Goal: Task Accomplishment & Management: Manage account settings

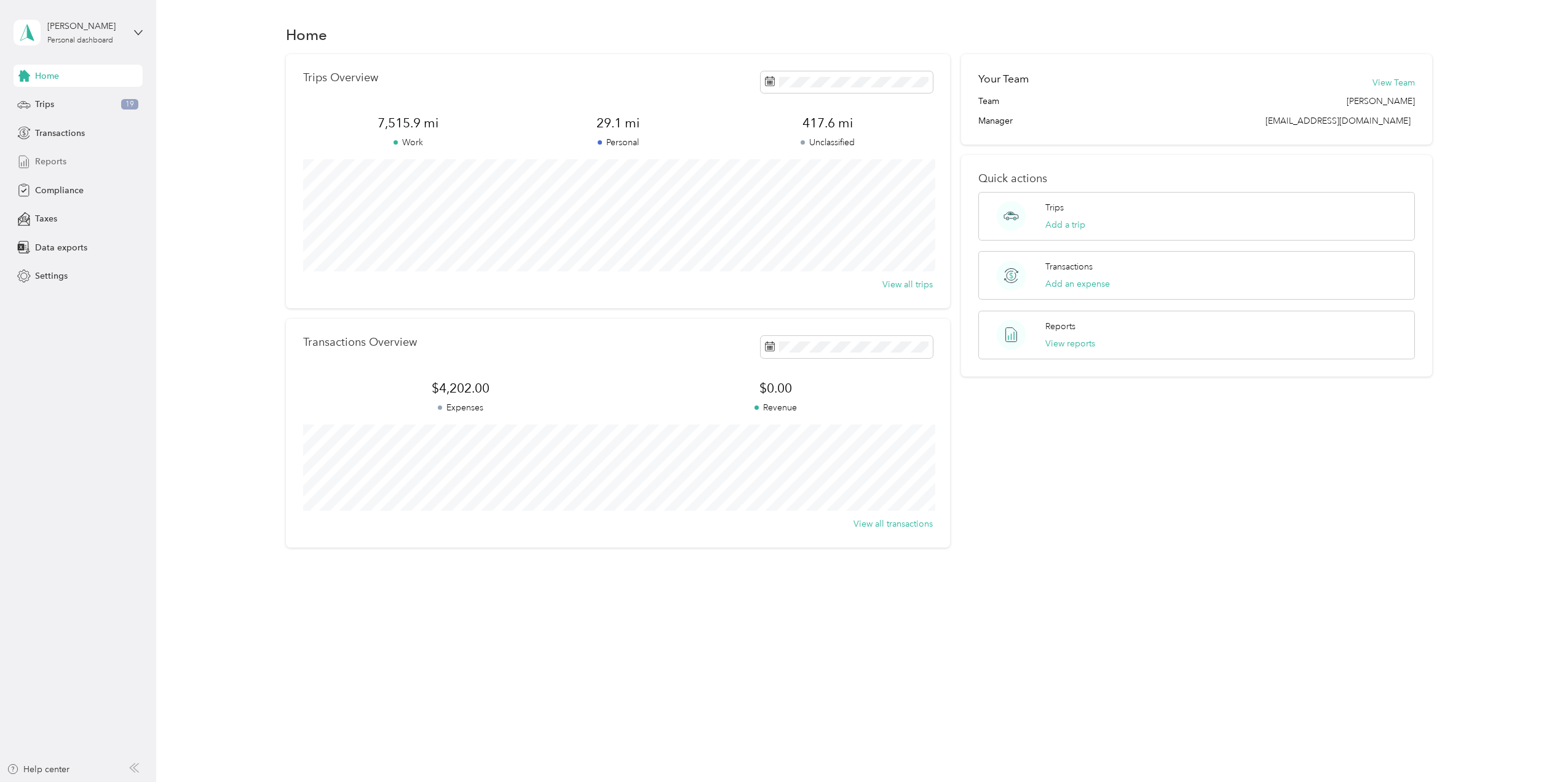
click at [60, 160] on span "Reports" at bounding box center [51, 161] width 32 height 13
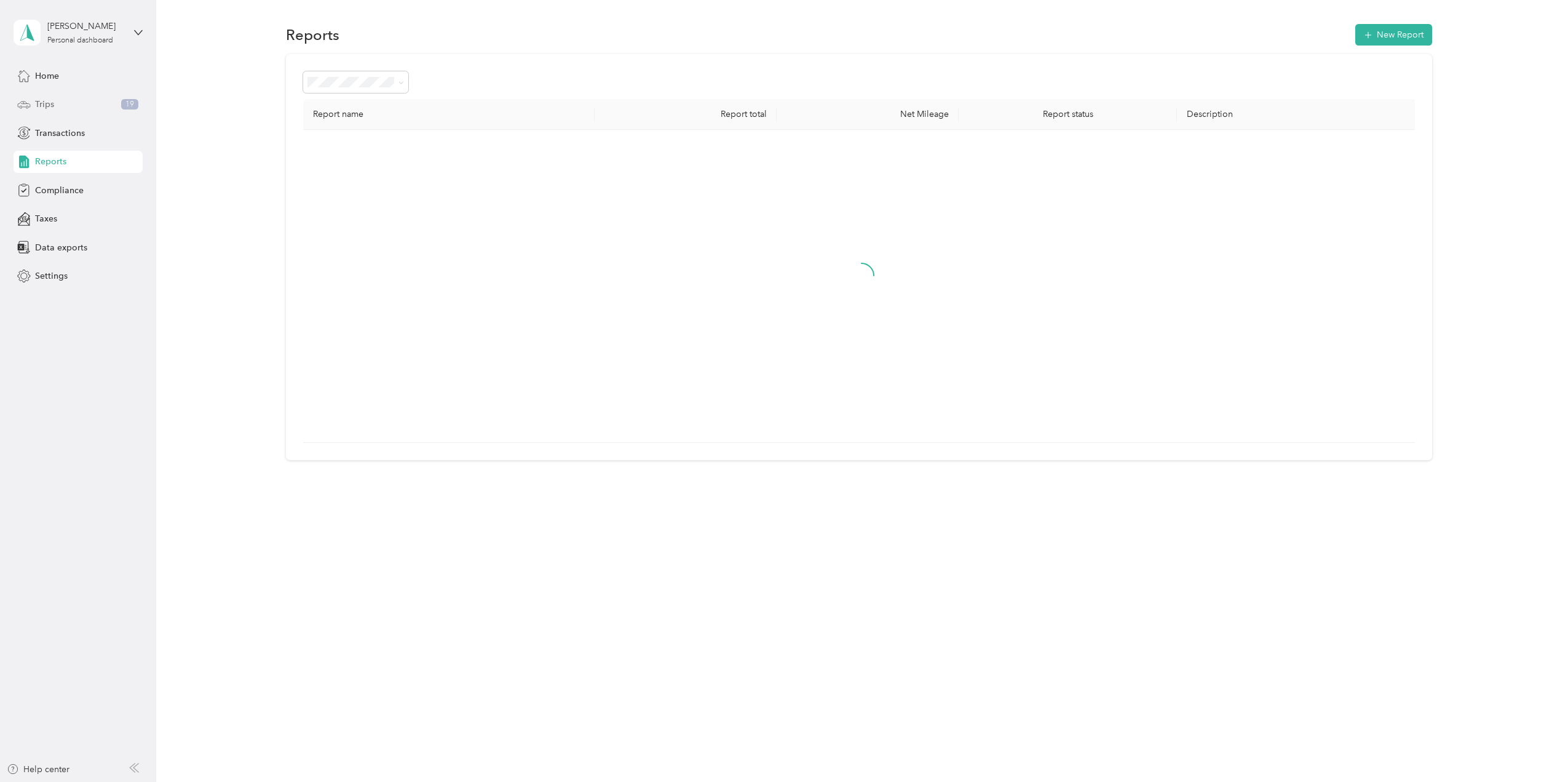
click at [51, 103] on span "Trips" at bounding box center [44, 104] width 19 height 13
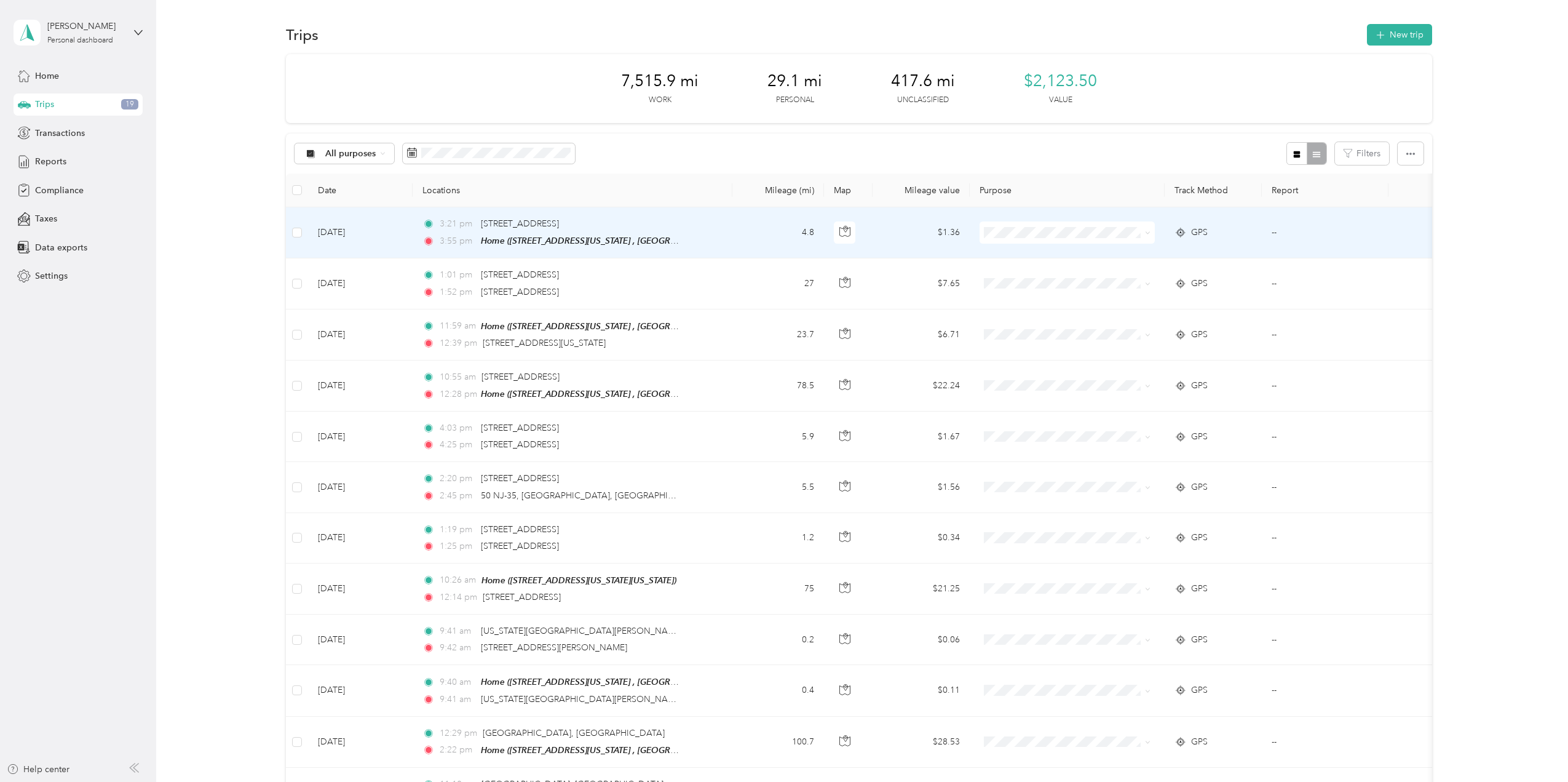
click at [1150, 234] on icon at bounding box center [1147, 232] width 6 height 6
click at [1097, 254] on span "Whirlpool" at bounding box center [1078, 255] width 136 height 13
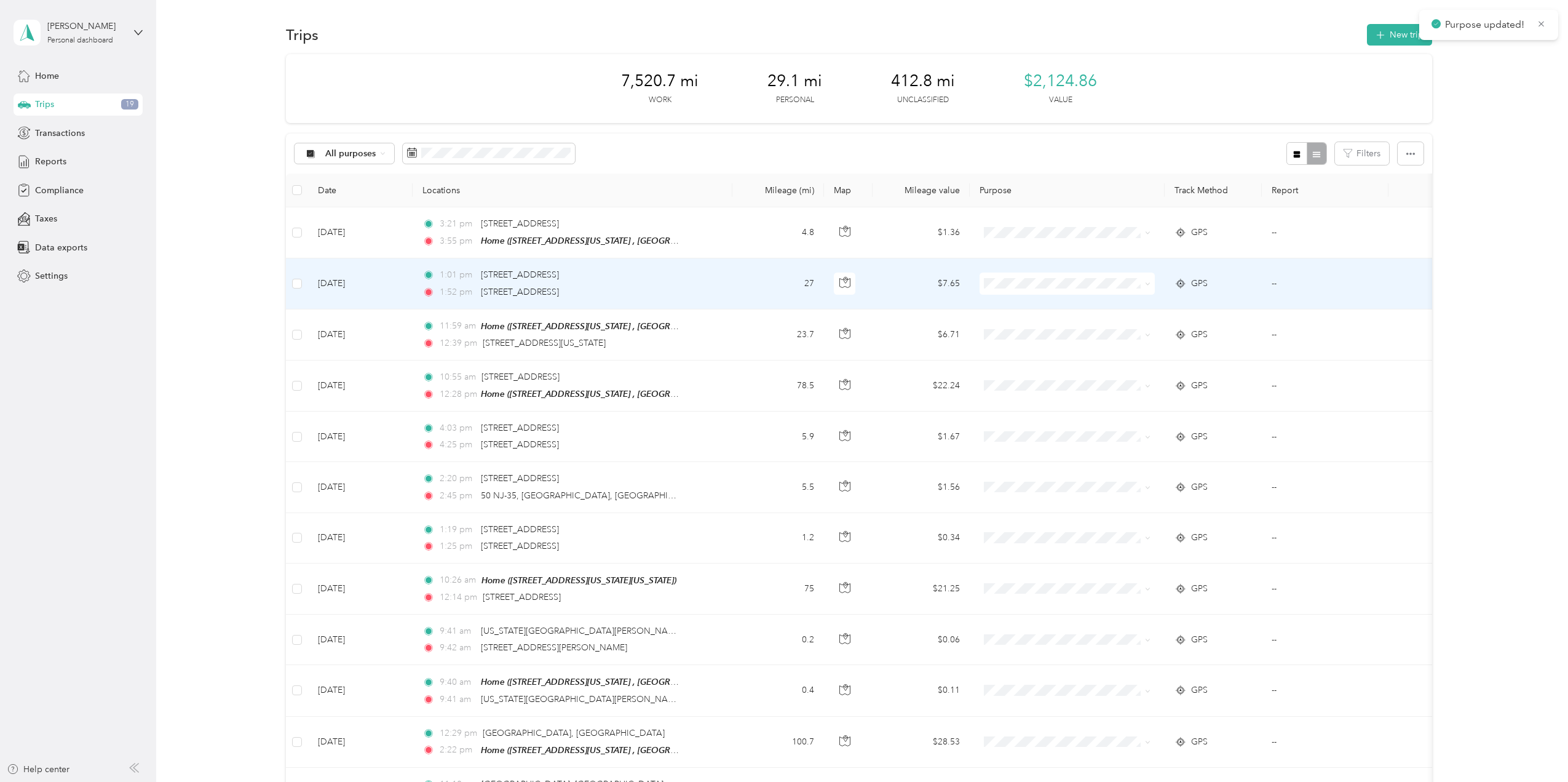
click at [1148, 280] on span at bounding box center [1147, 283] width 6 height 10
click at [1145, 285] on icon at bounding box center [1147, 284] width 6 height 6
click at [1120, 301] on span "Whirlpool" at bounding box center [1078, 305] width 136 height 13
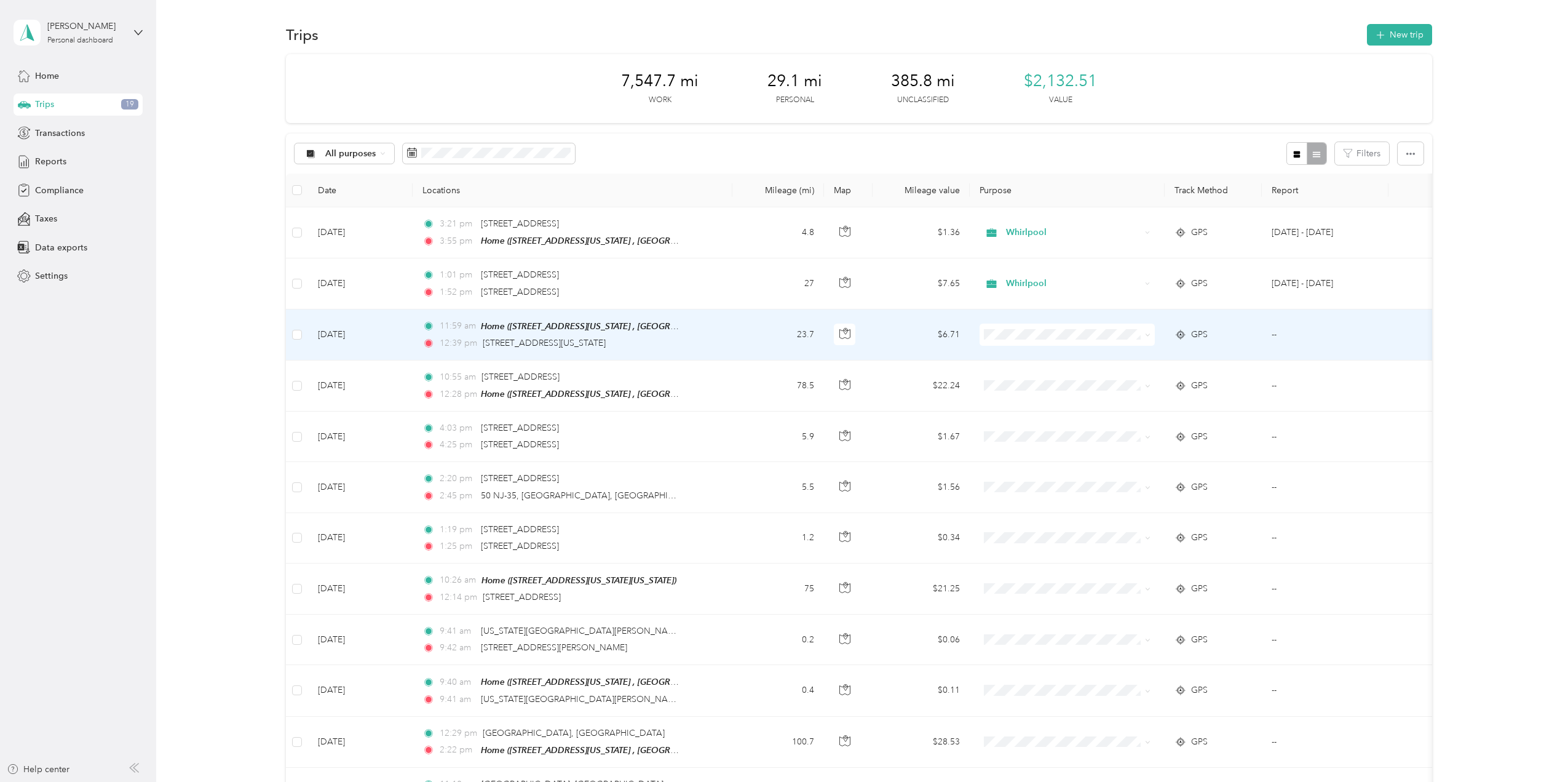
click at [1150, 335] on icon at bounding box center [1147, 335] width 6 height 6
click at [1126, 354] on span "Whirlpool" at bounding box center [1078, 355] width 136 height 13
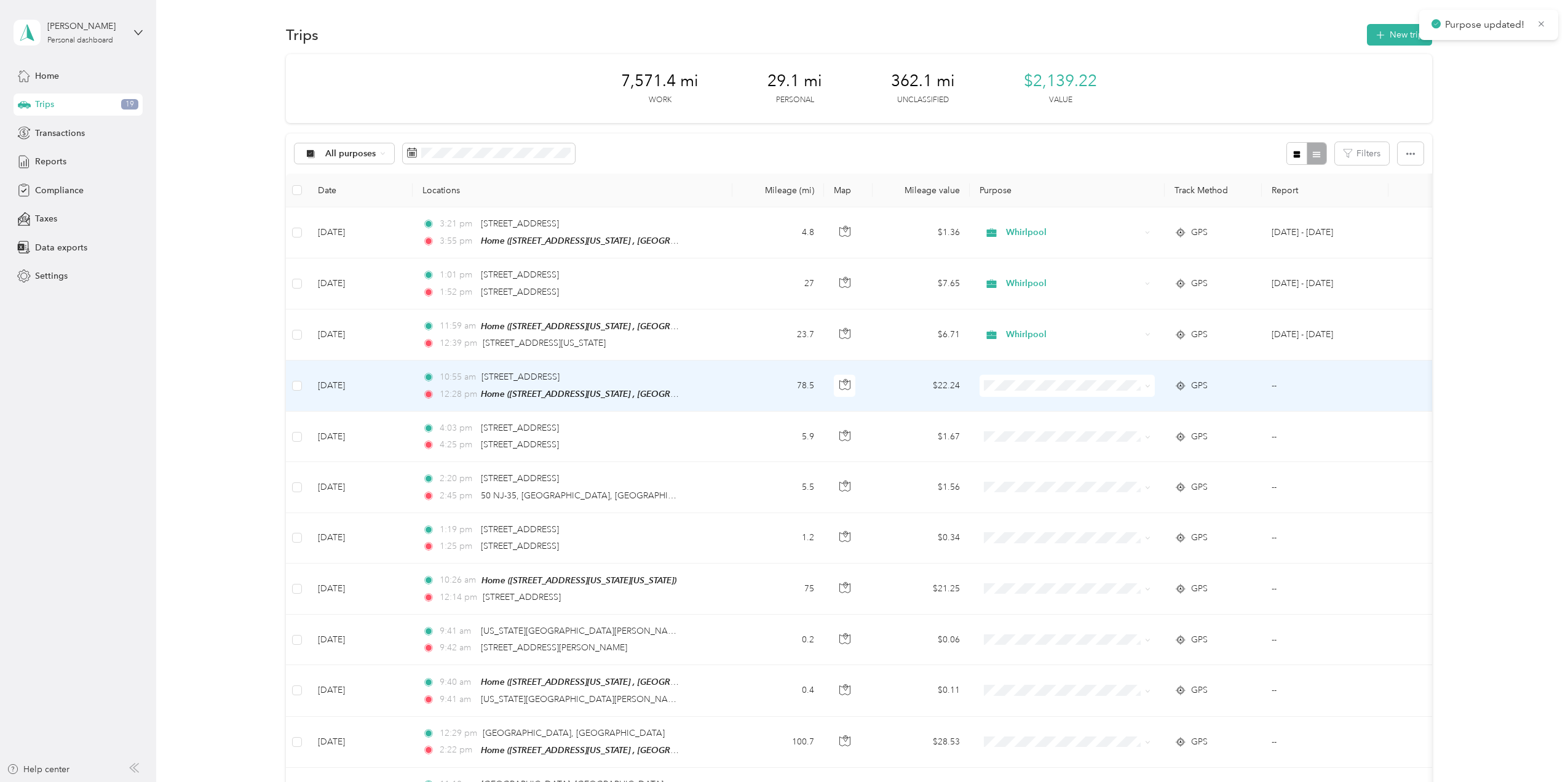
click at [1153, 383] on span at bounding box center [1067, 385] width 175 height 22
click at [1147, 383] on icon at bounding box center [1147, 385] width 6 height 6
click at [1131, 398] on li "Whirlpool" at bounding box center [1067, 405] width 175 height 21
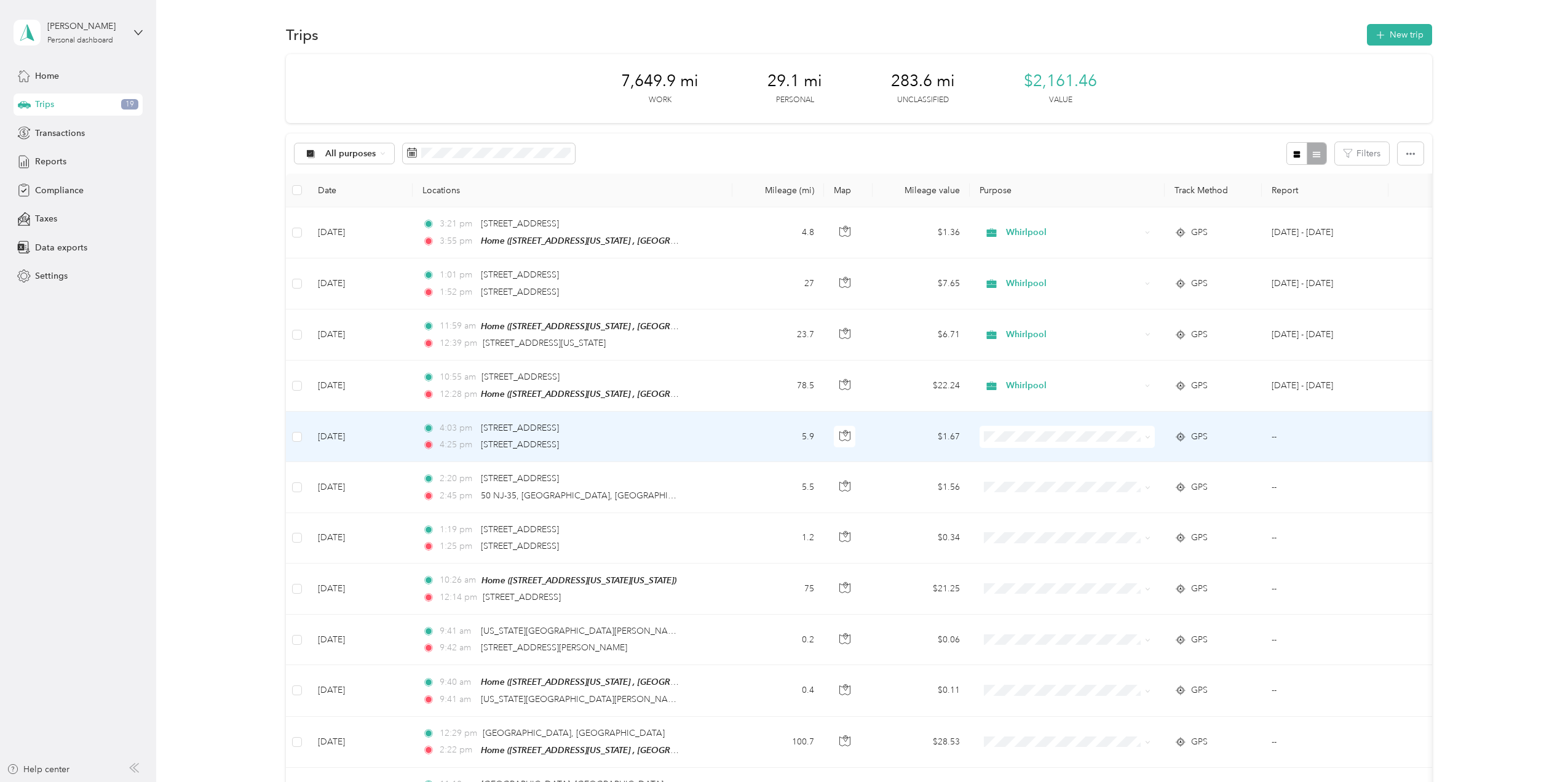
click at [1148, 435] on icon at bounding box center [1147, 437] width 6 height 6
click at [1109, 451] on span "Whirlpool" at bounding box center [1078, 456] width 136 height 13
click at [1149, 434] on icon at bounding box center [1147, 436] width 6 height 6
click at [1105, 456] on span "Whirlpool" at bounding box center [1071, 456] width 122 height 13
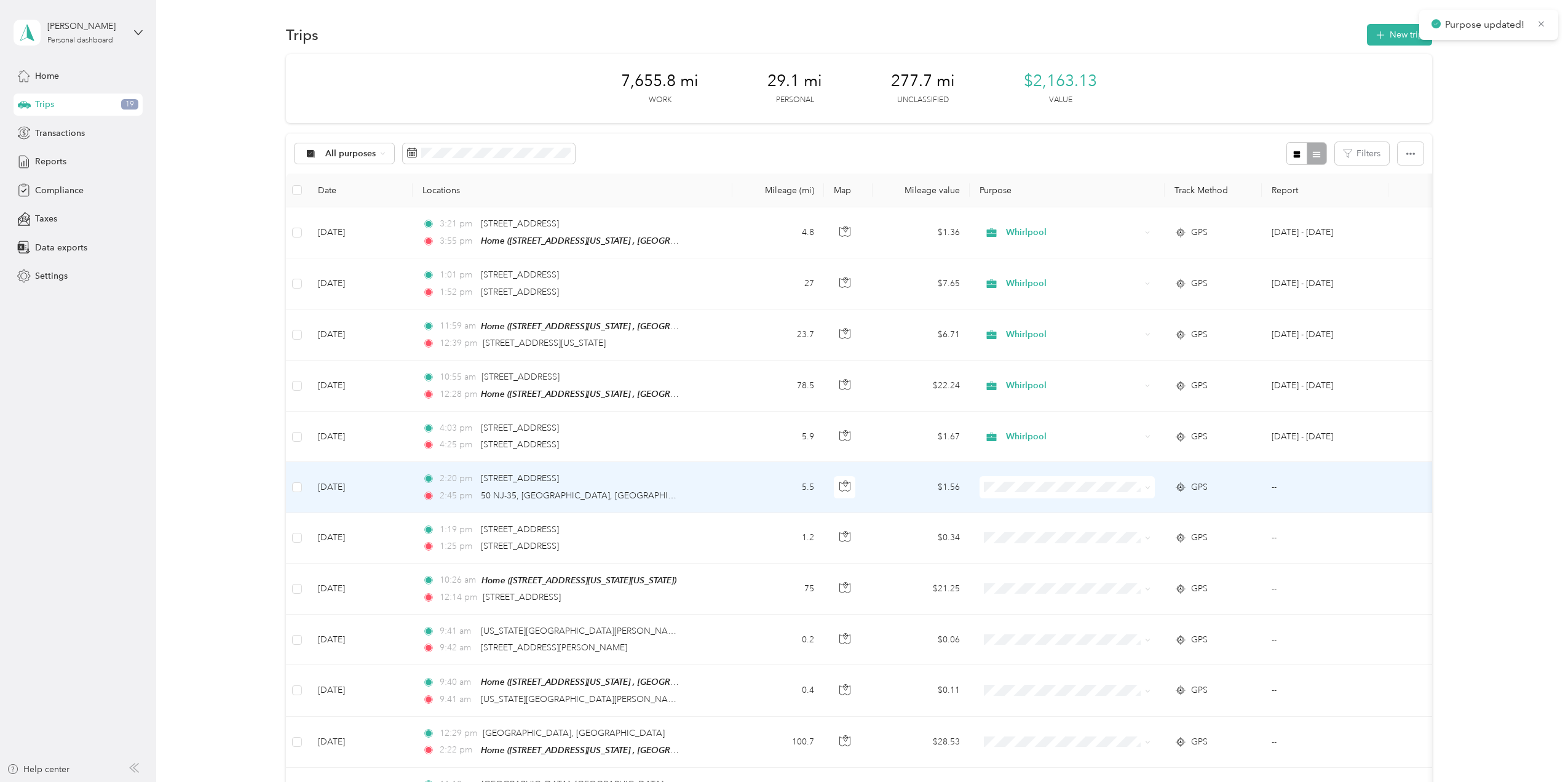
click at [1146, 485] on icon at bounding box center [1147, 487] width 6 height 6
click at [1105, 511] on li "Whirlpool" at bounding box center [1067, 506] width 175 height 21
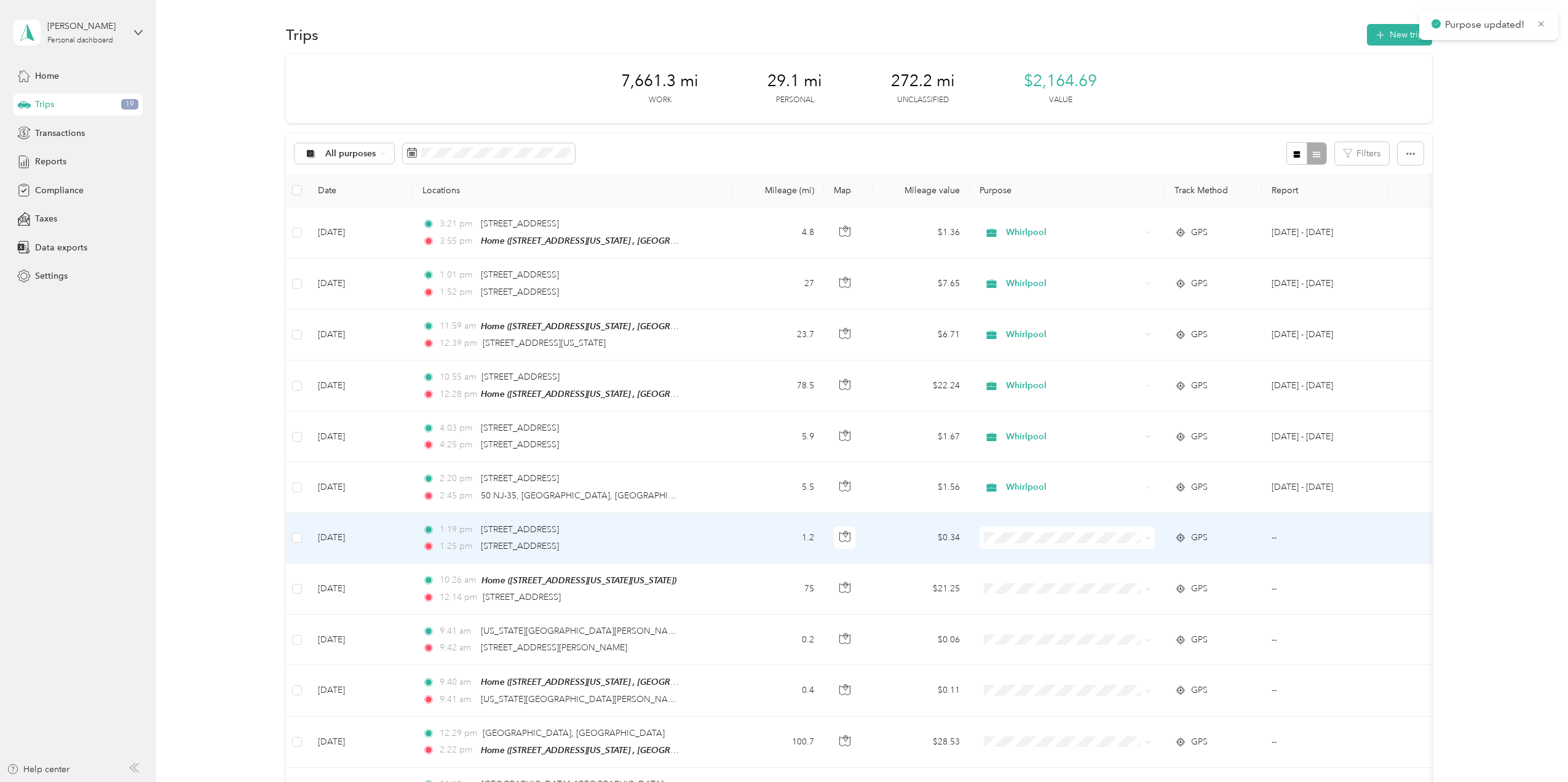
click at [1148, 537] on icon at bounding box center [1147, 538] width 6 height 6
click at [1097, 561] on span "Whirlpool" at bounding box center [1078, 555] width 136 height 13
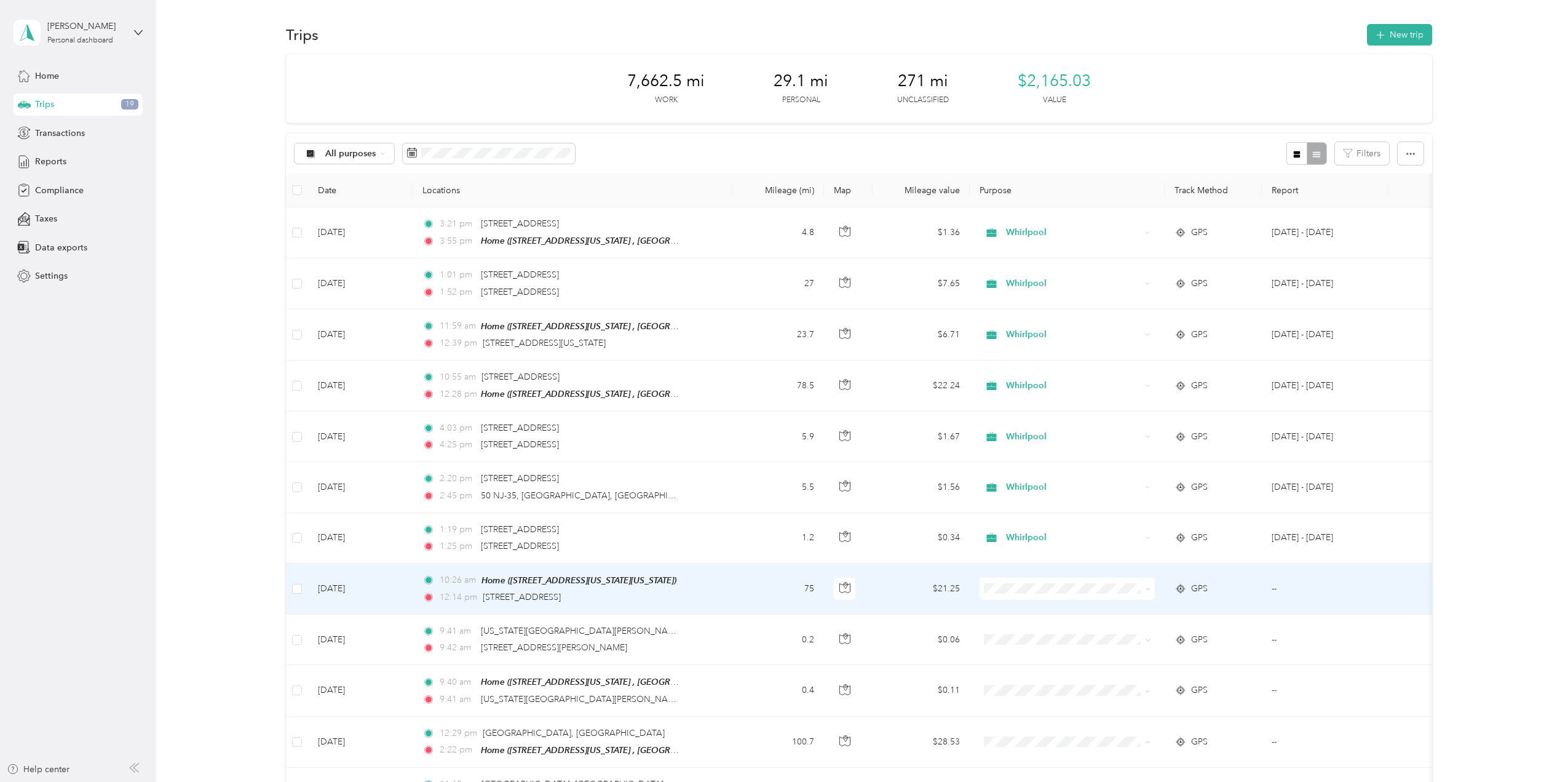
click at [1144, 586] on span at bounding box center [1146, 588] width 9 height 13
click at [1145, 586] on icon at bounding box center [1147, 588] width 6 height 6
click at [1115, 601] on span "Whirlpool" at bounding box center [1078, 607] width 136 height 13
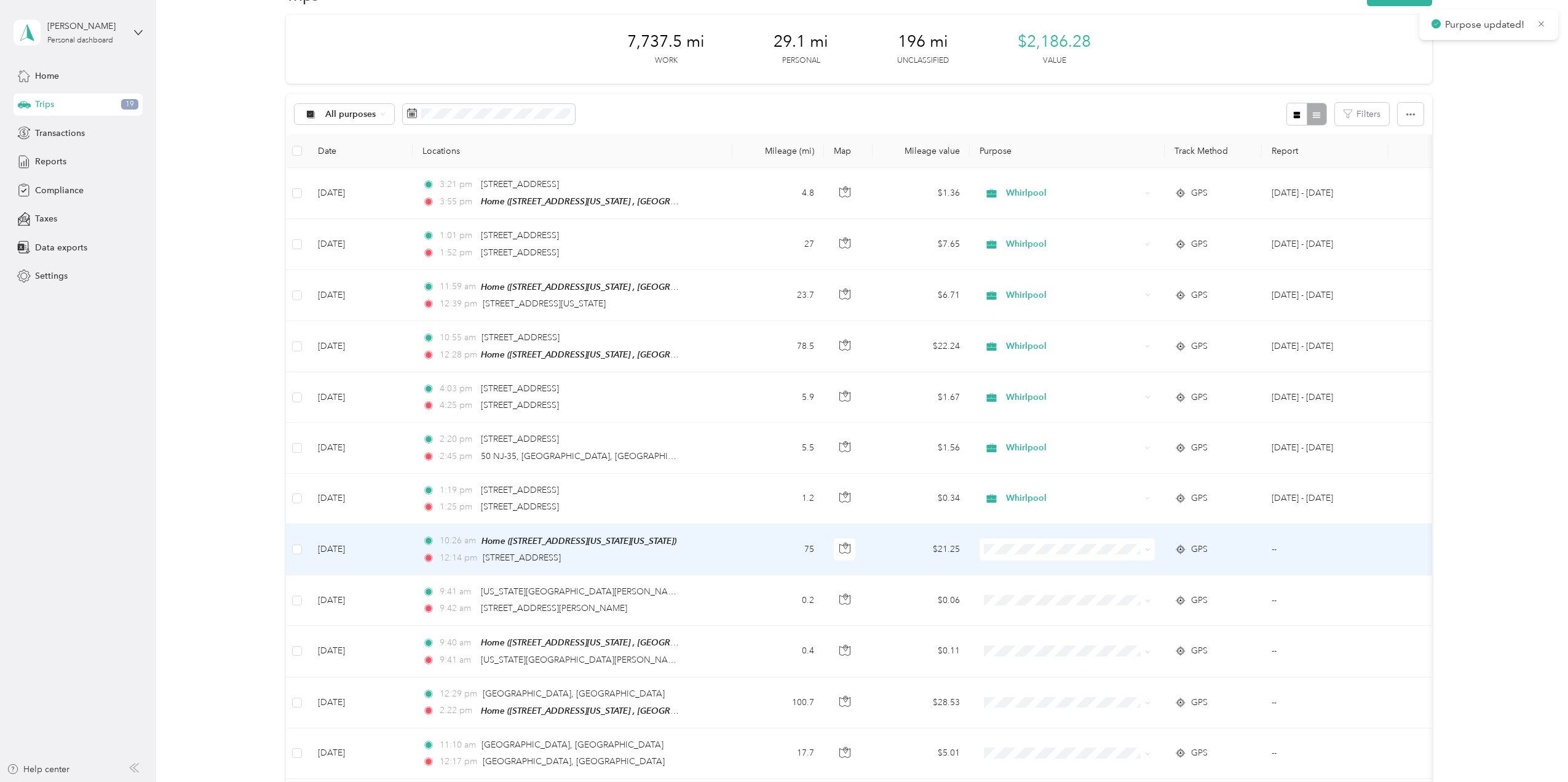
scroll to position [40, 0]
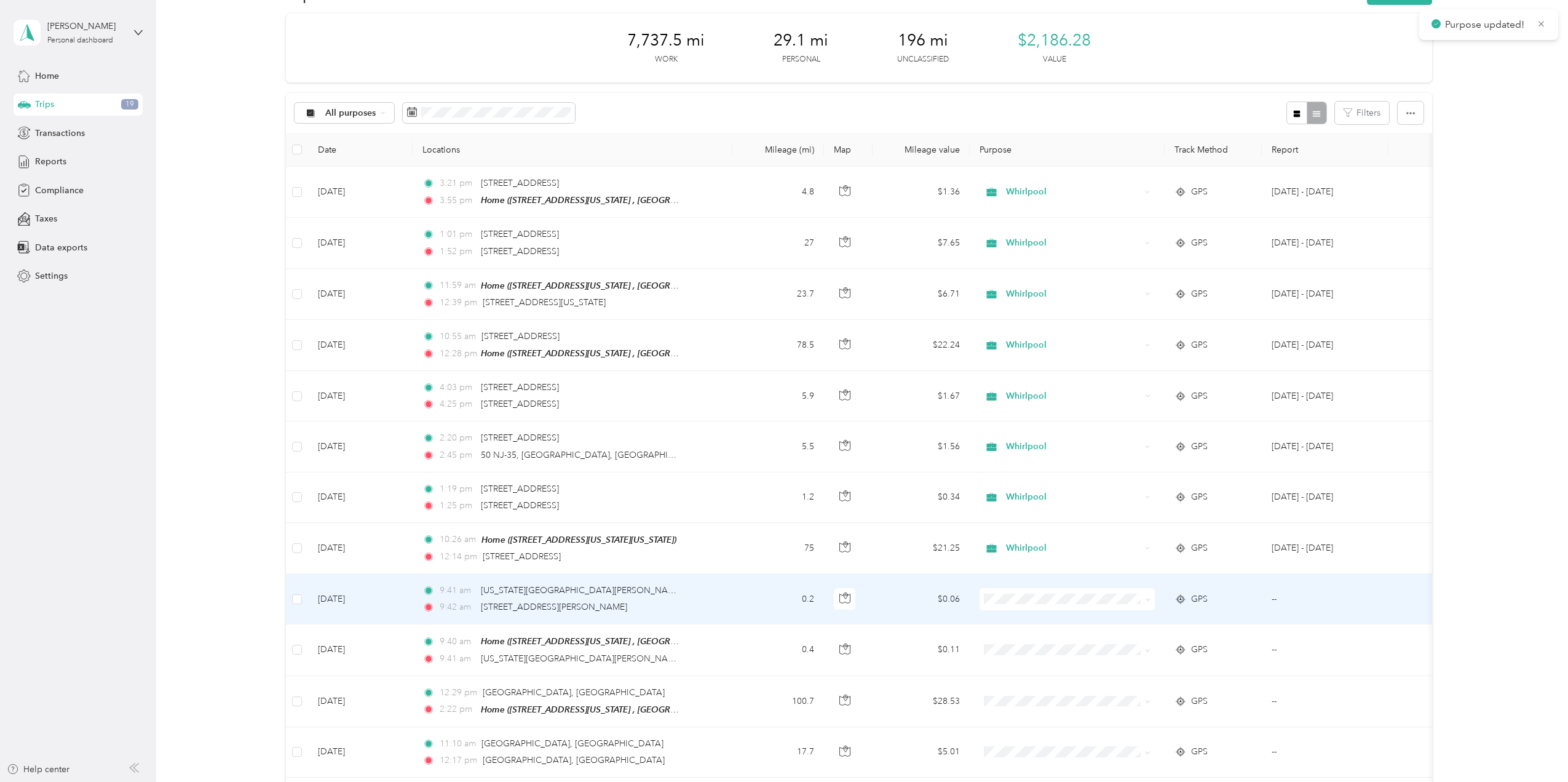
click at [1148, 597] on icon at bounding box center [1147, 600] width 6 height 6
click at [1098, 611] on span "Whirlpool" at bounding box center [1078, 617] width 136 height 13
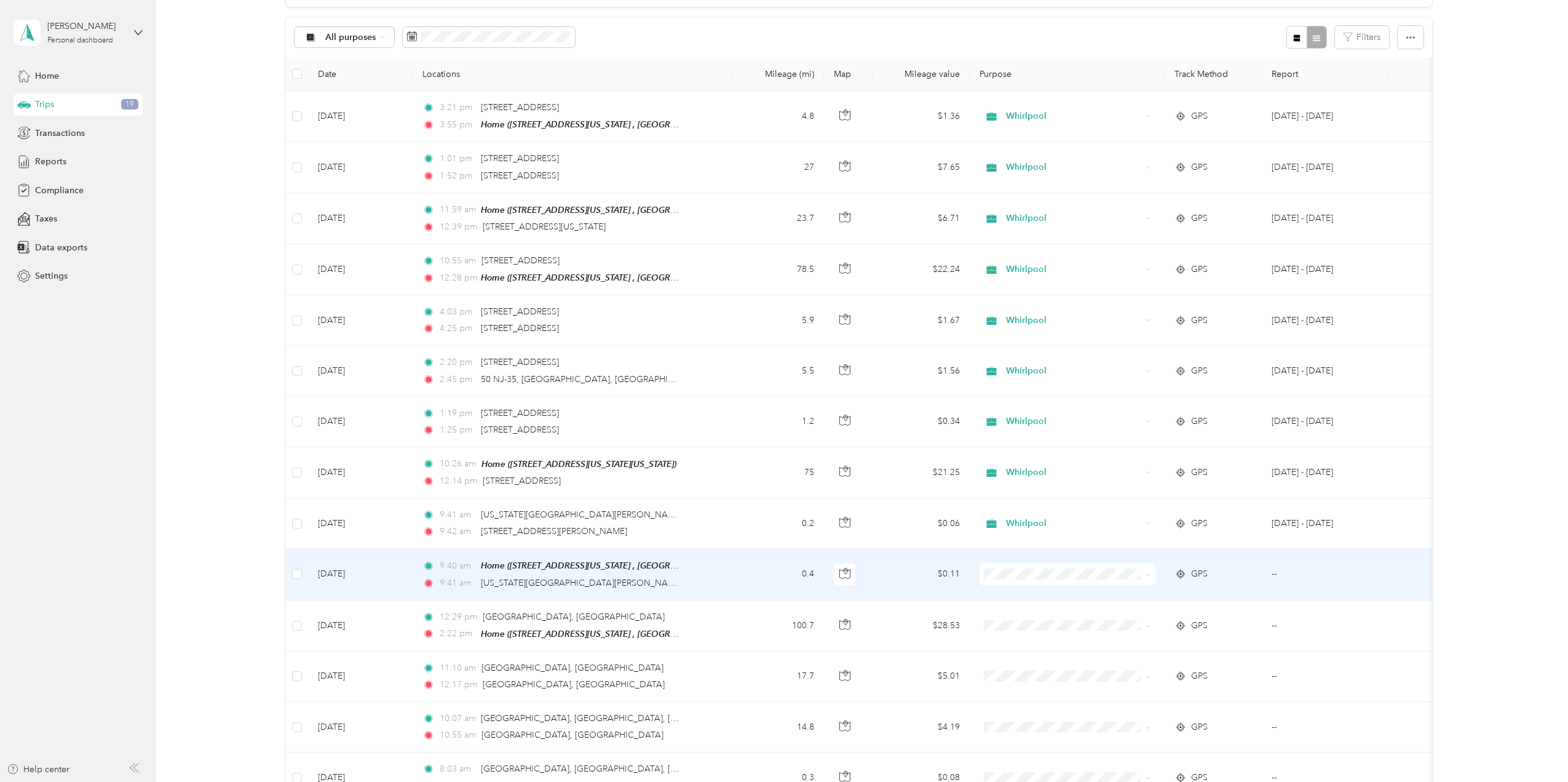
scroll to position [123, 0]
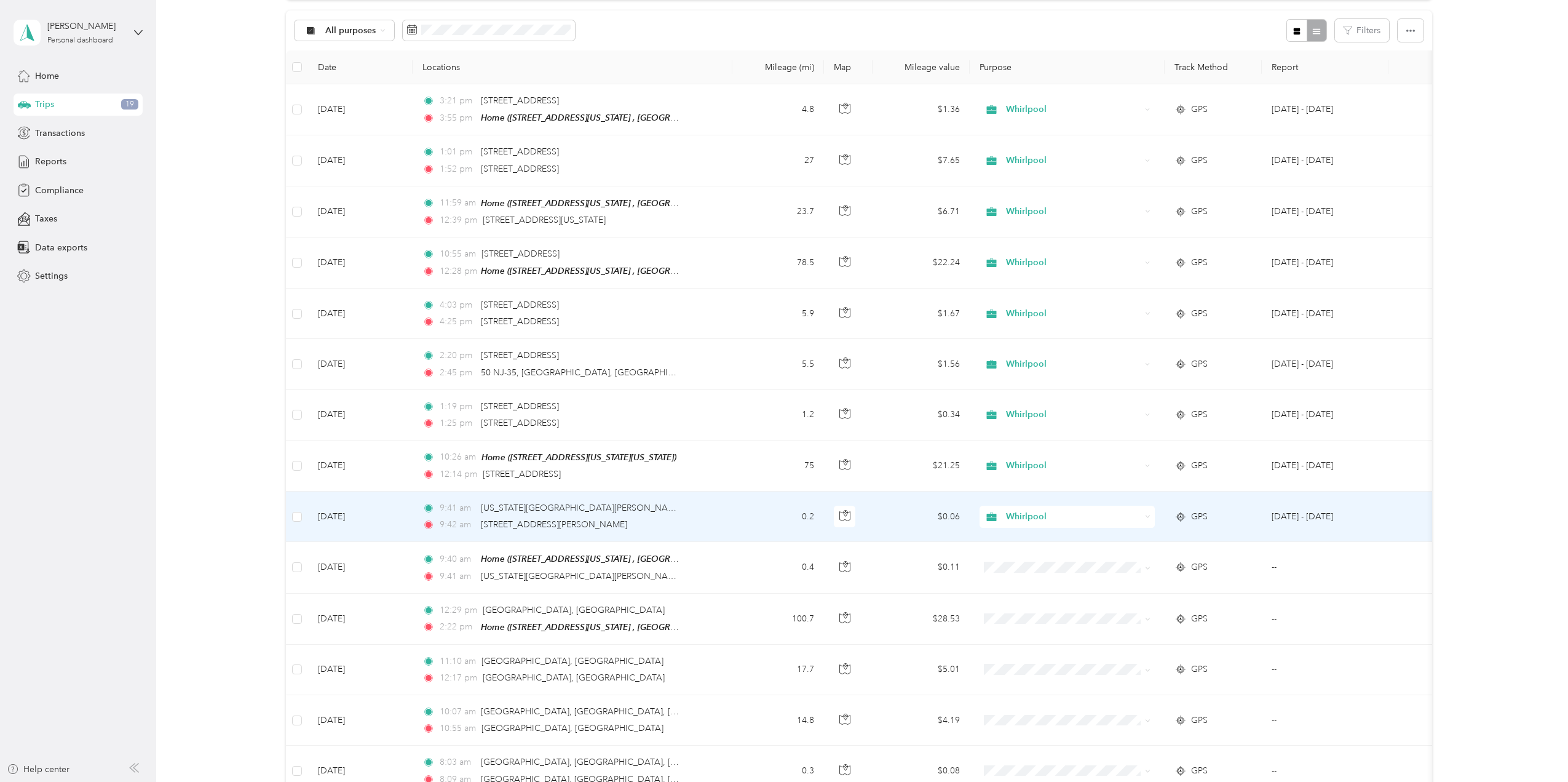
click at [1148, 513] on icon at bounding box center [1147, 516] width 6 height 6
click at [1051, 558] on span "Personal" at bounding box center [1078, 556] width 136 height 13
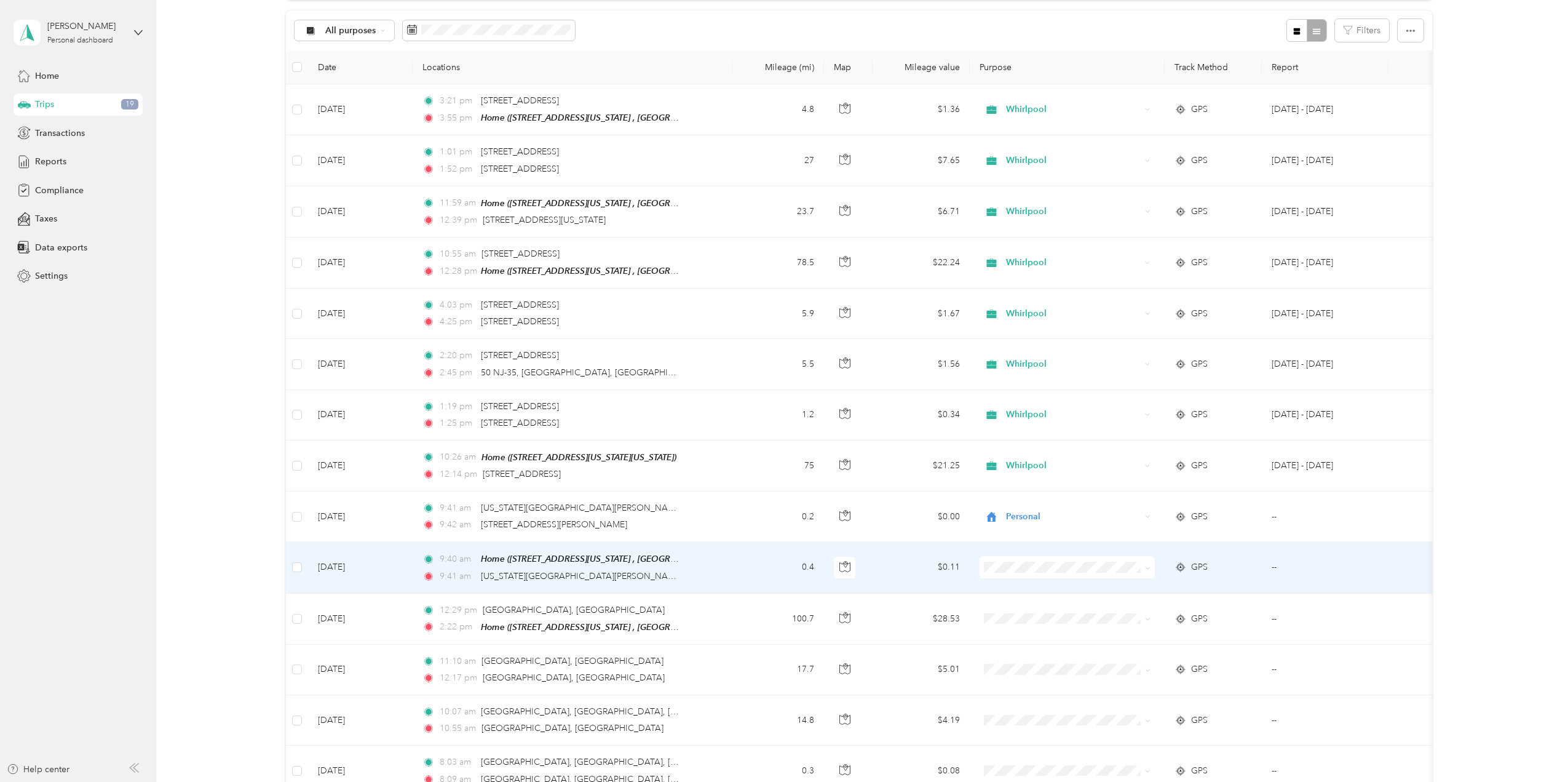
click at [1149, 566] on icon at bounding box center [1147, 568] width 6 height 6
click at [1078, 603] on span "Personal" at bounding box center [1078, 607] width 136 height 13
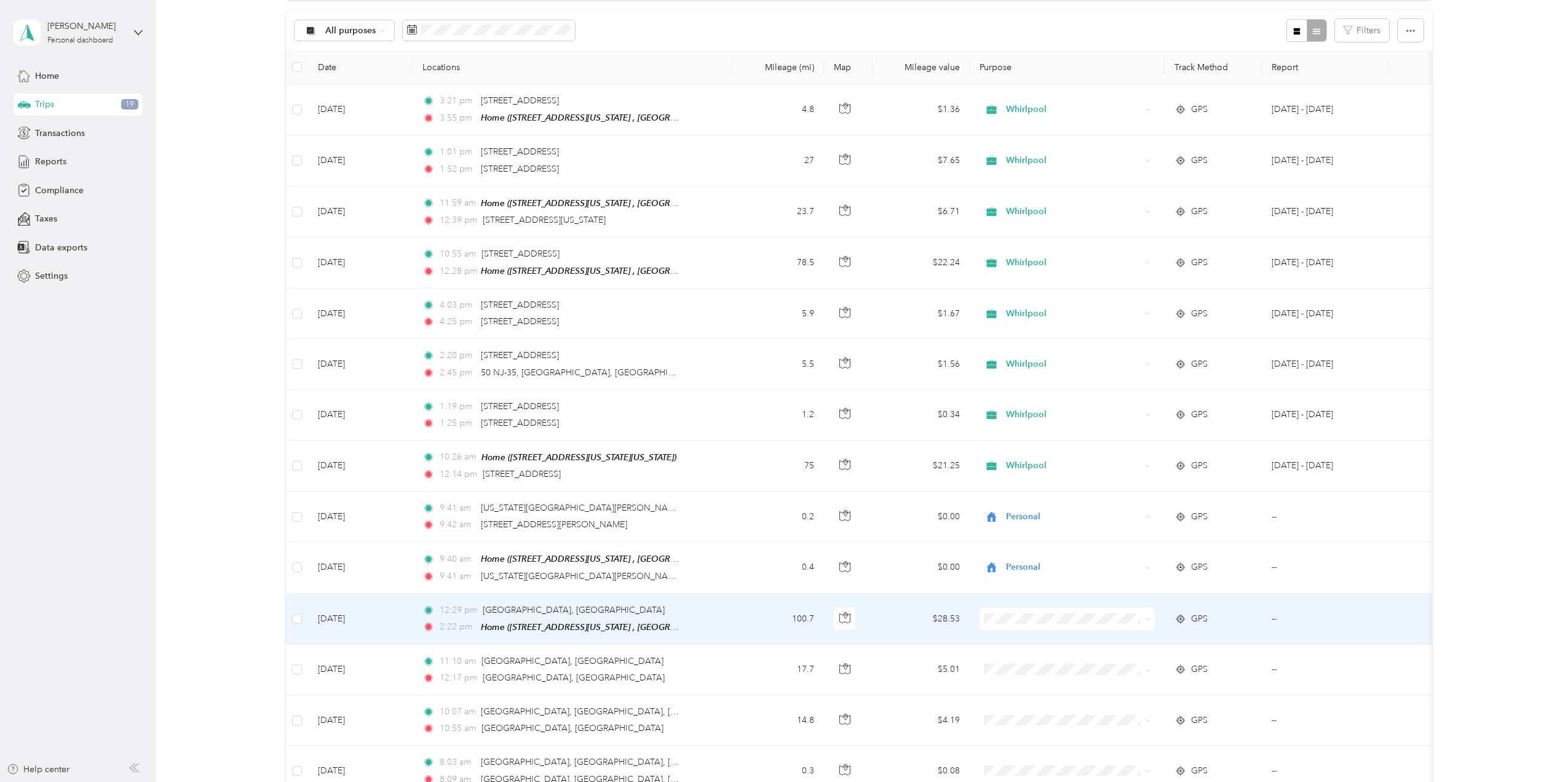
click at [1150, 617] on icon at bounding box center [1147, 619] width 6 height 6
click at [1105, 638] on span "Whirlpool" at bounding box center [1078, 633] width 136 height 13
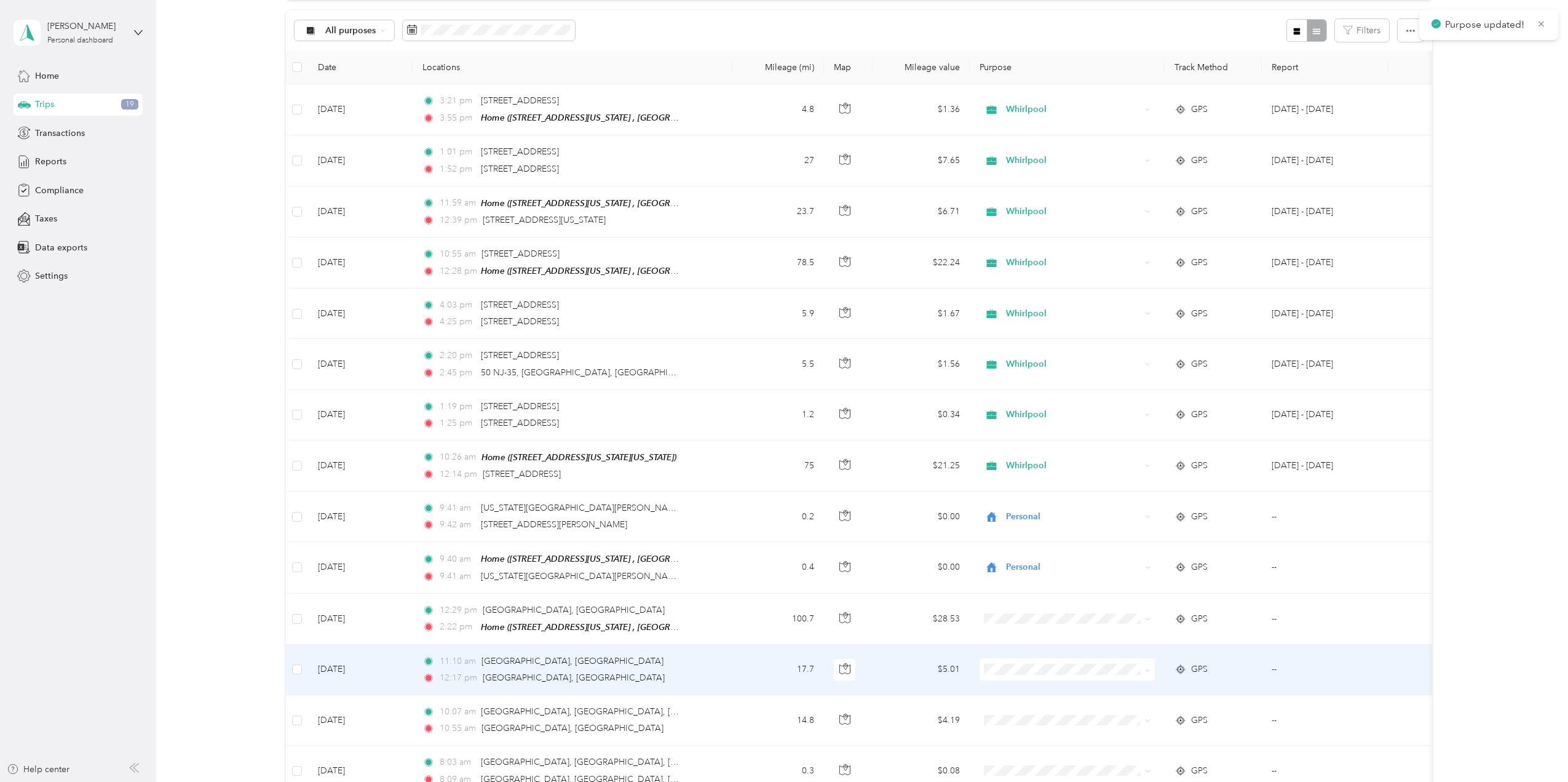
click at [1147, 667] on icon at bounding box center [1147, 670] width 6 height 6
click at [1119, 683] on span "Whirlpool" at bounding box center [1078, 686] width 136 height 13
click at [1156, 665] on td at bounding box center [1067, 670] width 195 height 51
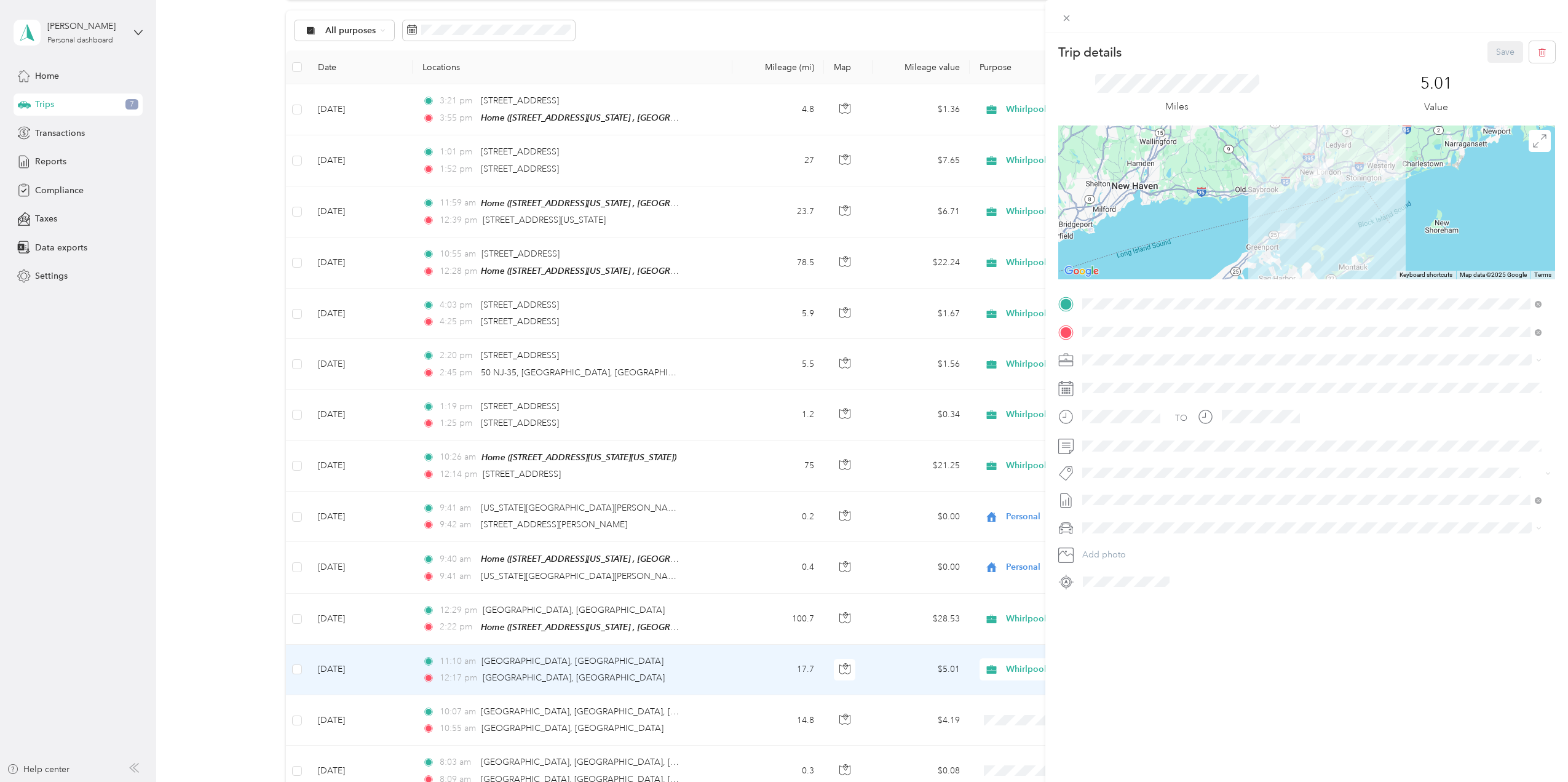
click at [1022, 630] on div "Trip details Save This trip cannot be edited because it is either under review,…" at bounding box center [784, 391] width 1568 height 782
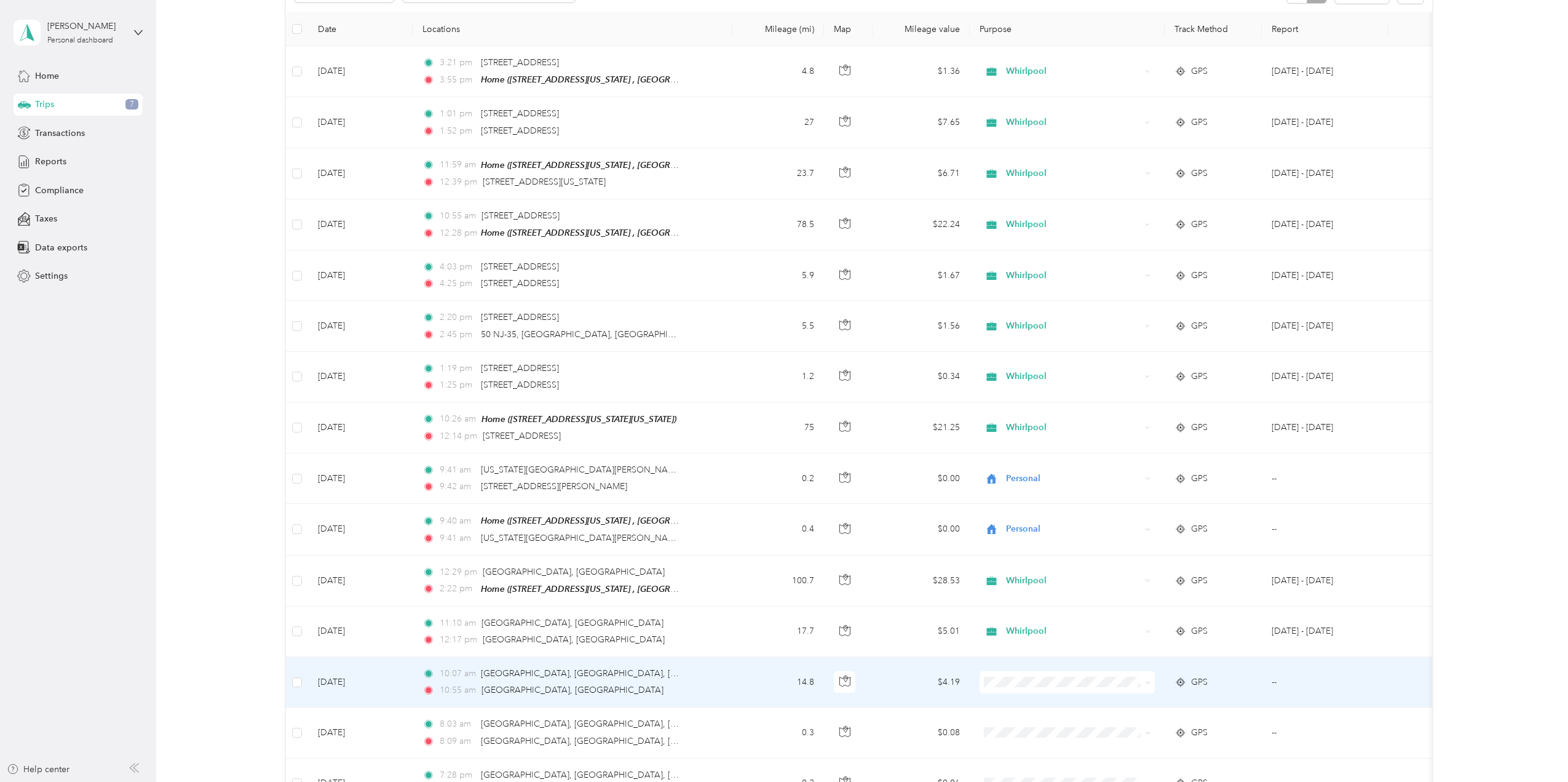
scroll to position [164, 0]
click at [1149, 678] on icon at bounding box center [1147, 680] width 6 height 6
click at [1097, 689] on span "Whirlpool" at bounding box center [1078, 695] width 136 height 13
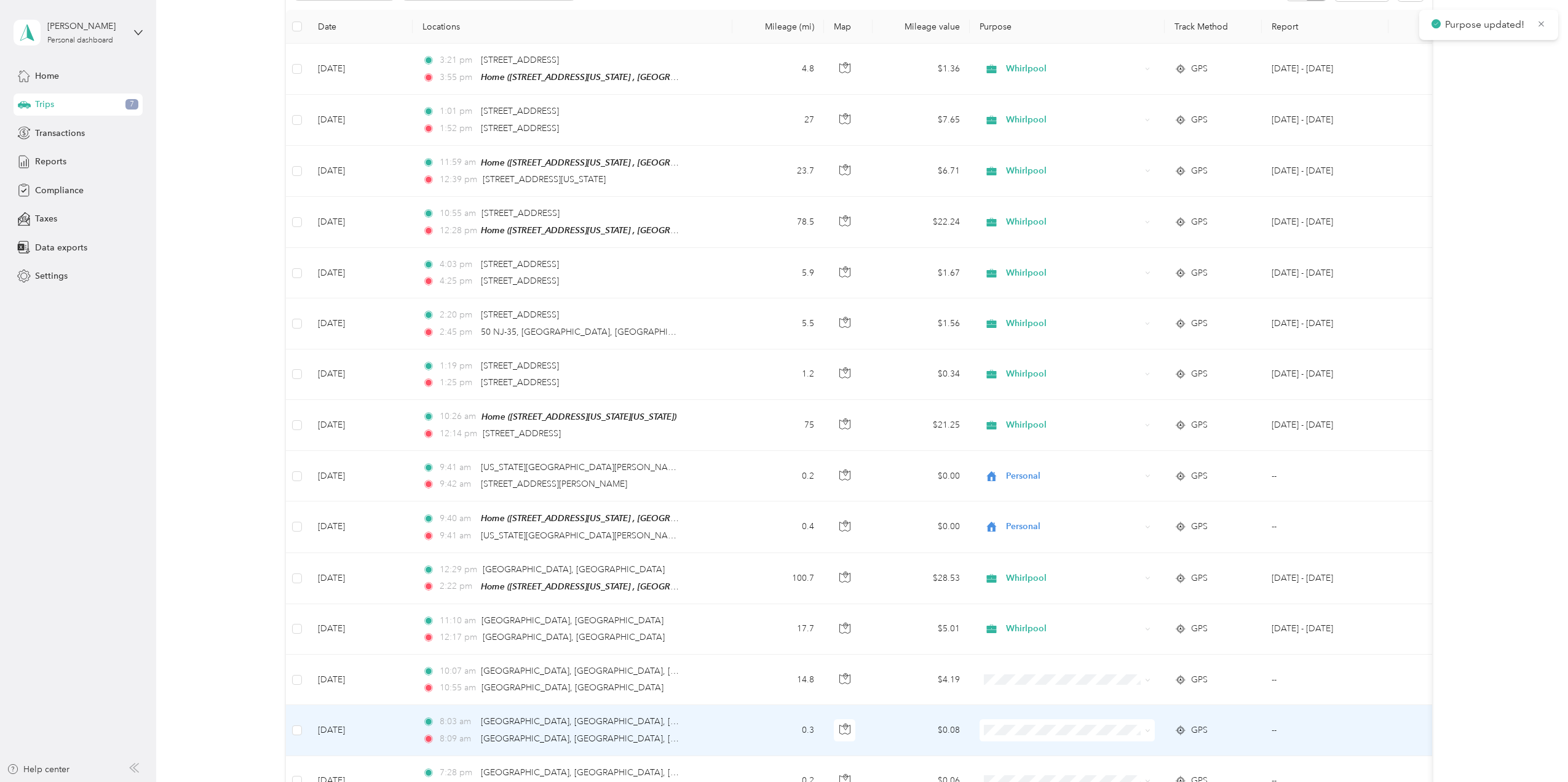
click at [1146, 728] on icon at bounding box center [1147, 731] width 6 height 6
click at [1052, 746] on span "Whirlpool" at bounding box center [1078, 746] width 136 height 13
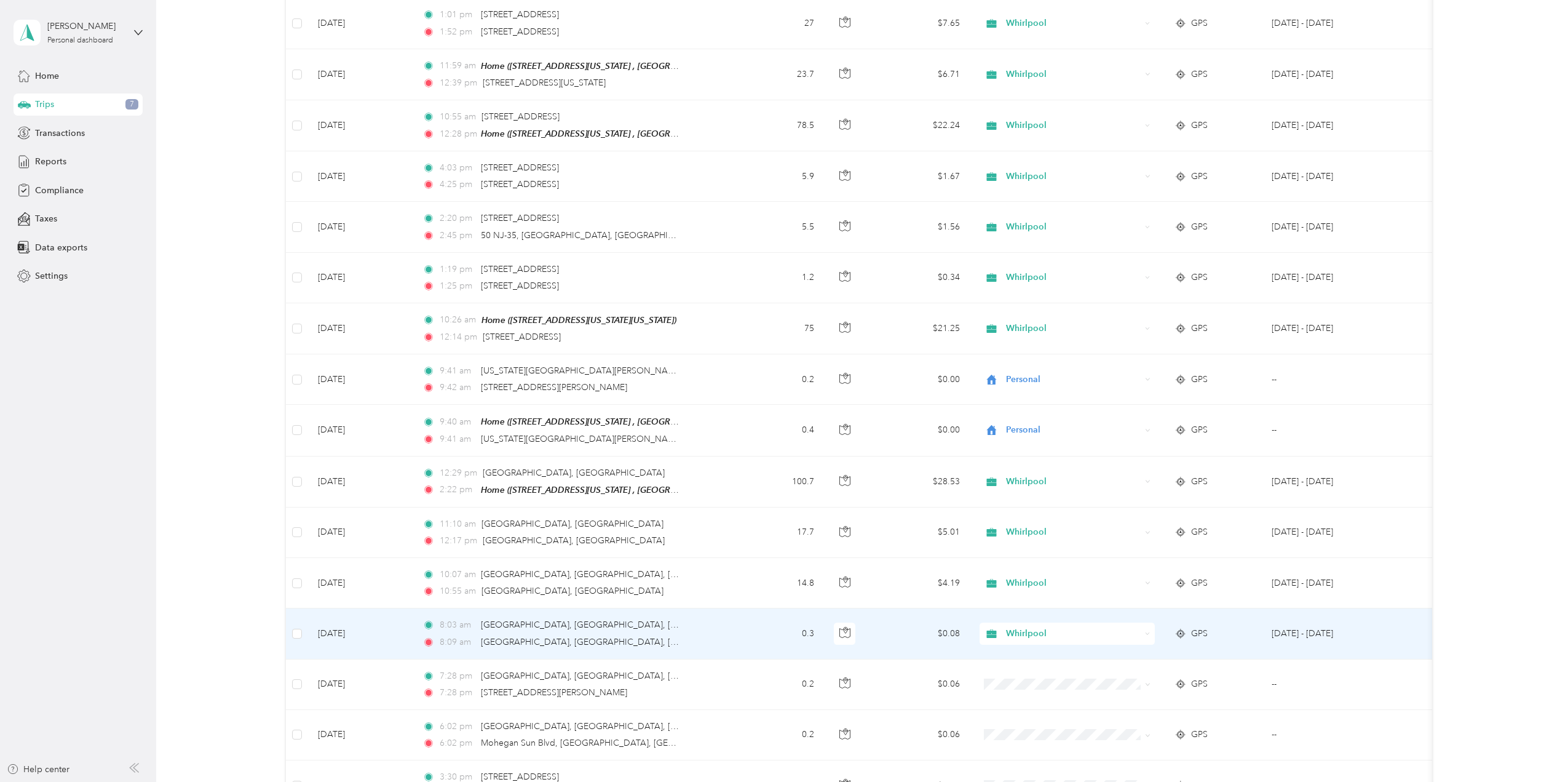
scroll to position [266, 0]
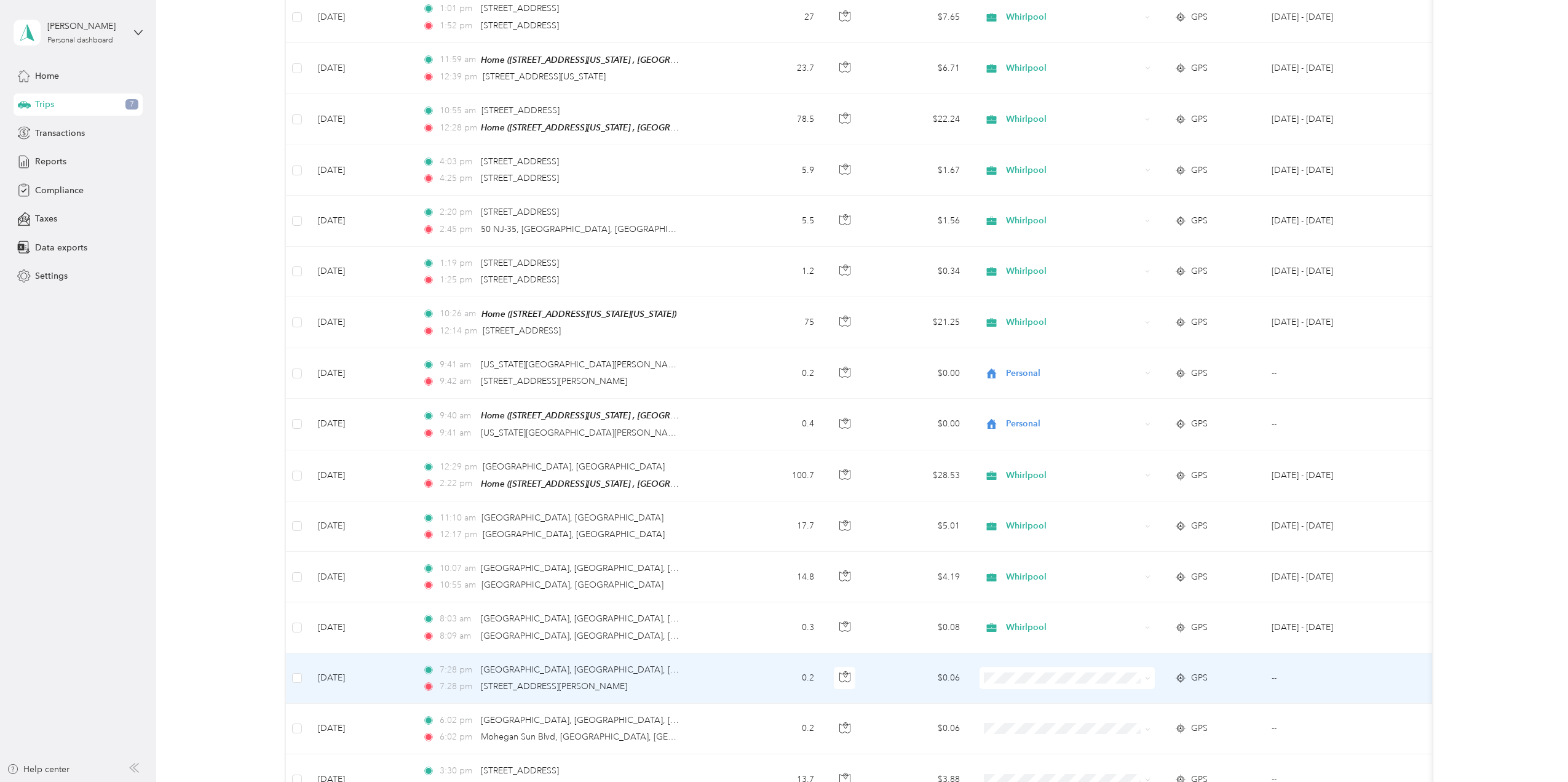
click at [1146, 675] on icon at bounding box center [1147, 678] width 6 height 6
click at [1078, 690] on span "Whirlpool" at bounding box center [1078, 694] width 136 height 13
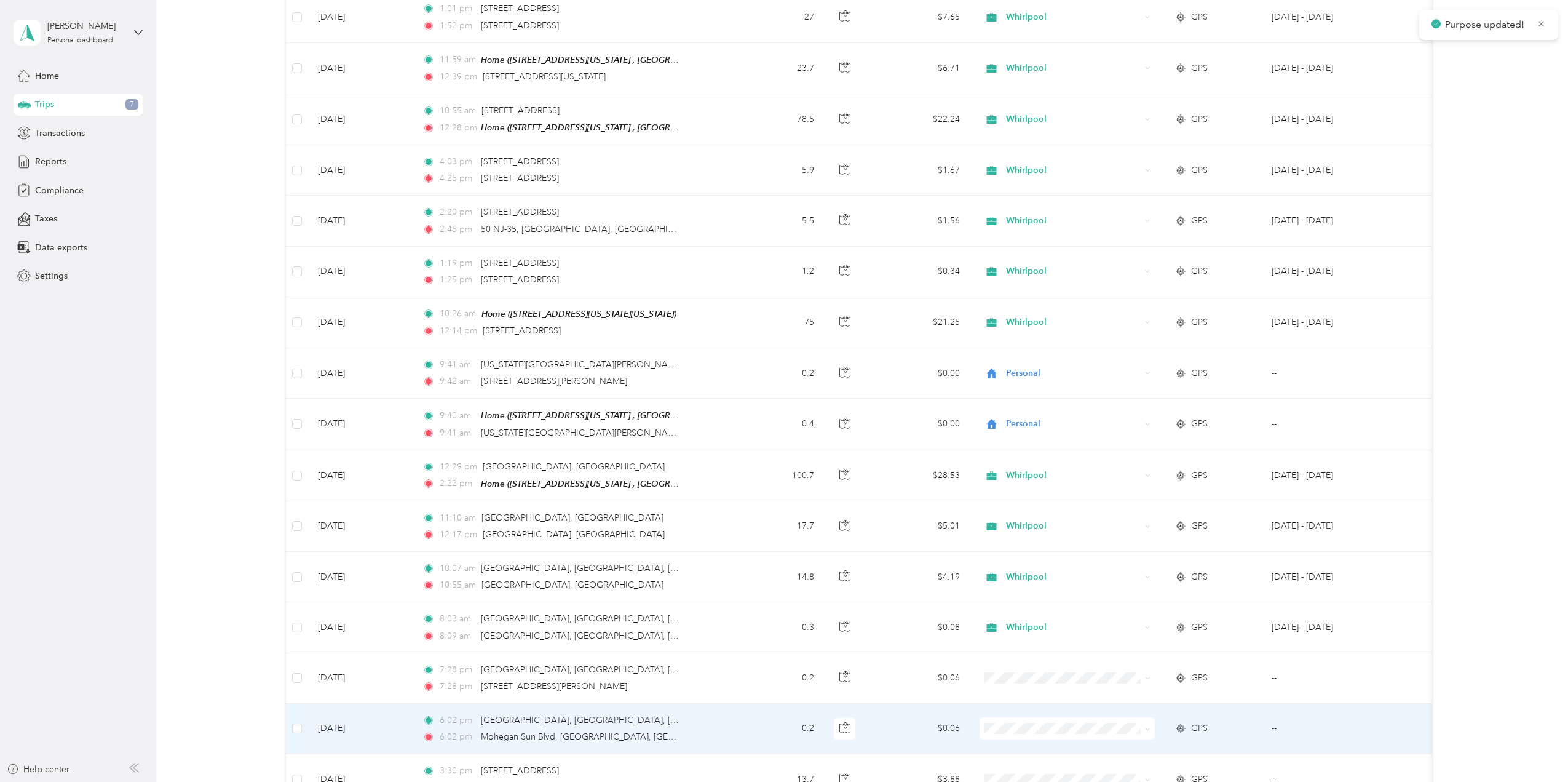
click at [1145, 727] on icon at bounding box center [1147, 729] width 6 height 6
click at [1097, 740] on span "Whirlpool" at bounding box center [1078, 744] width 136 height 13
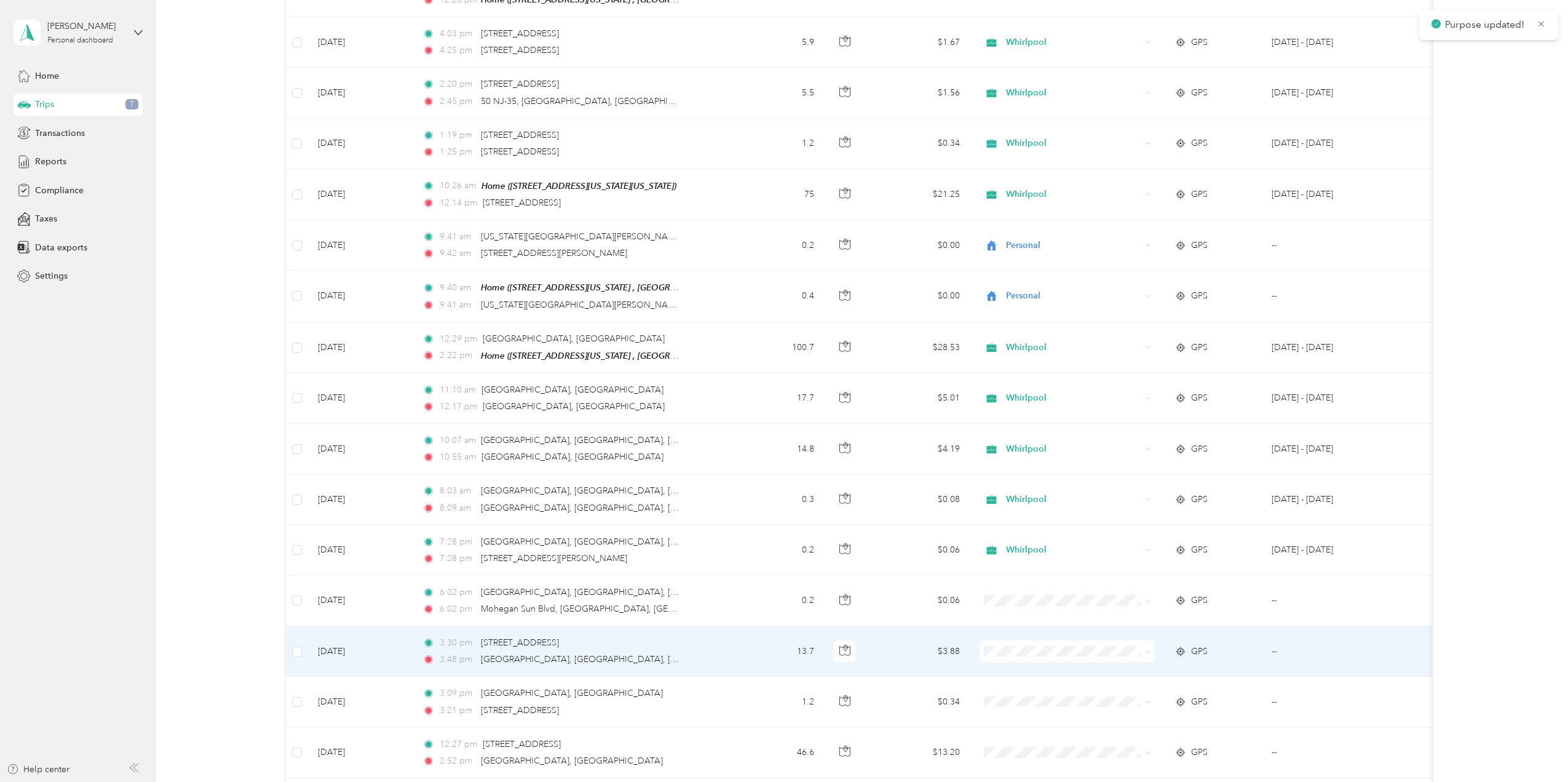
scroll to position [410, 0]
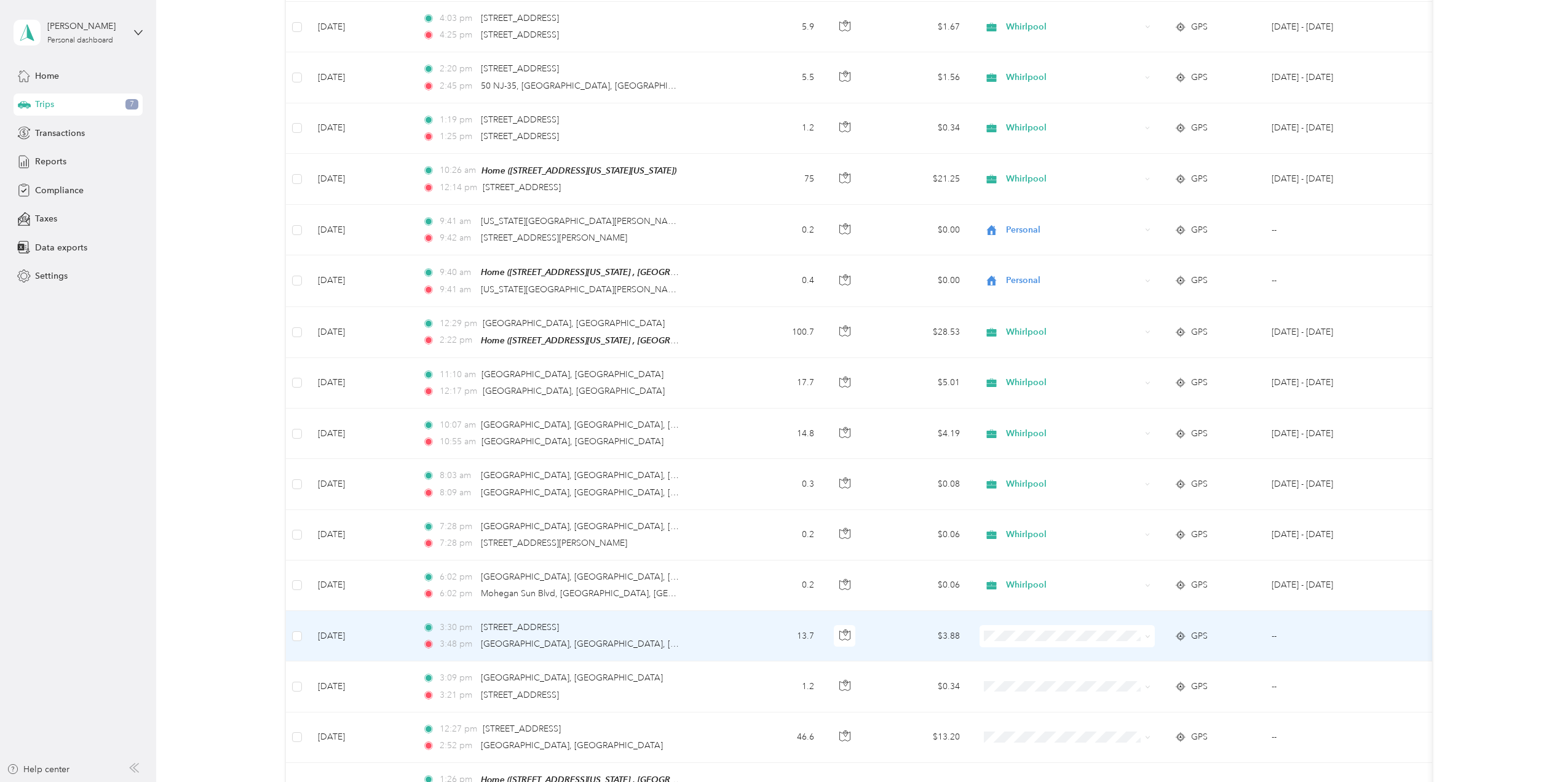
click at [1147, 633] on icon at bounding box center [1147, 636] width 6 height 6
click at [1086, 653] on li "Whirlpool" at bounding box center [1067, 651] width 175 height 21
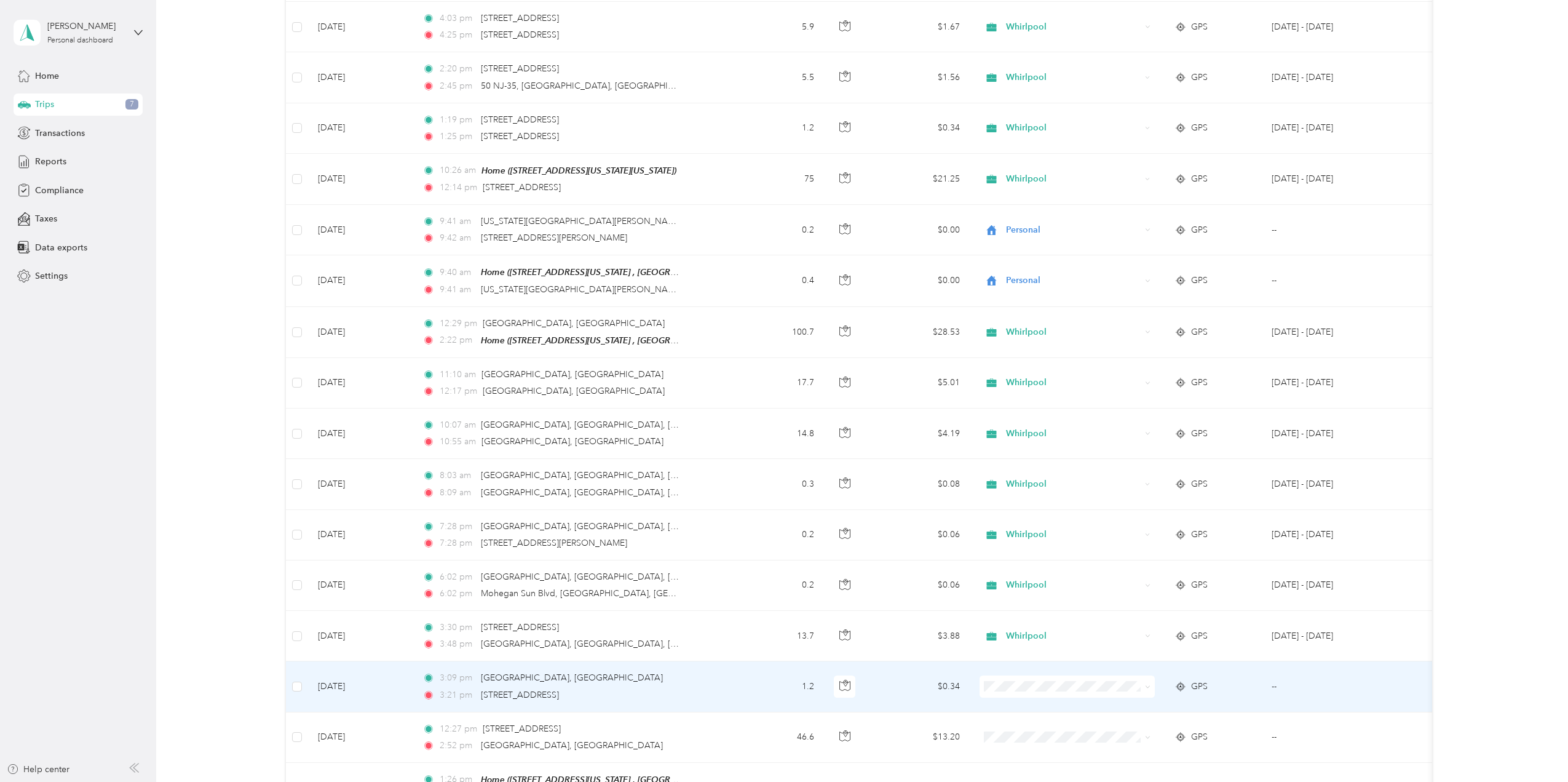
click at [1149, 682] on span at bounding box center [1147, 686] width 6 height 10
click at [1148, 684] on icon at bounding box center [1147, 686] width 6 height 6
click at [1074, 701] on span "Whirlpool" at bounding box center [1078, 701] width 136 height 13
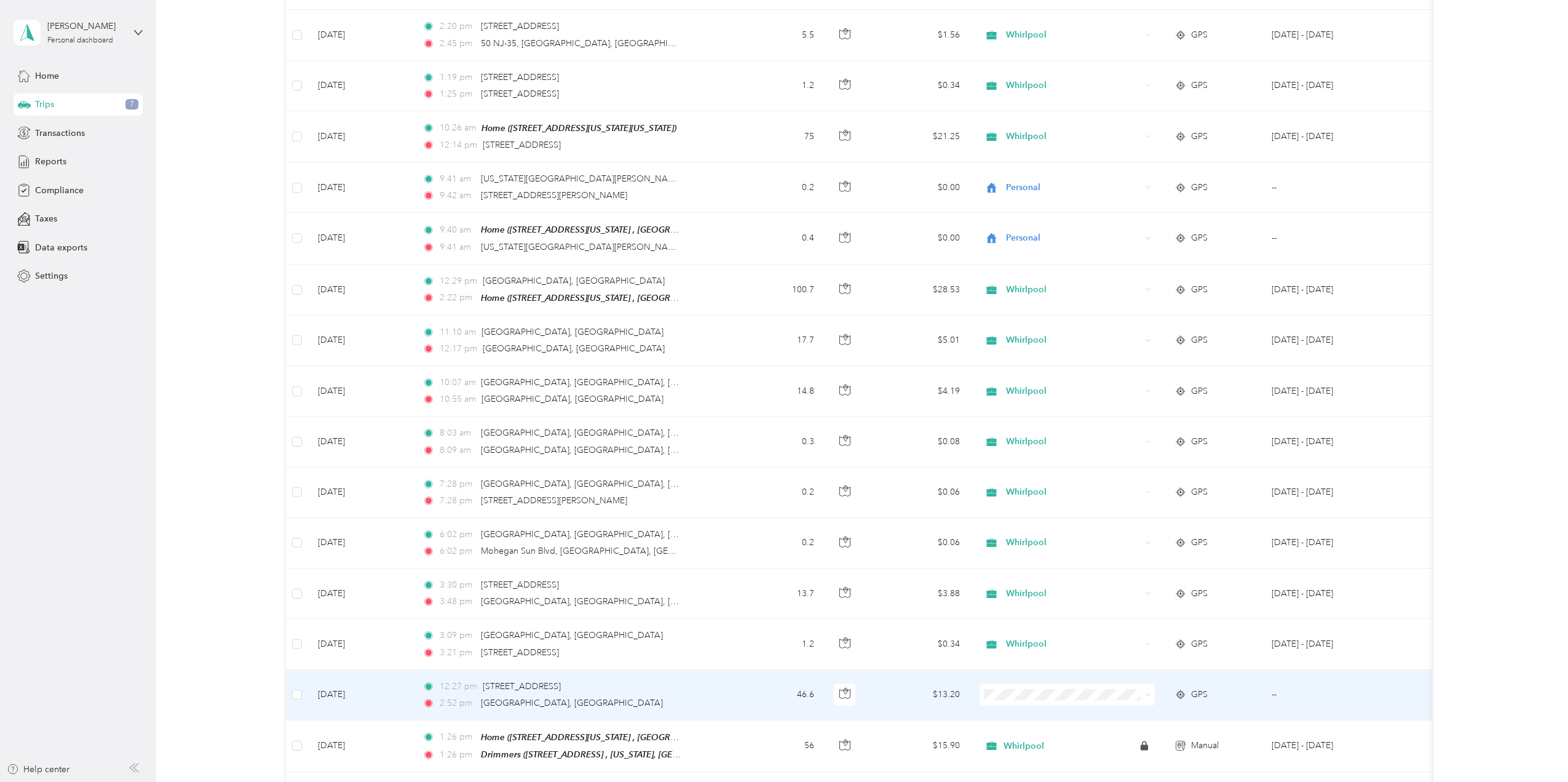
scroll to position [472, 0]
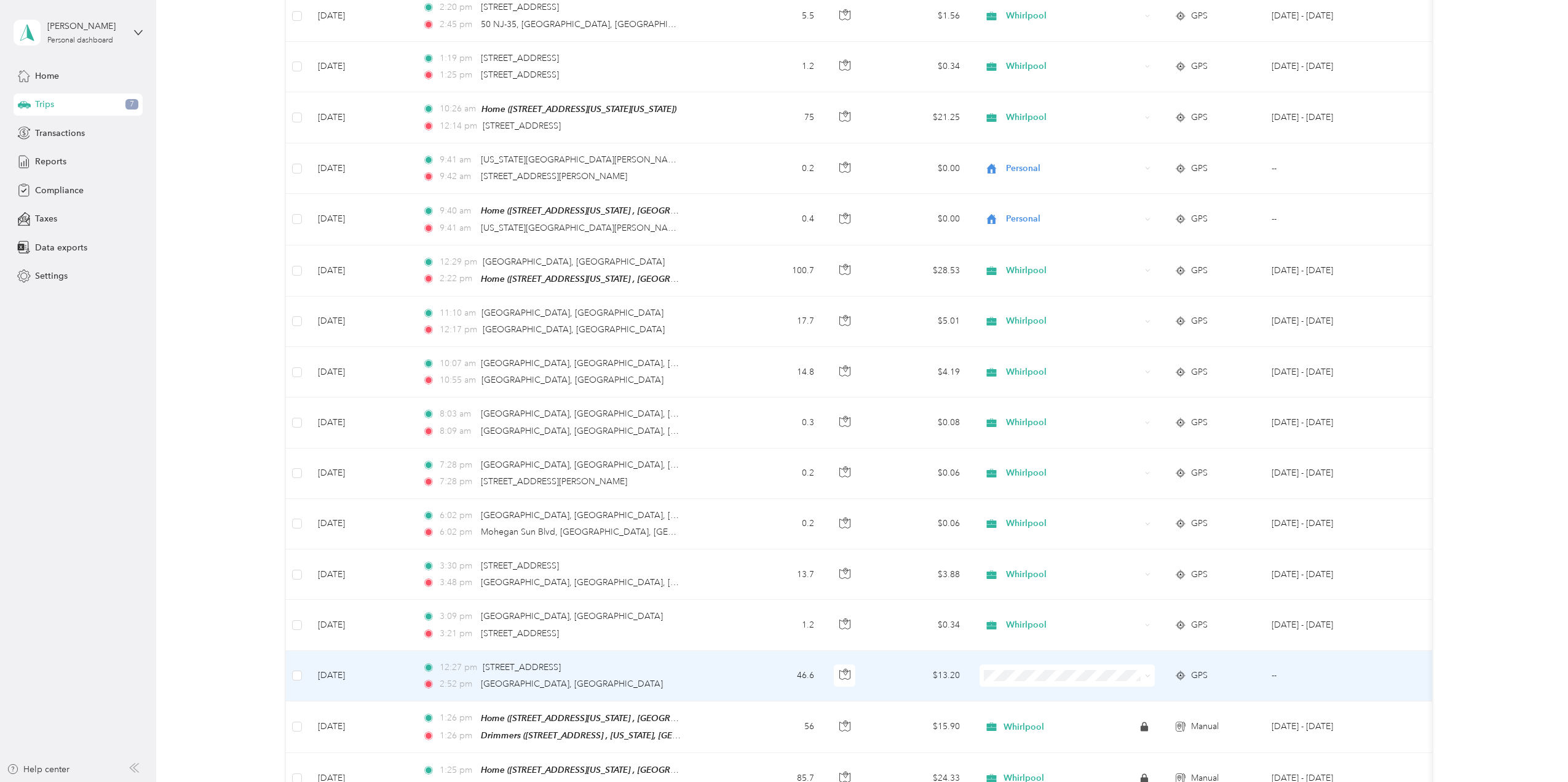
click at [1153, 666] on span at bounding box center [1067, 675] width 175 height 22
click at [1146, 673] on icon at bounding box center [1147, 675] width 6 height 6
click at [1054, 690] on span "Whirlpool" at bounding box center [1078, 690] width 136 height 13
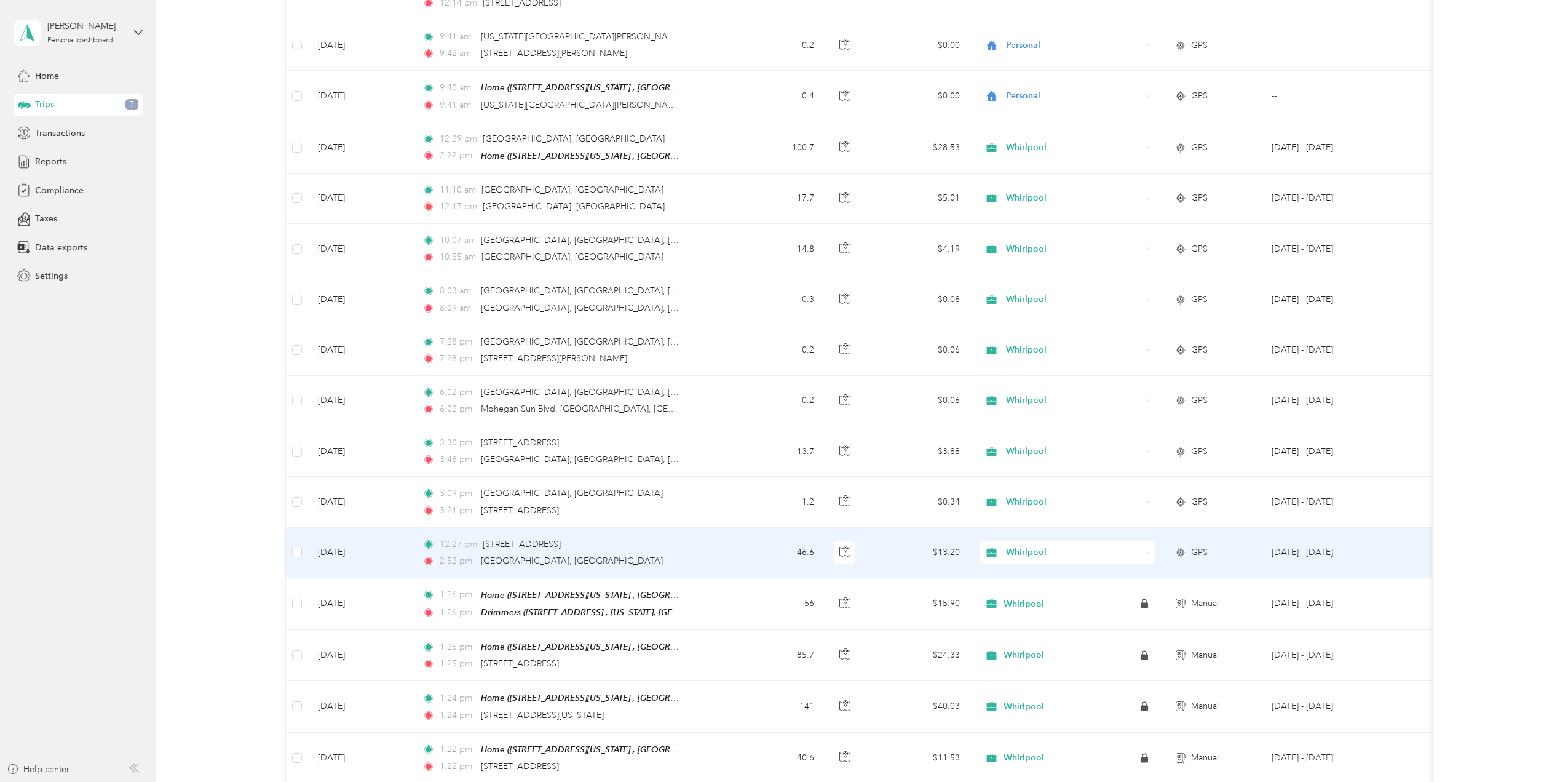
scroll to position [595, 0]
click at [692, 539] on td "12:27 pm [STREET_ADDRESS] 2:52 pm [GEOGRAPHIC_DATA], [GEOGRAPHIC_DATA]" at bounding box center [572, 553] width 320 height 51
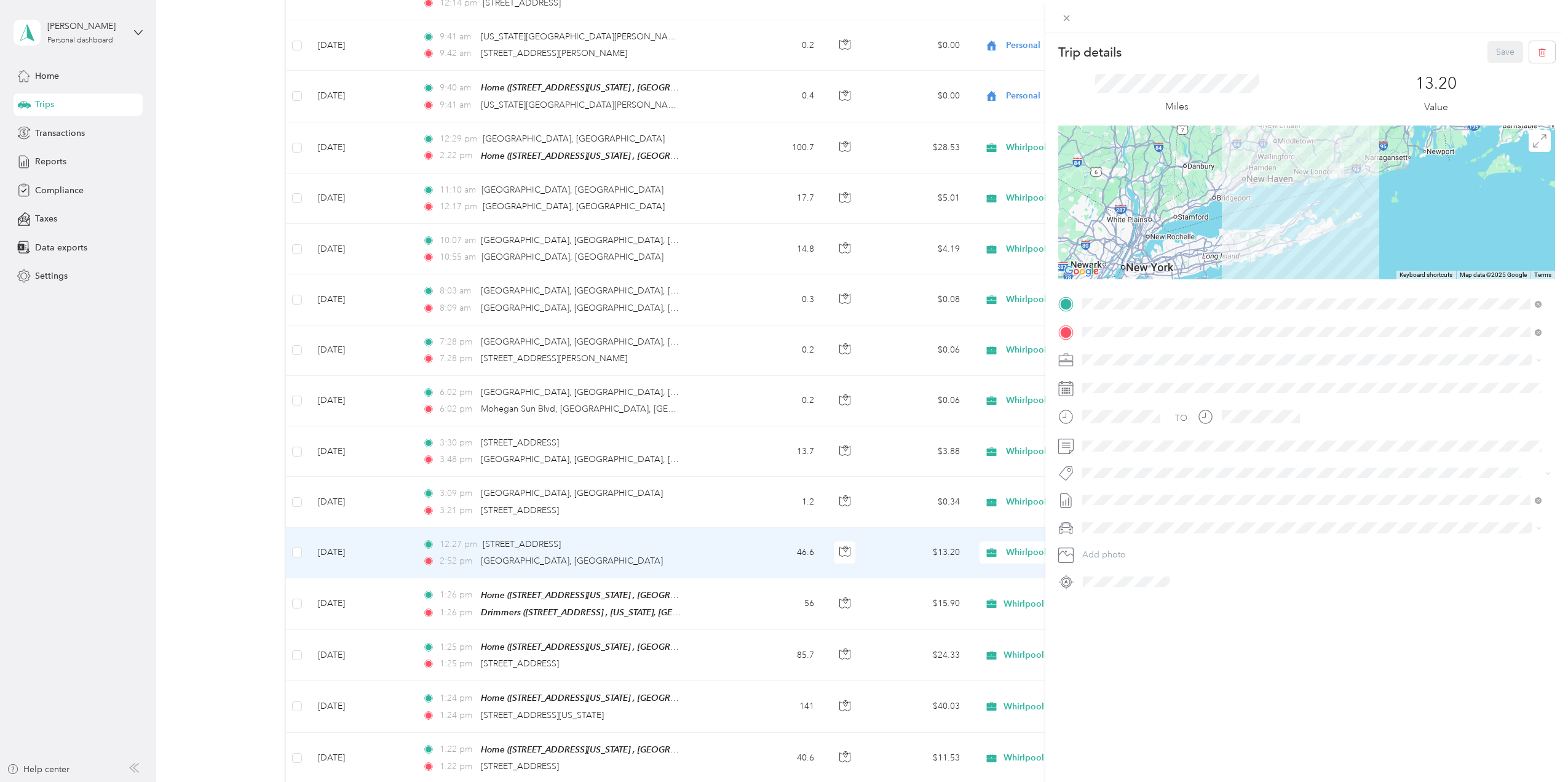
click at [235, 404] on div "Trip details Save This trip cannot be edited because it is either under review,…" at bounding box center [784, 391] width 1568 height 782
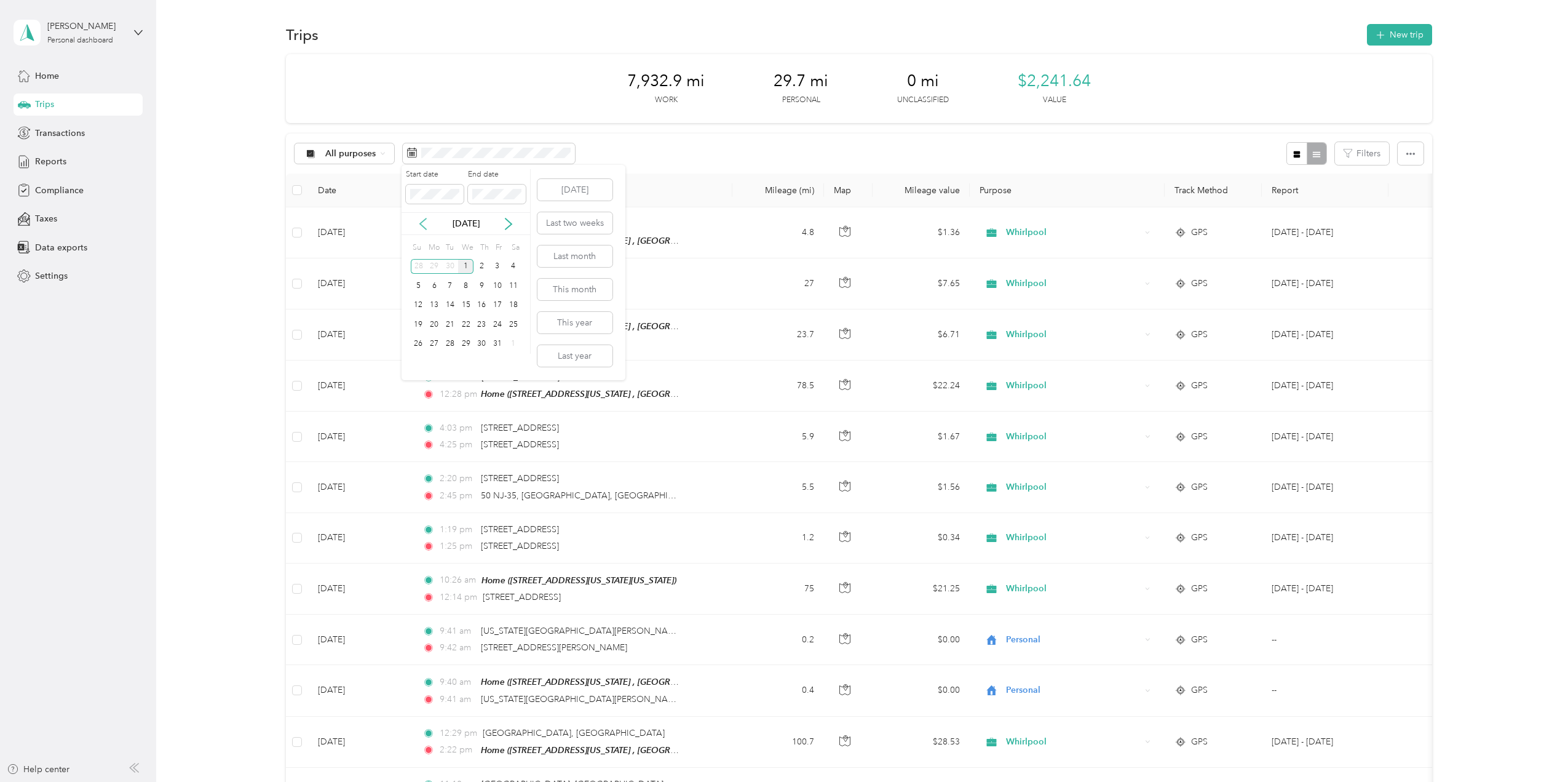
click at [423, 221] on icon at bounding box center [423, 224] width 13 height 13
click at [434, 267] on div "1" at bounding box center [434, 266] width 16 height 15
click at [452, 344] on div "30" at bounding box center [450, 344] width 16 height 15
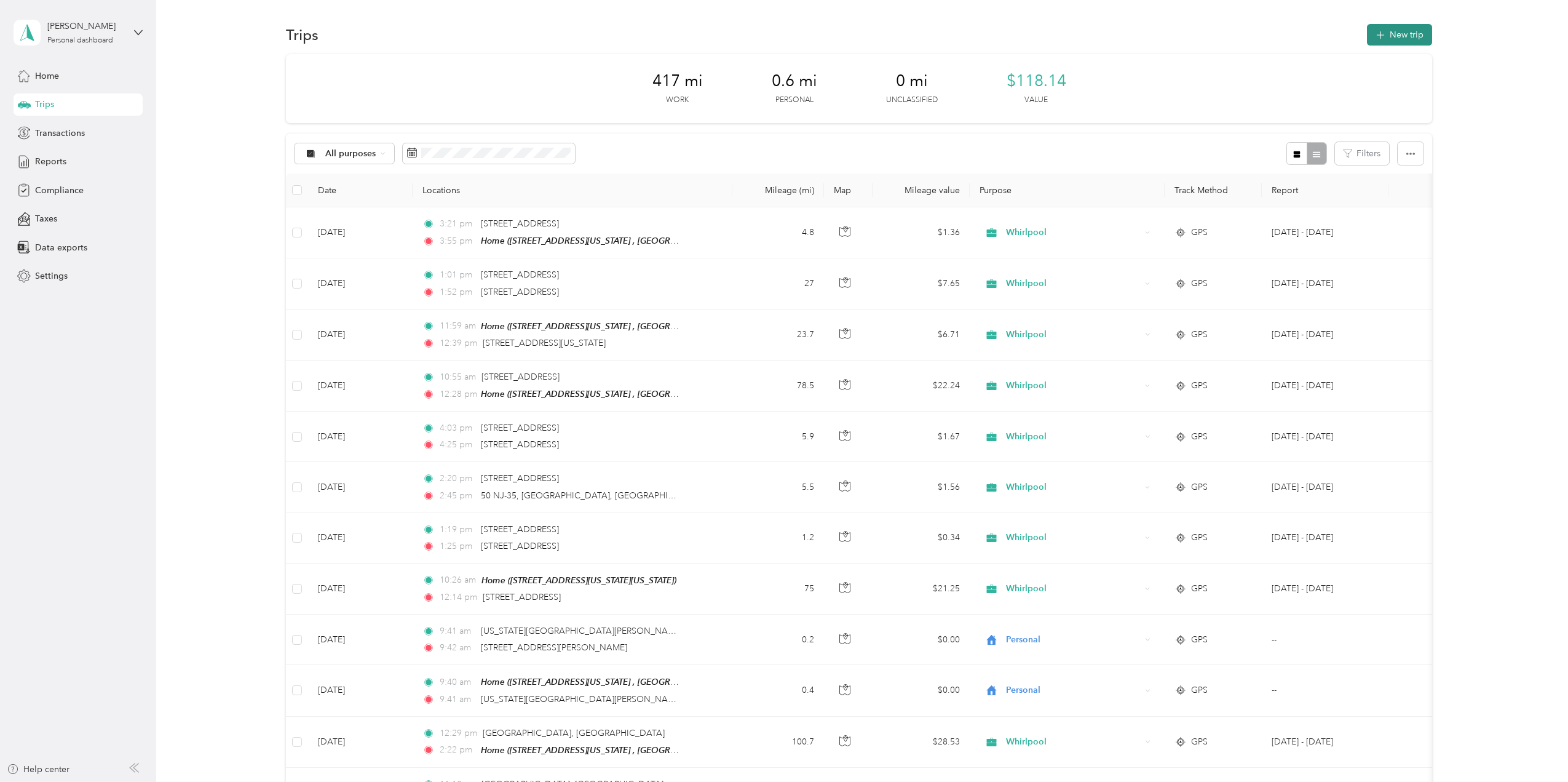
click at [1416, 39] on button "New trip" at bounding box center [1400, 34] width 66 height 21
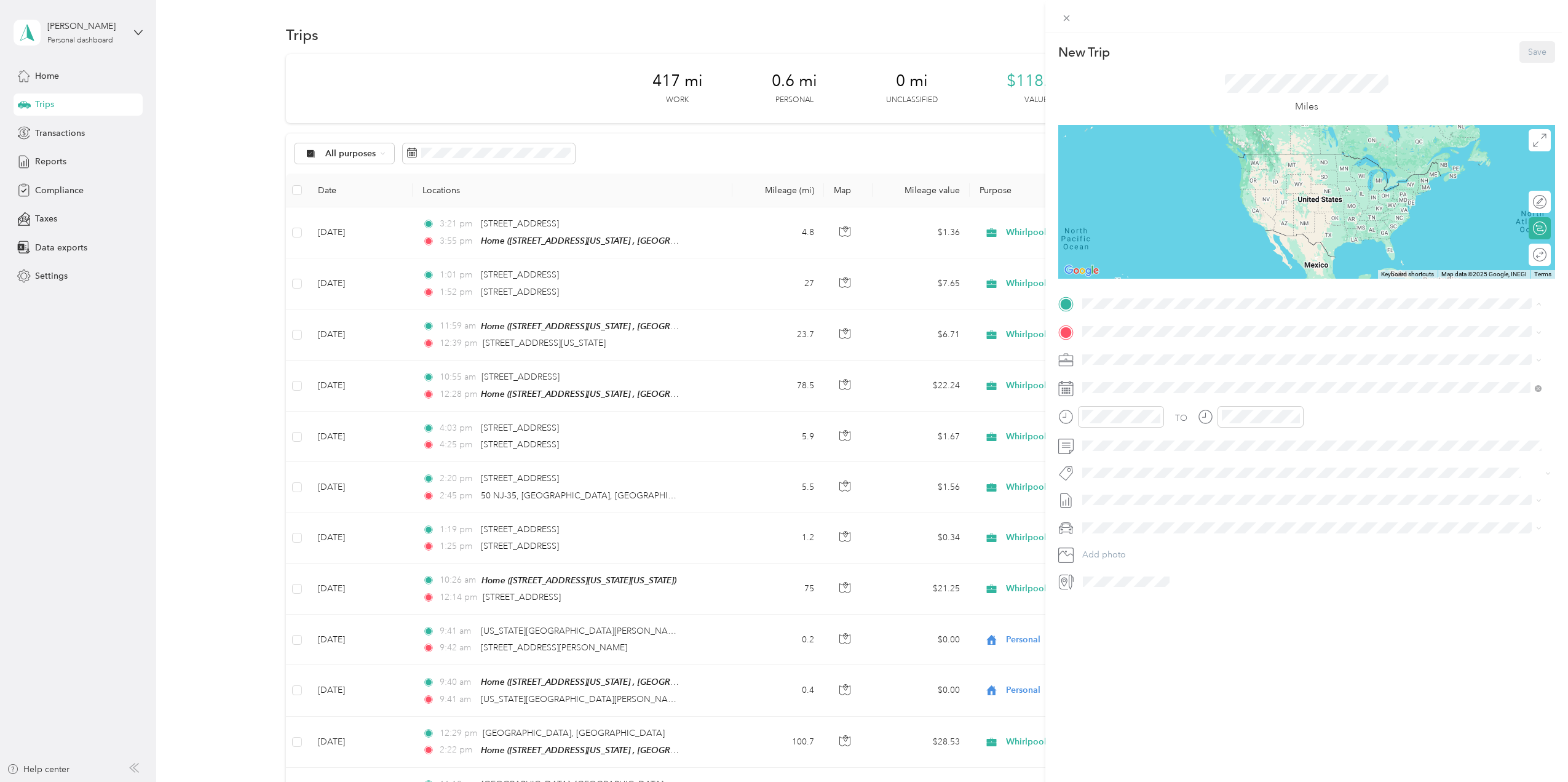
click at [1156, 360] on div "Home [STREET_ADDRESS][US_STATE]" at bounding box center [1168, 359] width 123 height 26
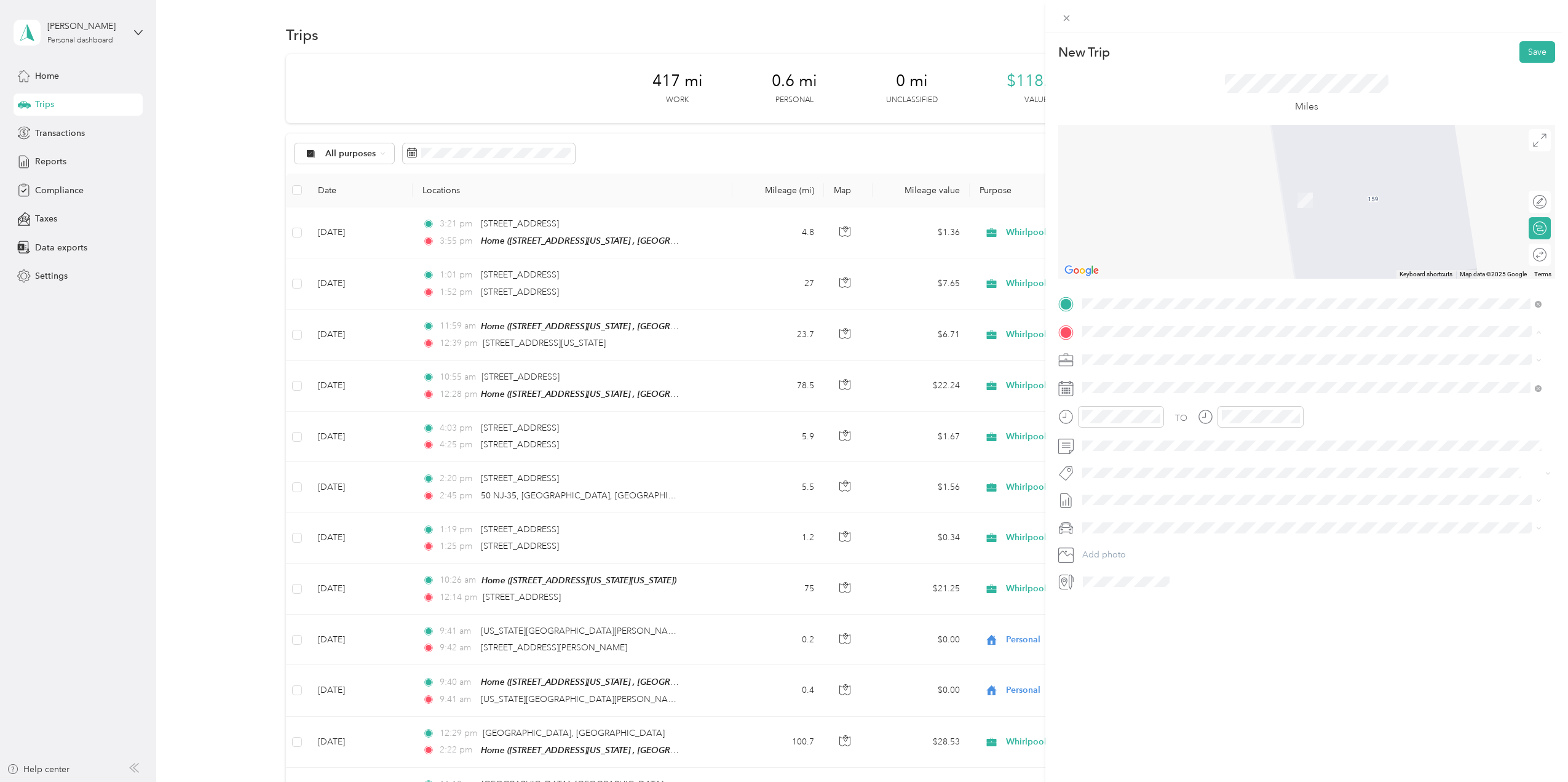
click at [1176, 504] on div "Drimmers [STREET_ADDRESS][US_STATE]" at bounding box center [1168, 504] width 123 height 26
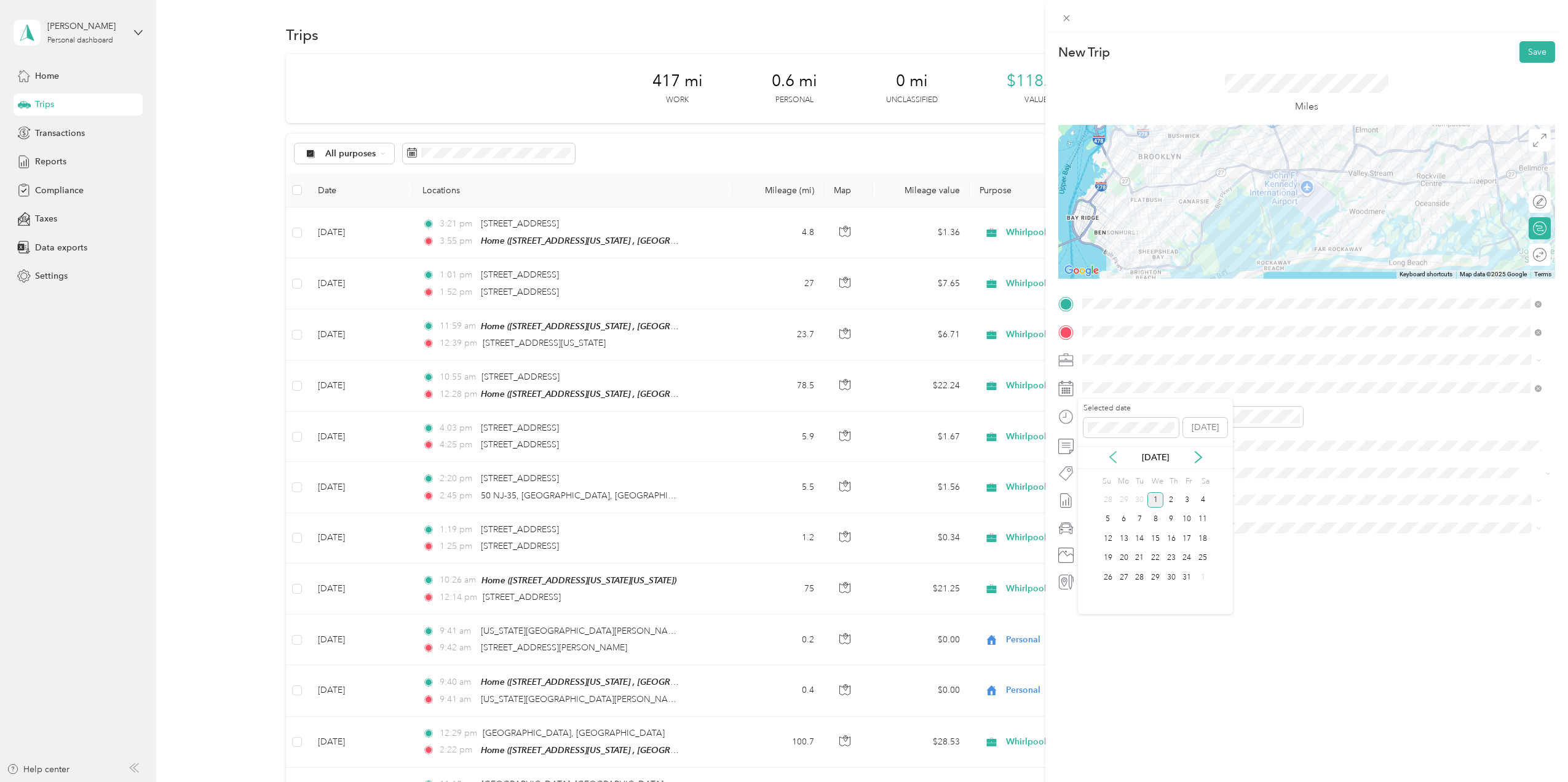
click at [1108, 457] on icon at bounding box center [1113, 457] width 13 height 13
click at [1157, 499] on div "3" at bounding box center [1156, 499] width 16 height 15
click at [1529, 255] on div at bounding box center [1533, 255] width 26 height 13
click at [1532, 52] on button "Save" at bounding box center [1537, 51] width 36 height 21
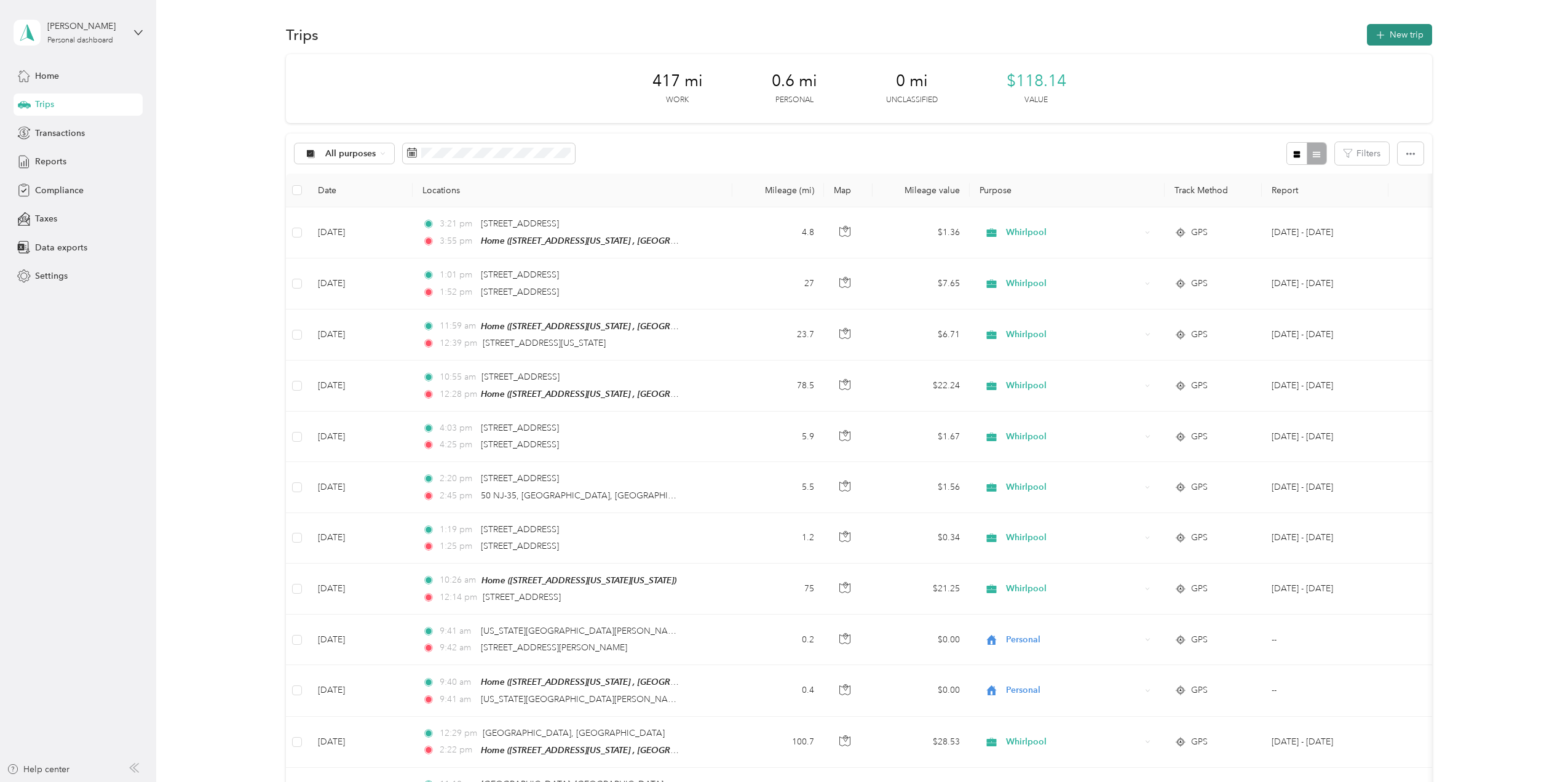
click at [1415, 35] on button "New trip" at bounding box center [1400, 34] width 66 height 21
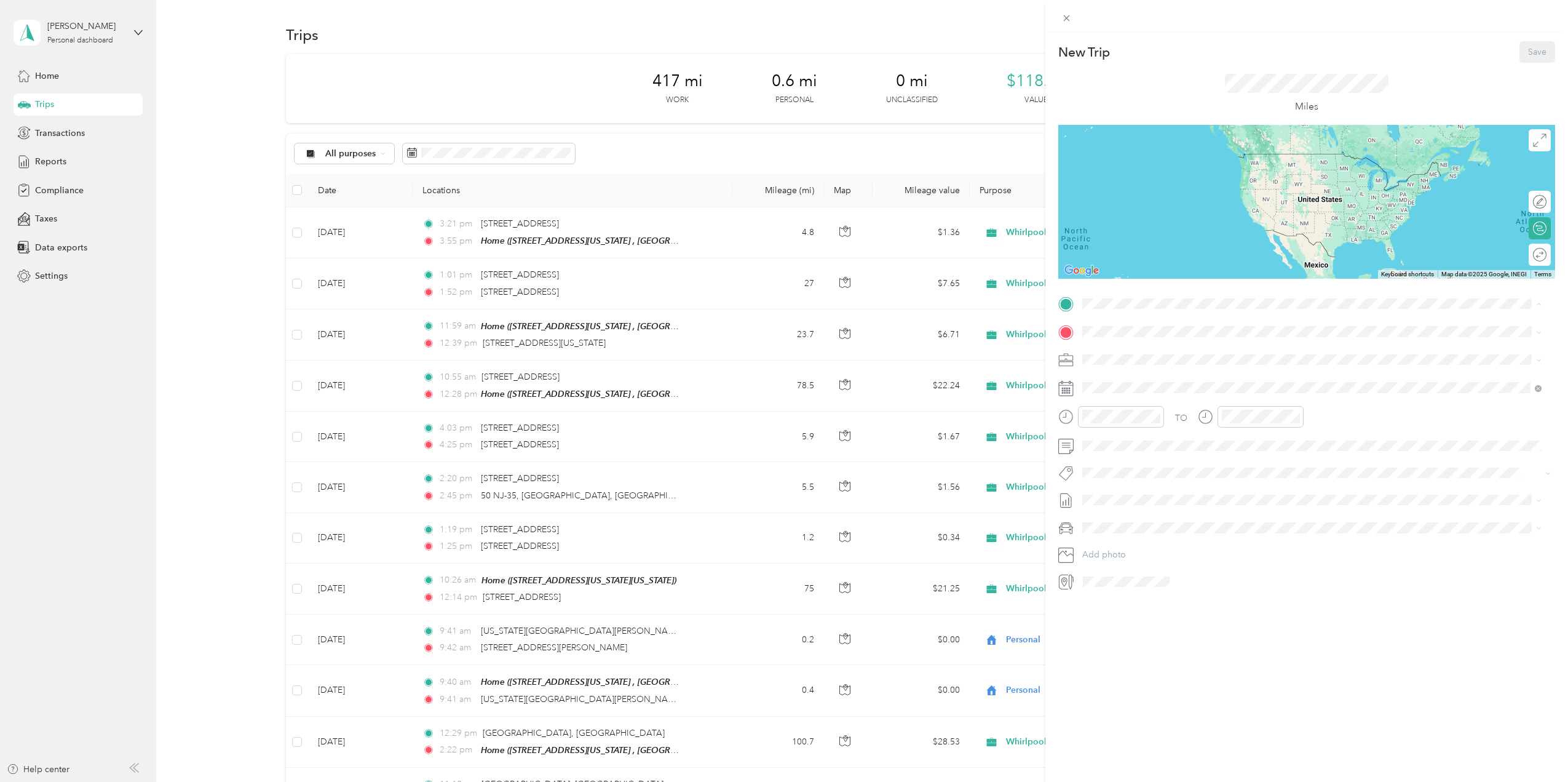
click at [1147, 364] on span "[STREET_ADDRESS][US_STATE]" at bounding box center [1168, 366] width 123 height 10
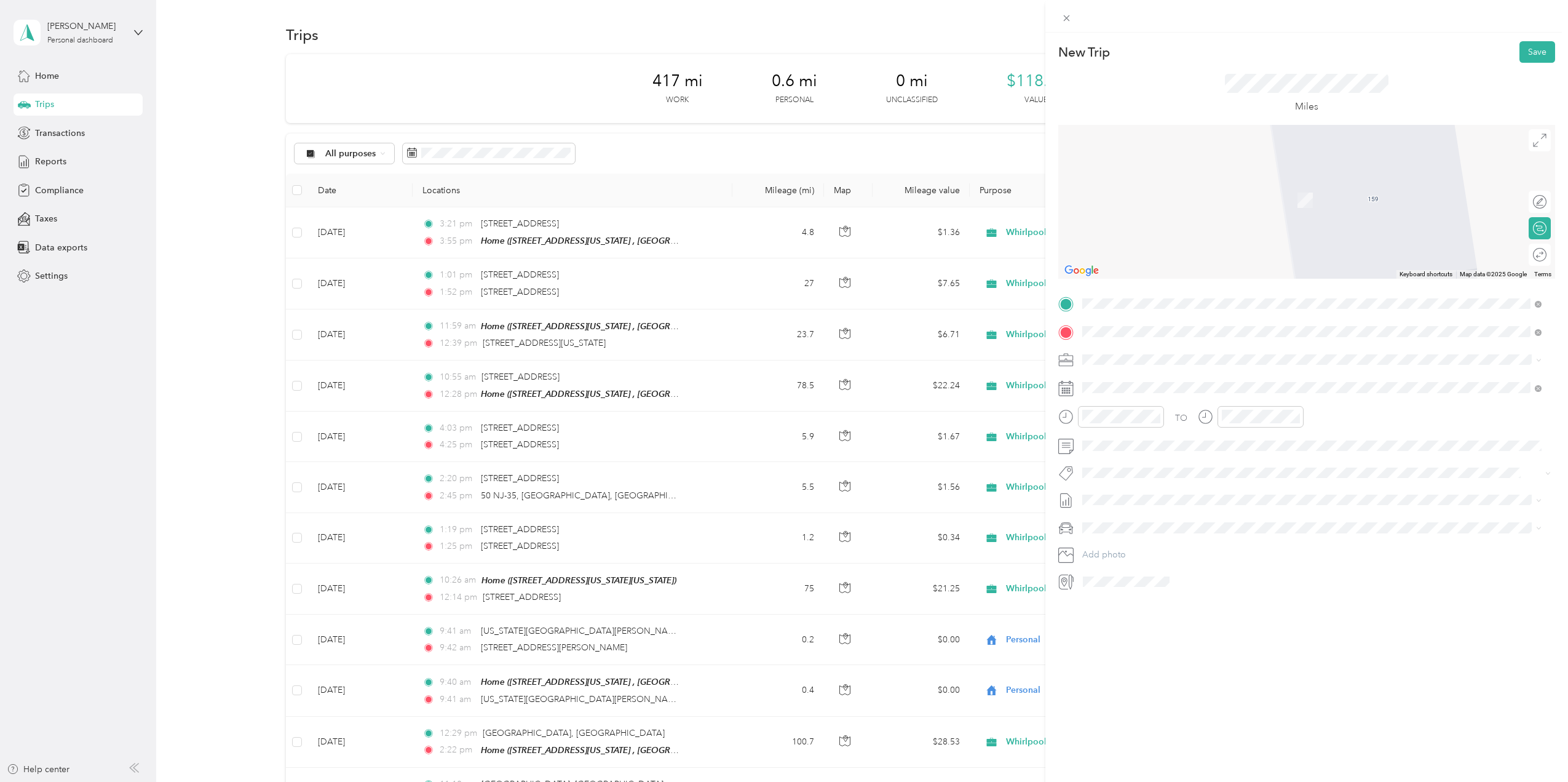
click at [1139, 432] on span "[STREET_ADDRESS][US_STATE][US_STATE]" at bounding box center [1190, 427] width 168 height 11
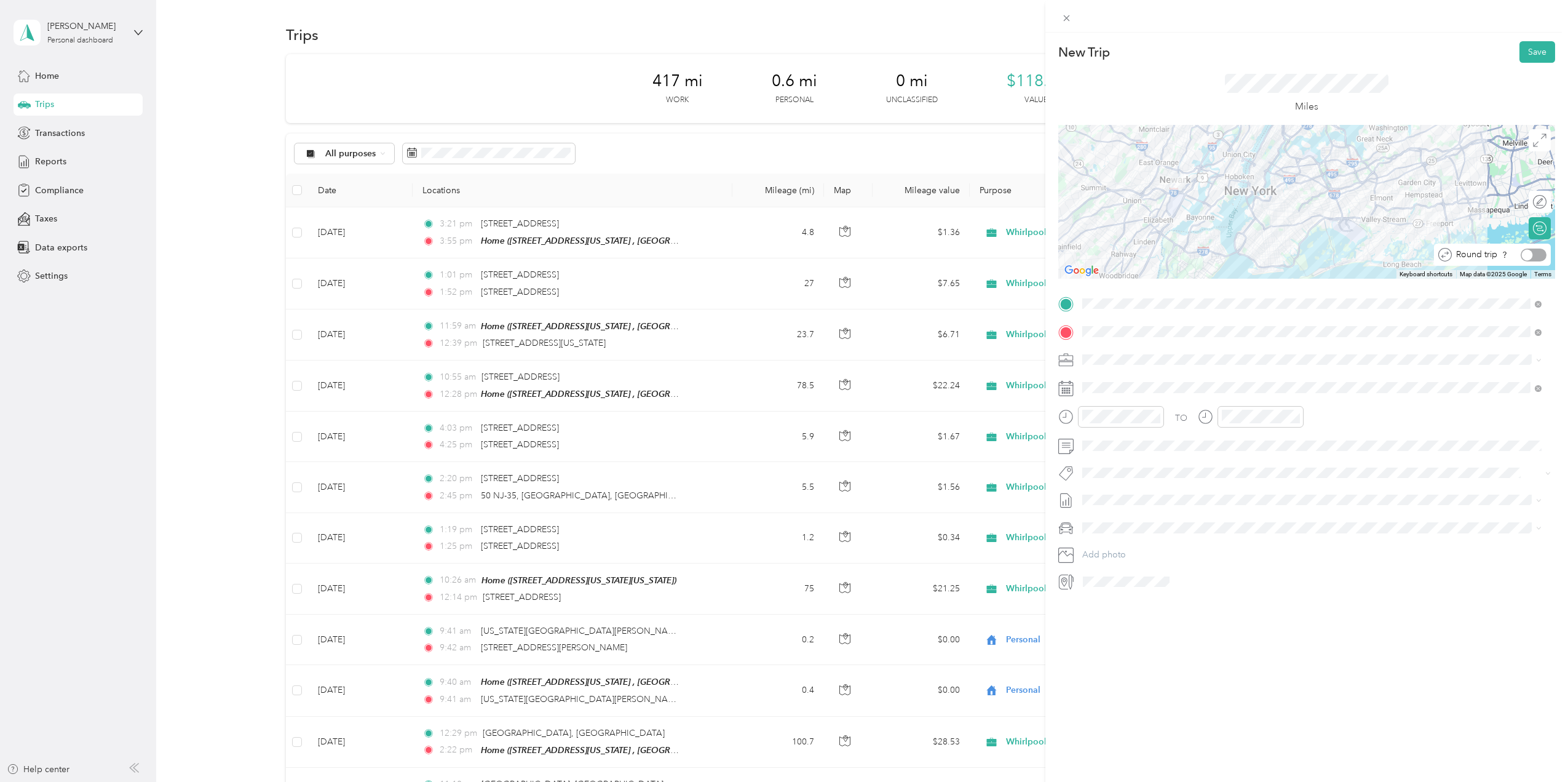
click at [1529, 253] on div at bounding box center [1533, 255] width 26 height 13
click at [1111, 449] on div "[DATE]" at bounding box center [1156, 457] width 155 height 23
click at [1111, 453] on icon at bounding box center [1113, 457] width 13 height 13
click at [1175, 499] on div "4" at bounding box center [1172, 499] width 16 height 15
click at [1534, 50] on button "Save" at bounding box center [1537, 51] width 36 height 21
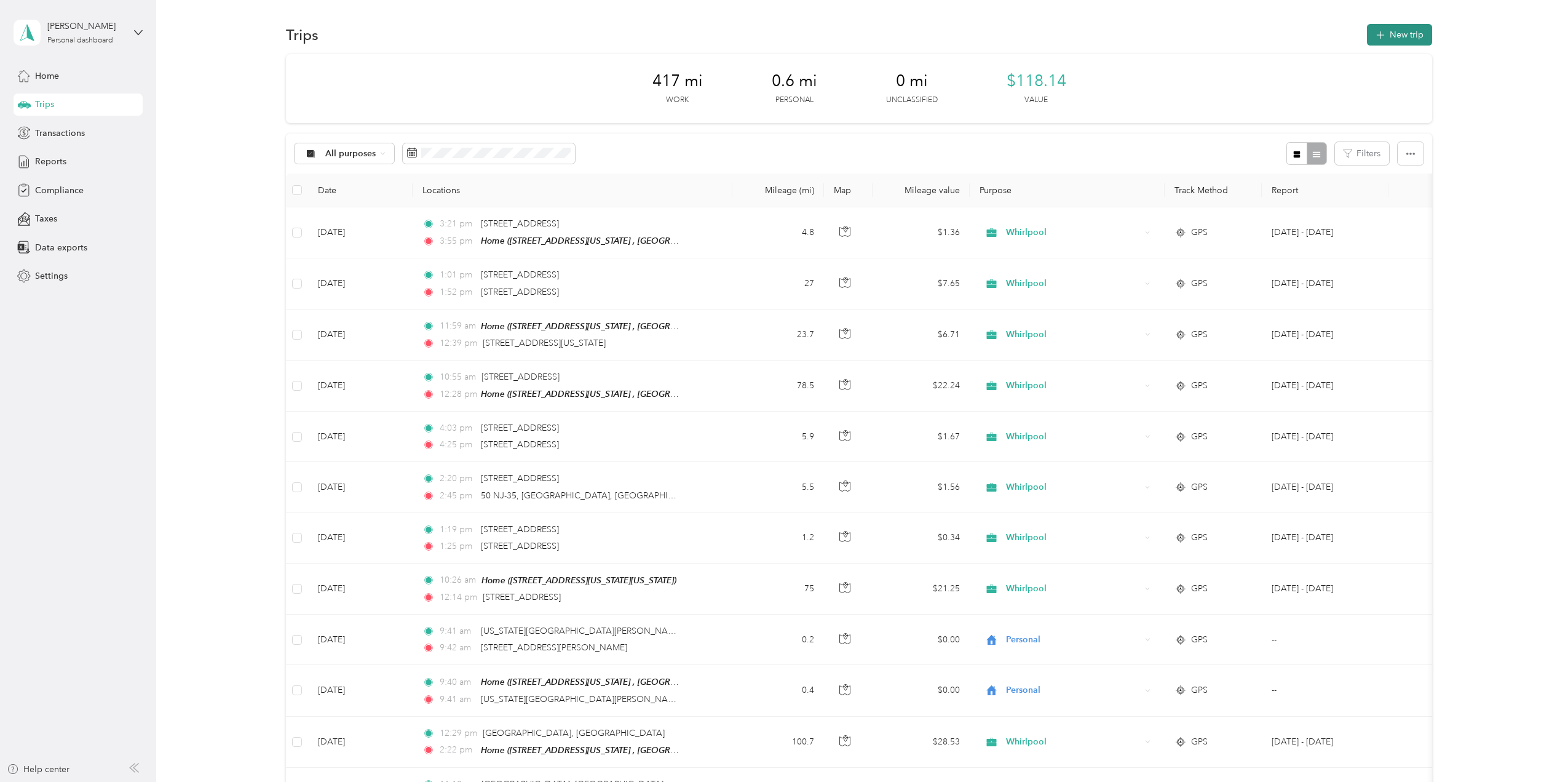
click at [1402, 34] on button "New trip" at bounding box center [1400, 34] width 66 height 21
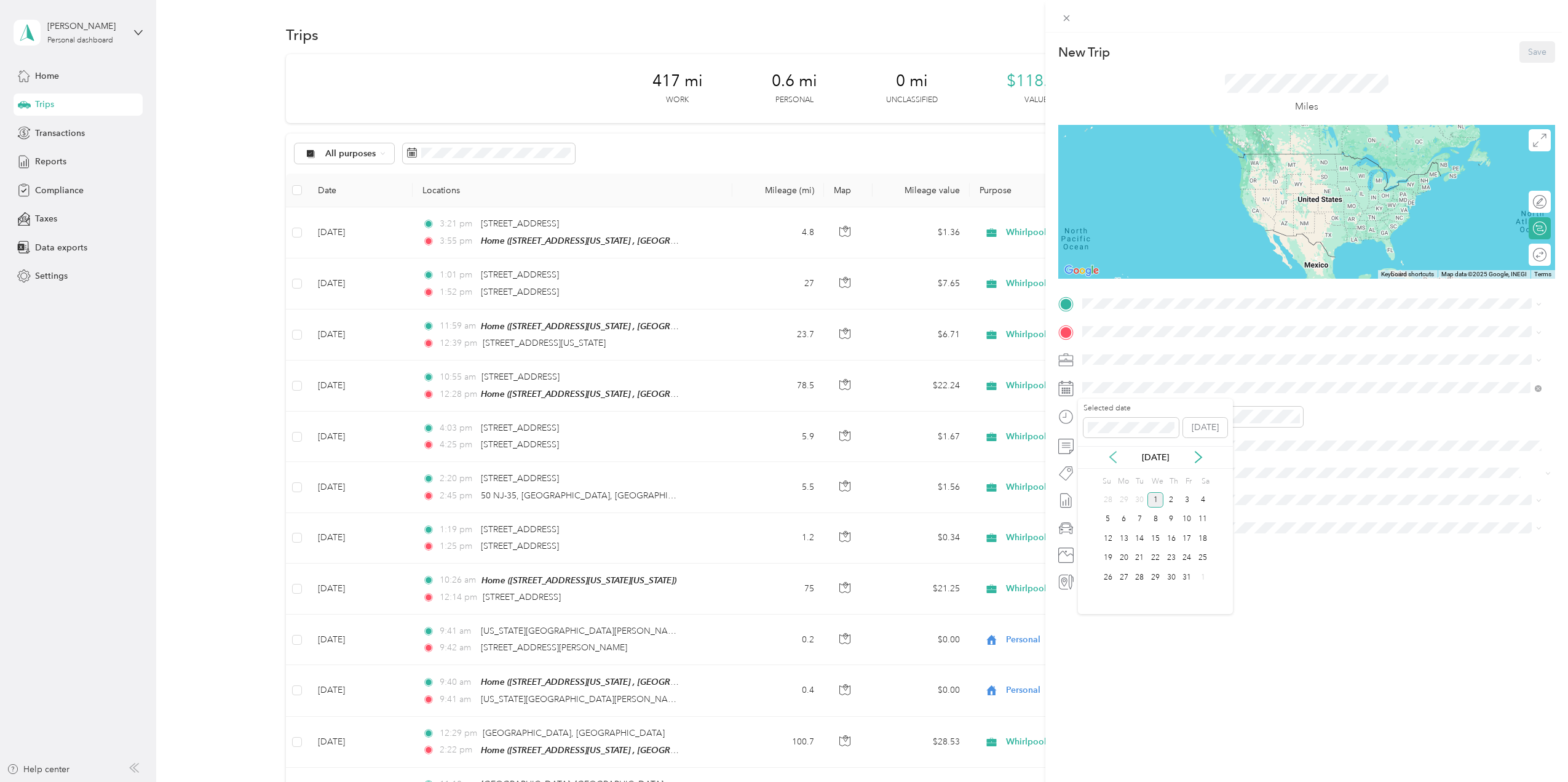
click at [1110, 453] on icon at bounding box center [1113, 457] width 13 height 13
click at [1142, 535] on div "16" at bounding box center [1139, 538] width 16 height 15
click at [1145, 356] on div "Home" at bounding box center [1168, 352] width 123 height 11
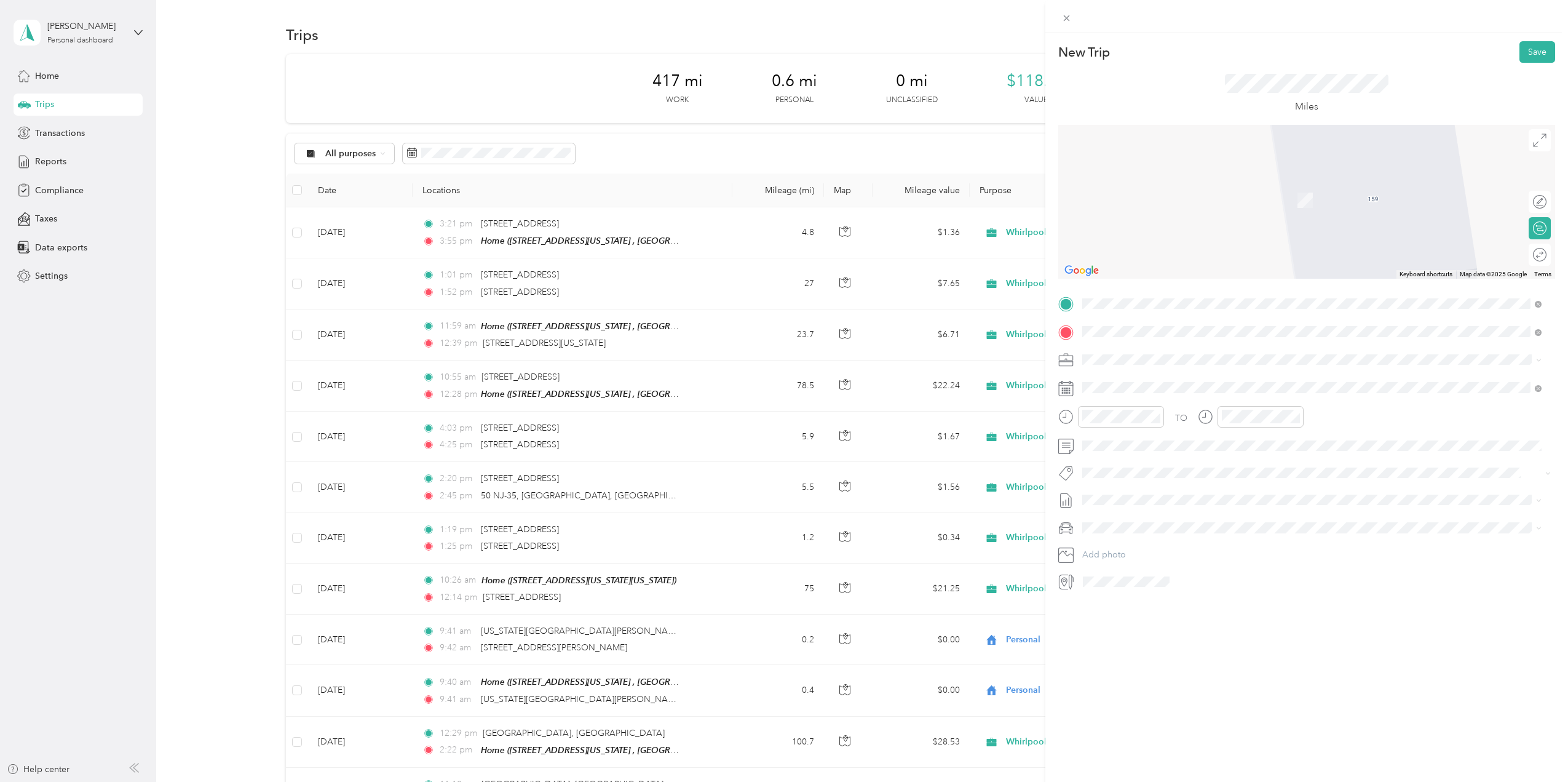
click at [1180, 378] on span "[STREET_ADDRESS][PERSON_NAME][US_STATE]" at bounding box center [1202, 376] width 191 height 11
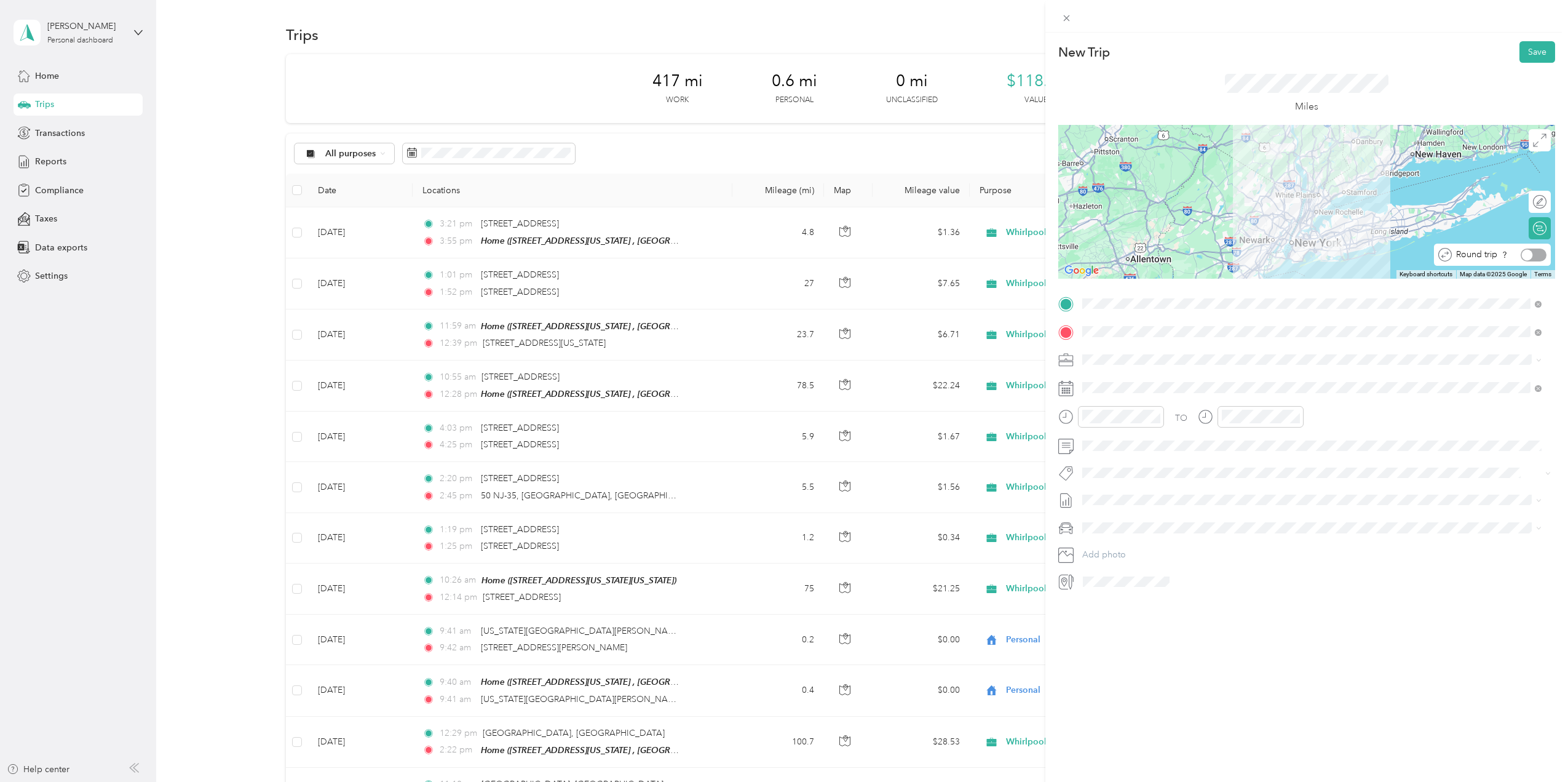
click at [1527, 258] on div at bounding box center [1533, 255] width 26 height 13
click at [1533, 51] on button "Save" at bounding box center [1537, 51] width 36 height 21
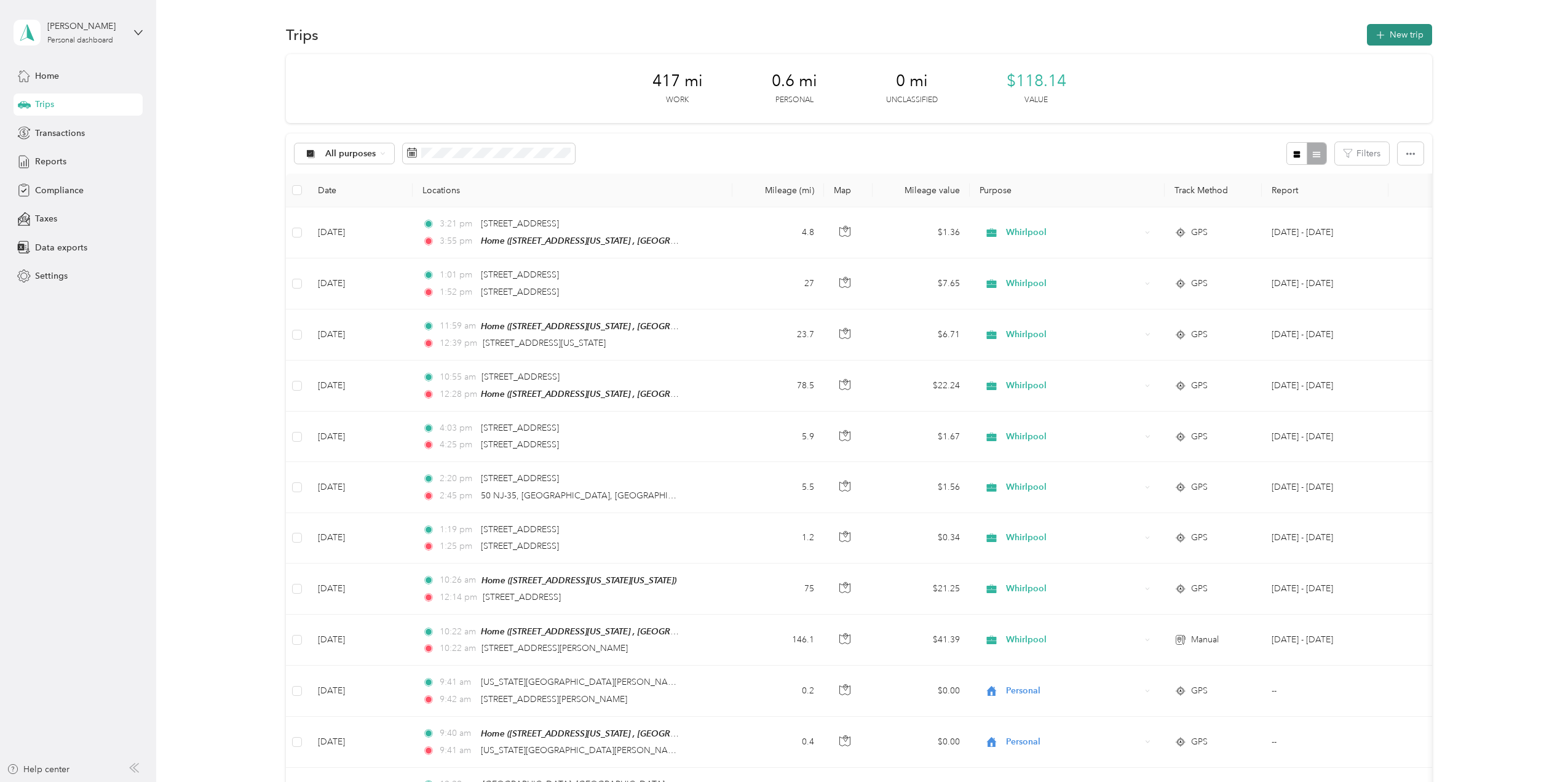
click at [1417, 33] on button "New trip" at bounding box center [1400, 34] width 66 height 21
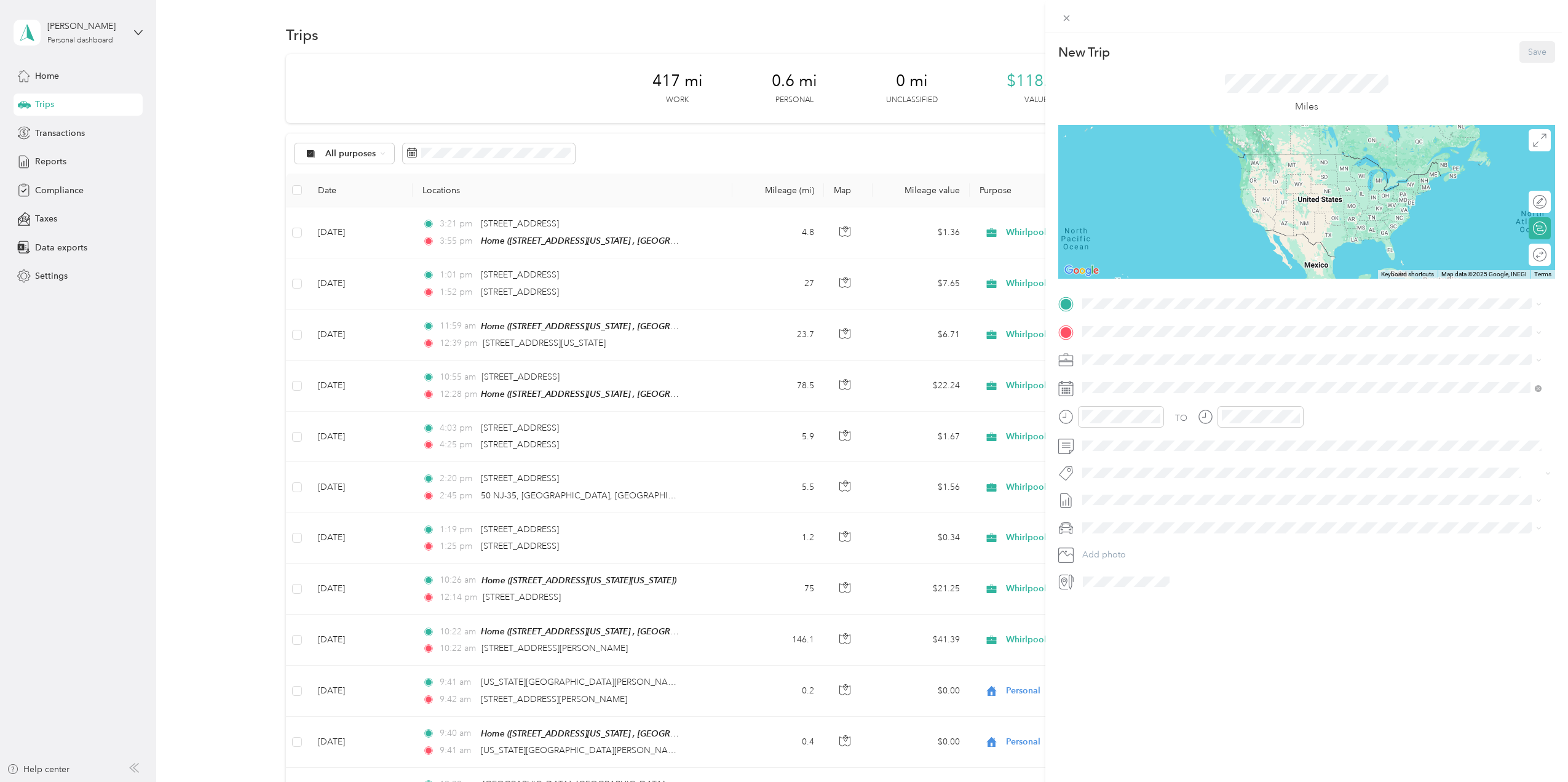
click at [1142, 359] on div "Home [STREET_ADDRESS][US_STATE]" at bounding box center [1168, 359] width 123 height 26
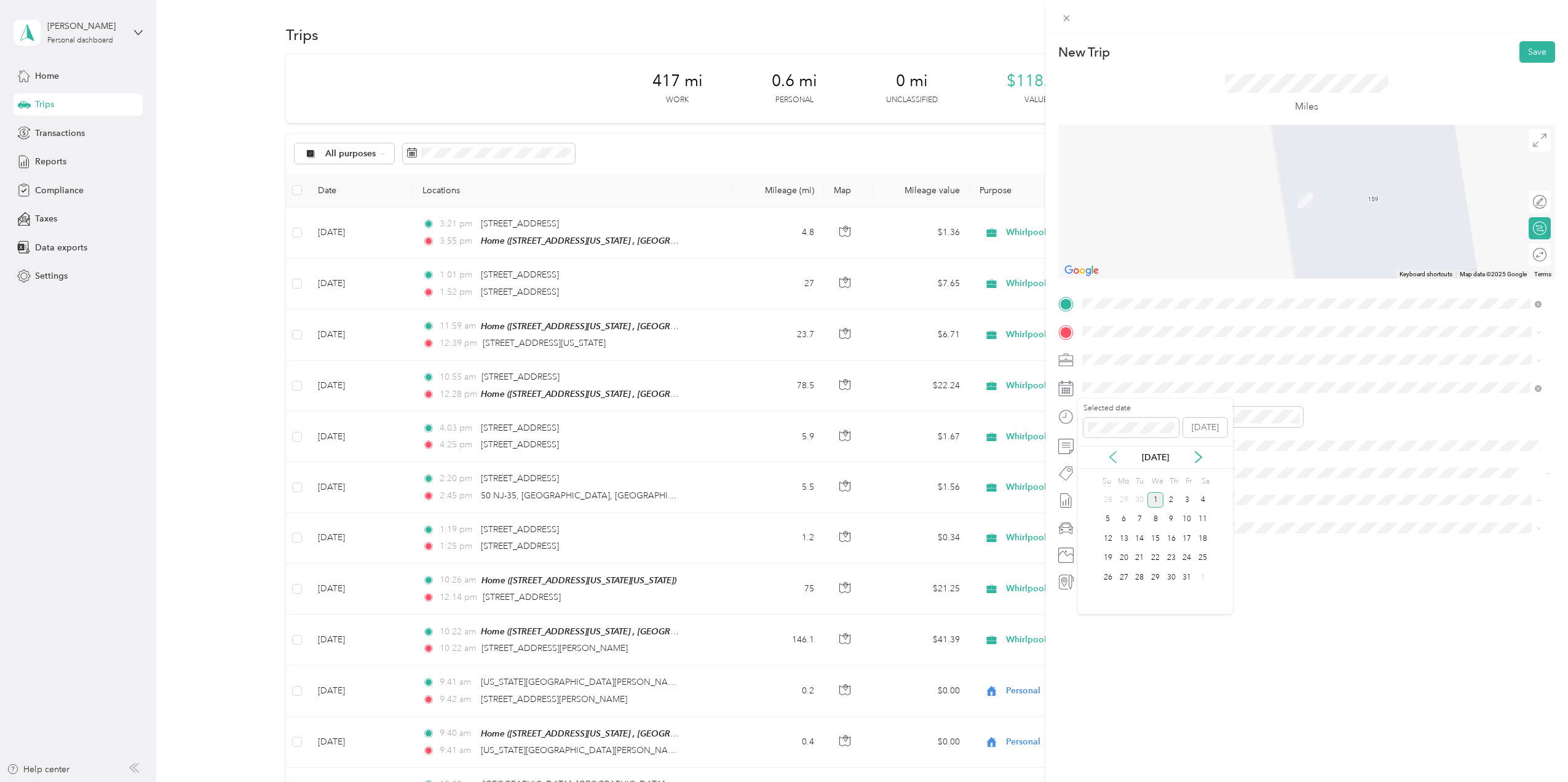
click at [1111, 457] on icon at bounding box center [1113, 457] width 6 height 11
click at [1159, 539] on div "17" at bounding box center [1156, 538] width 16 height 15
click at [1161, 378] on span "[STREET_ADDRESS][US_STATE]" at bounding box center [1168, 376] width 123 height 11
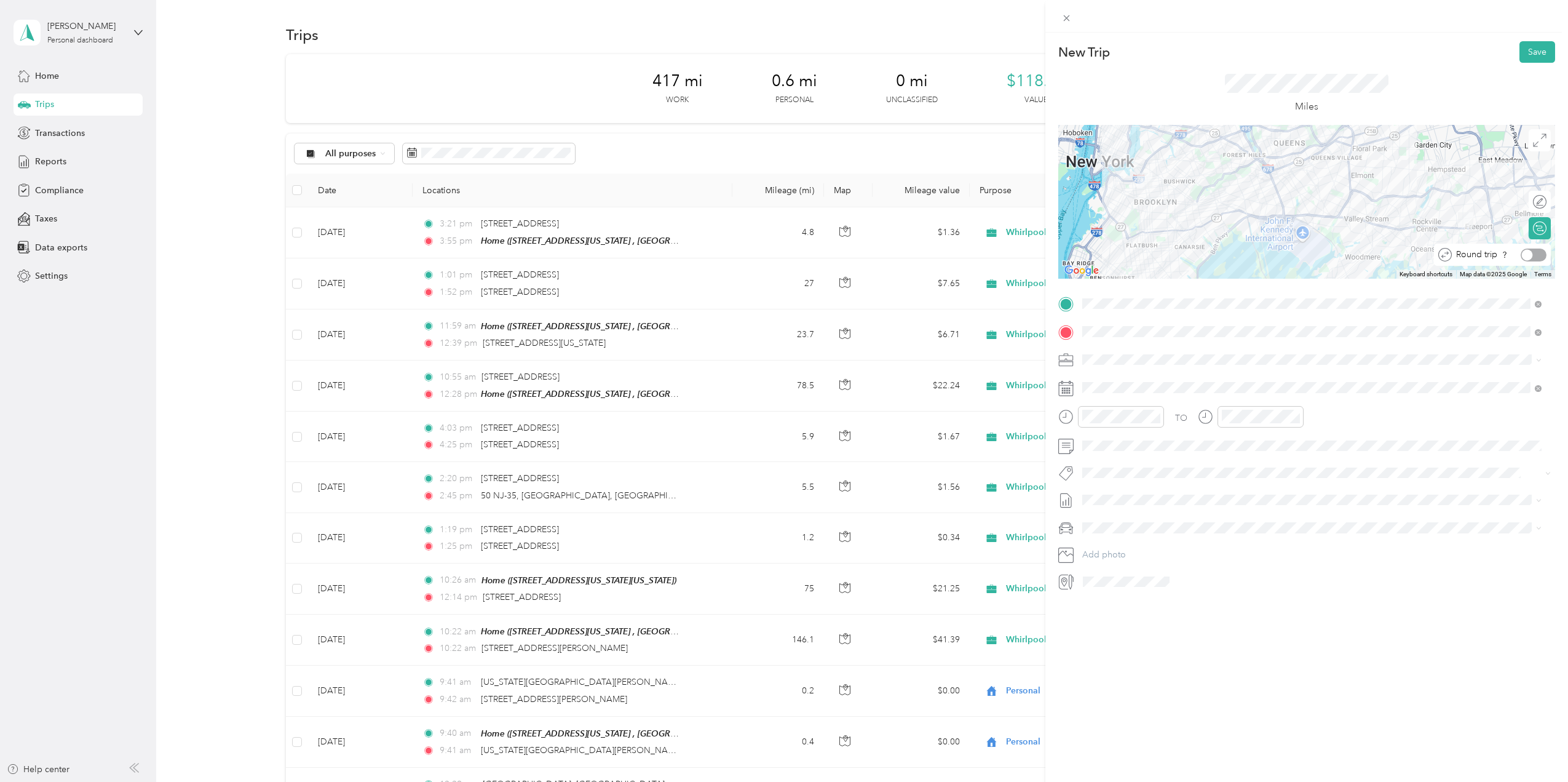
click at [1529, 255] on div at bounding box center [1533, 255] width 26 height 13
click at [1530, 51] on button "Save" at bounding box center [1537, 51] width 36 height 21
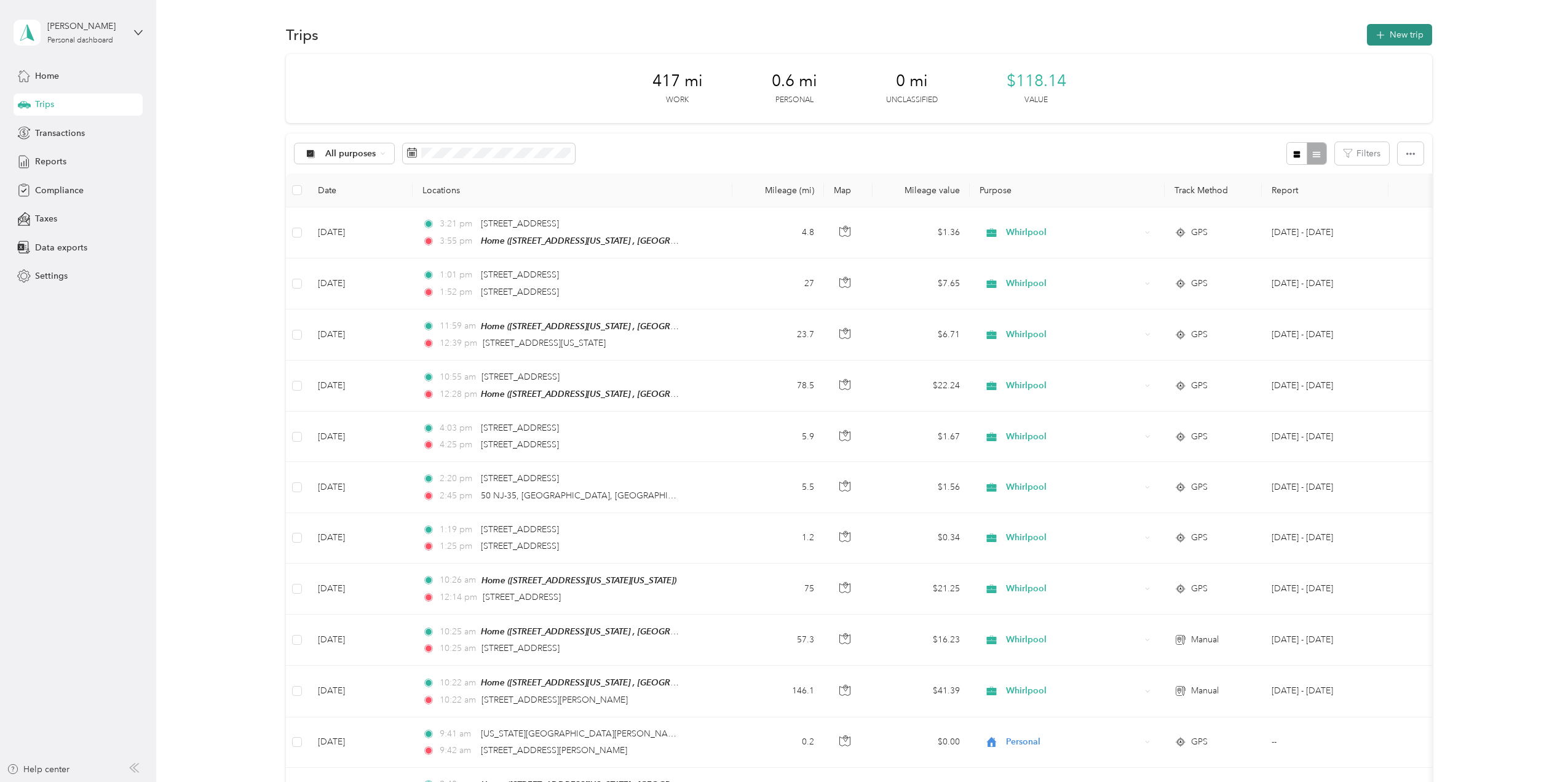
click at [1404, 28] on button "New trip" at bounding box center [1400, 34] width 66 height 21
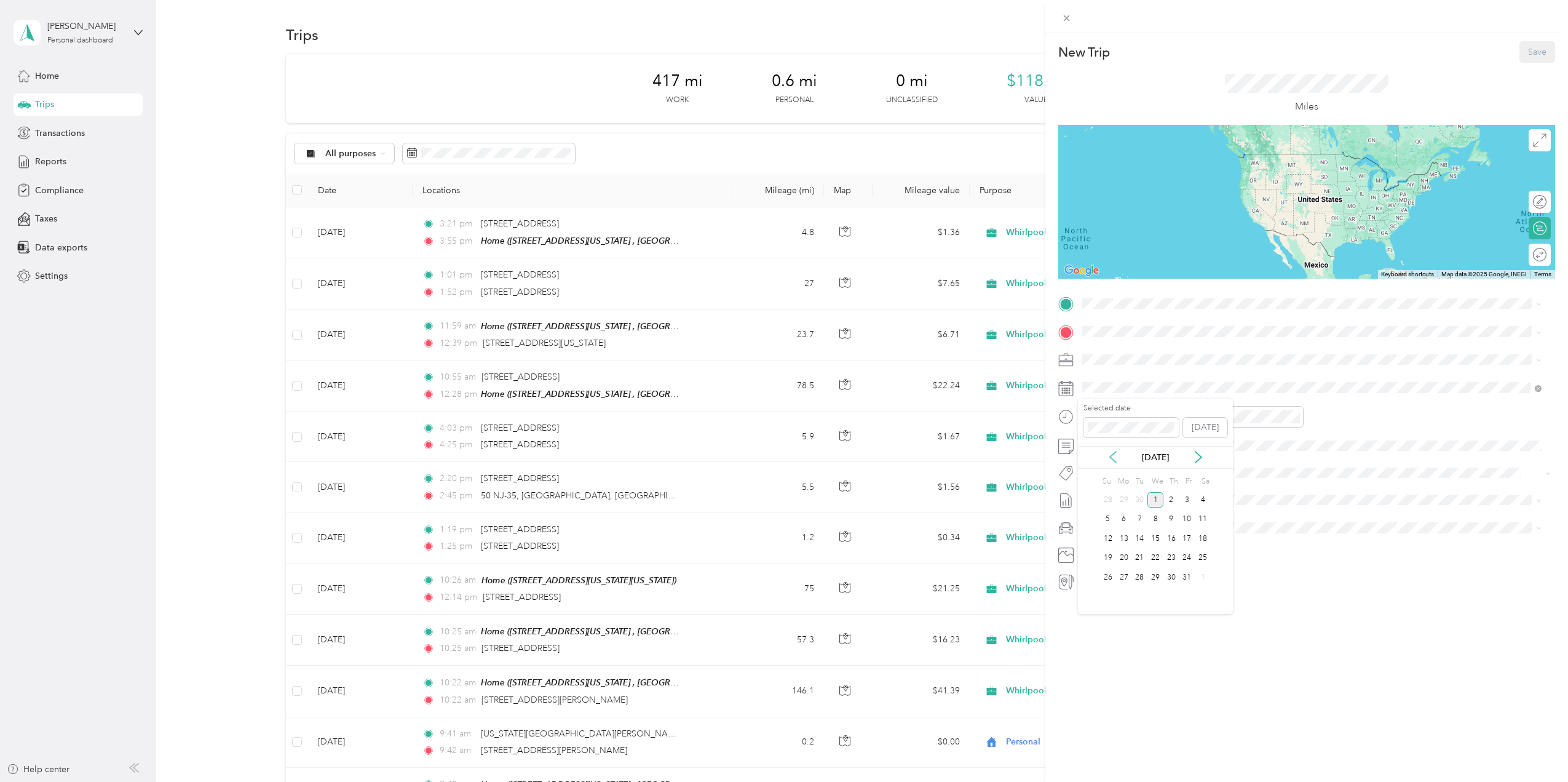
click at [1112, 455] on icon at bounding box center [1113, 457] width 6 height 11
click at [1139, 553] on div "23" at bounding box center [1139, 558] width 16 height 15
click at [1147, 355] on div "Home [STREET_ADDRESS][US_STATE]" at bounding box center [1168, 359] width 123 height 26
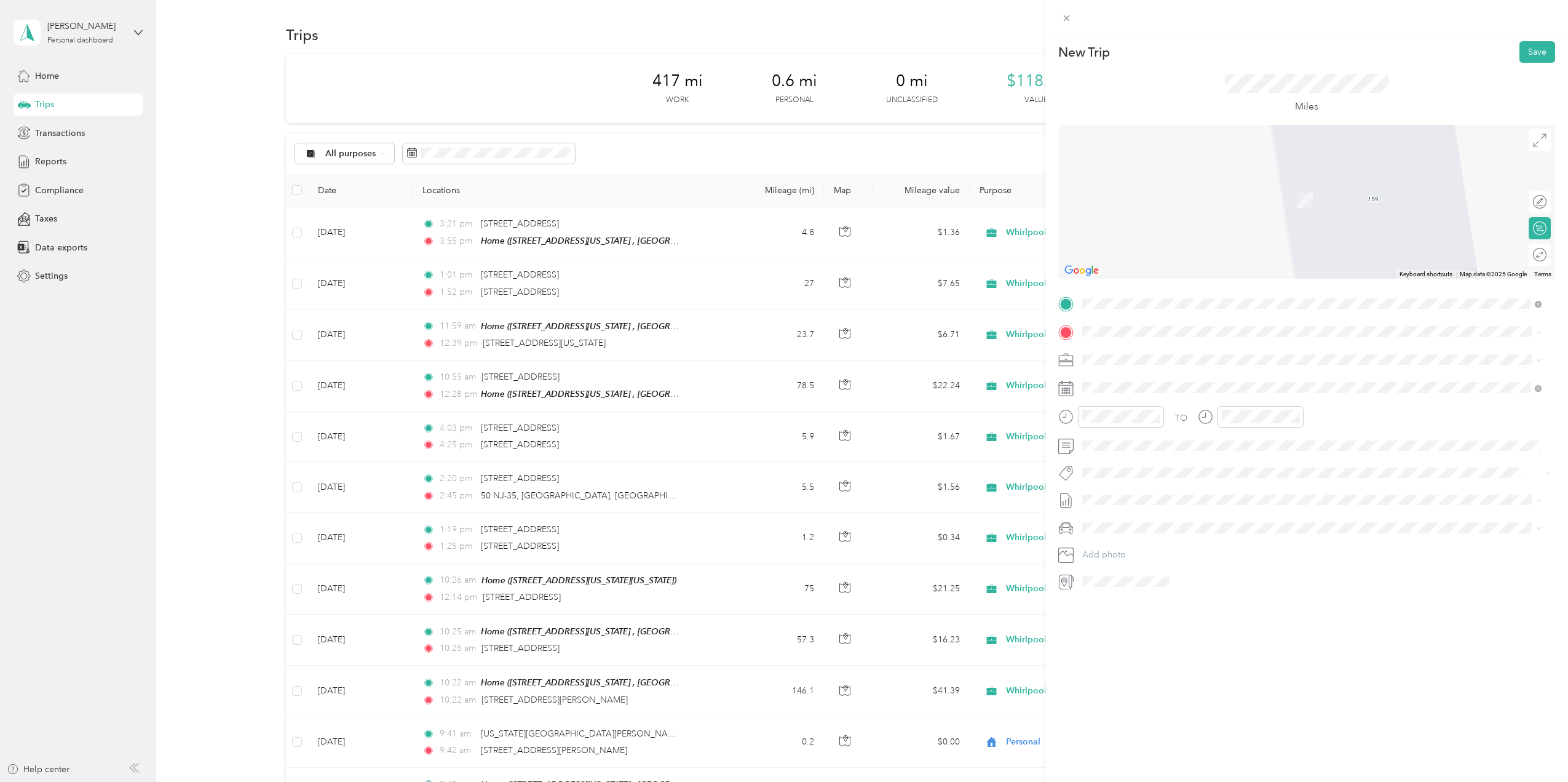
click at [1185, 374] on span "[STREET_ADDRESS][US_STATE]" at bounding box center [1168, 374] width 123 height 11
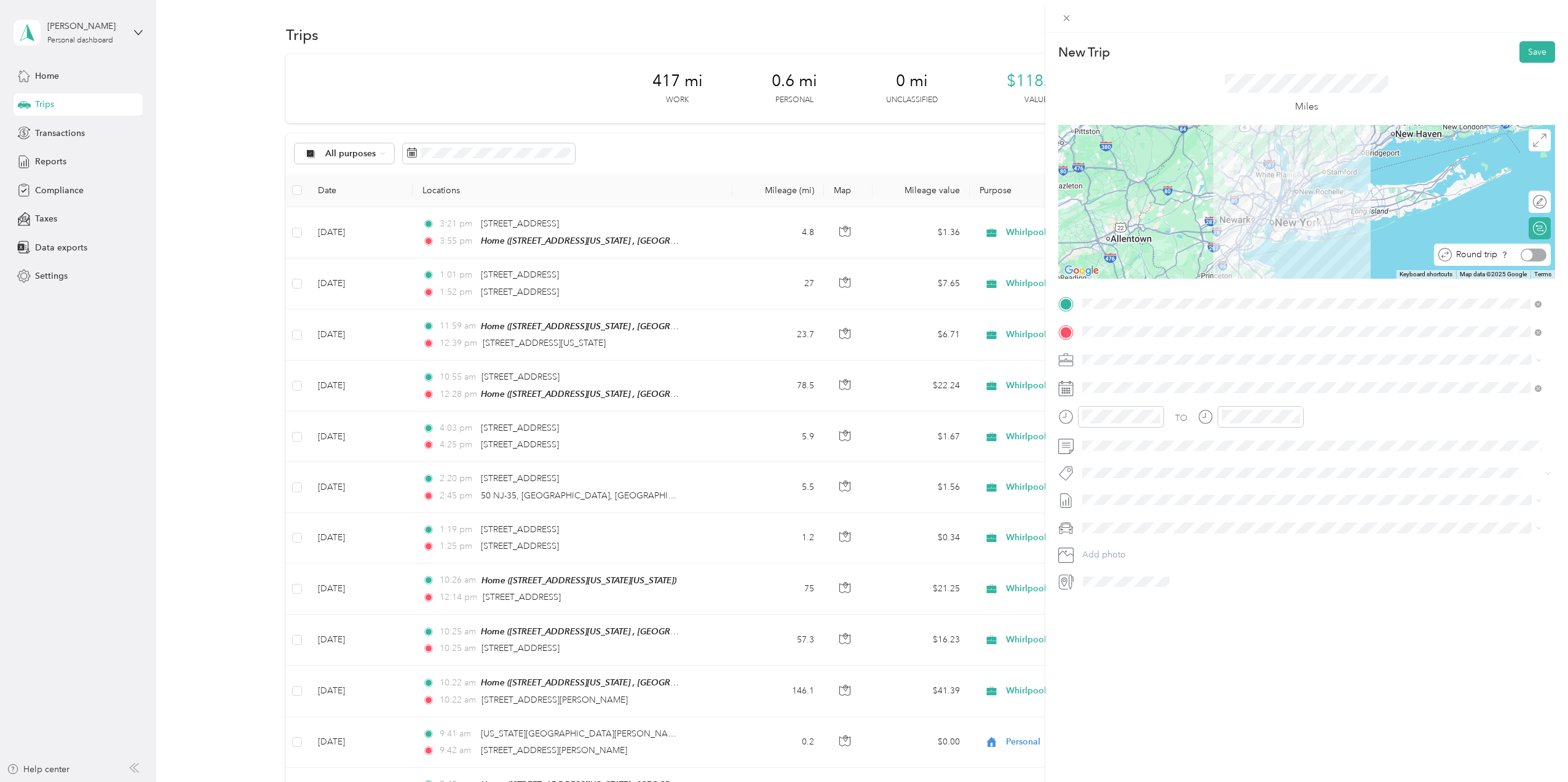
click at [1535, 253] on div at bounding box center [1533, 255] width 26 height 13
click at [1536, 50] on button "Save" at bounding box center [1537, 51] width 36 height 21
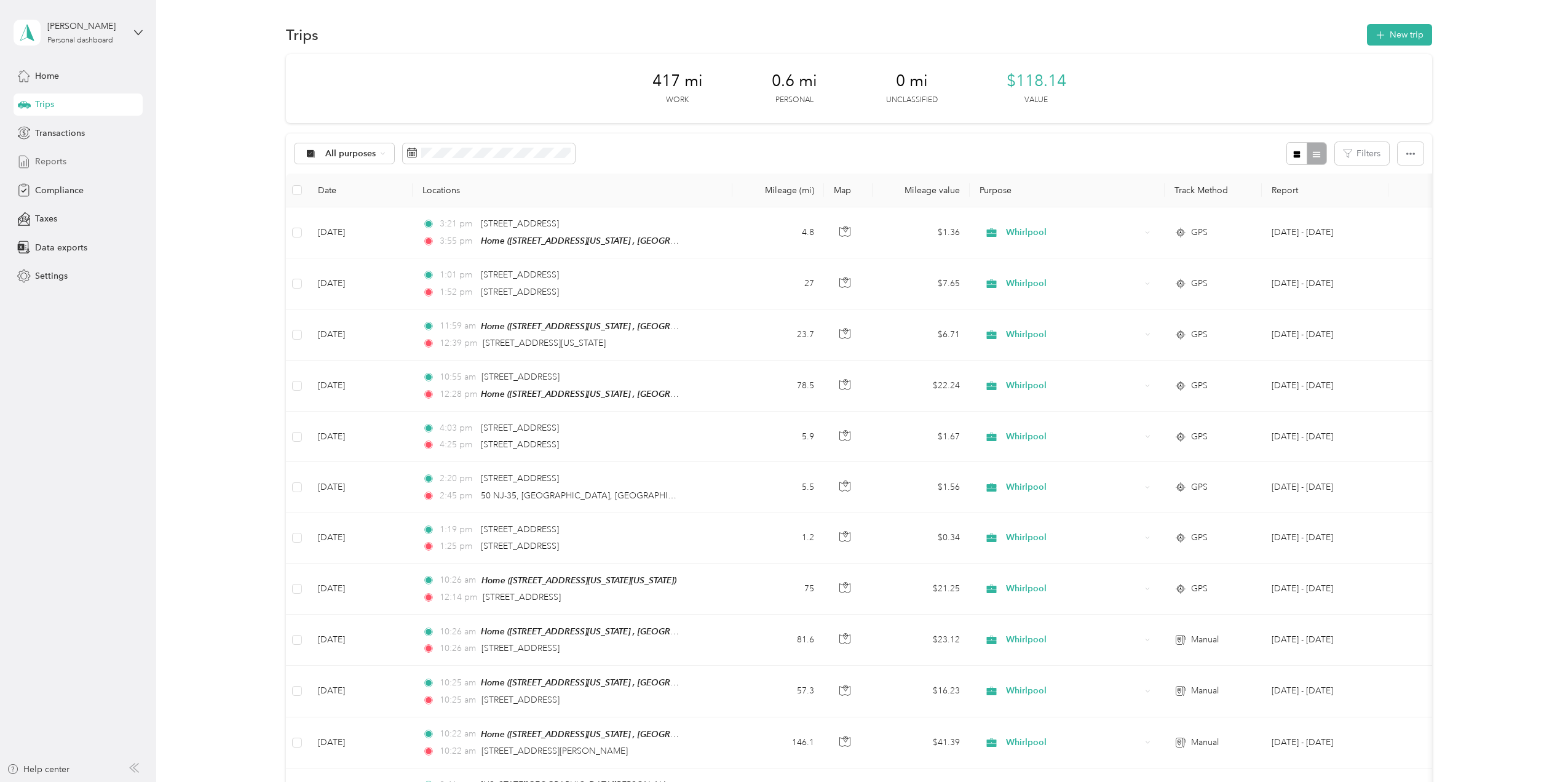
click at [62, 160] on span "Reports" at bounding box center [51, 161] width 32 height 13
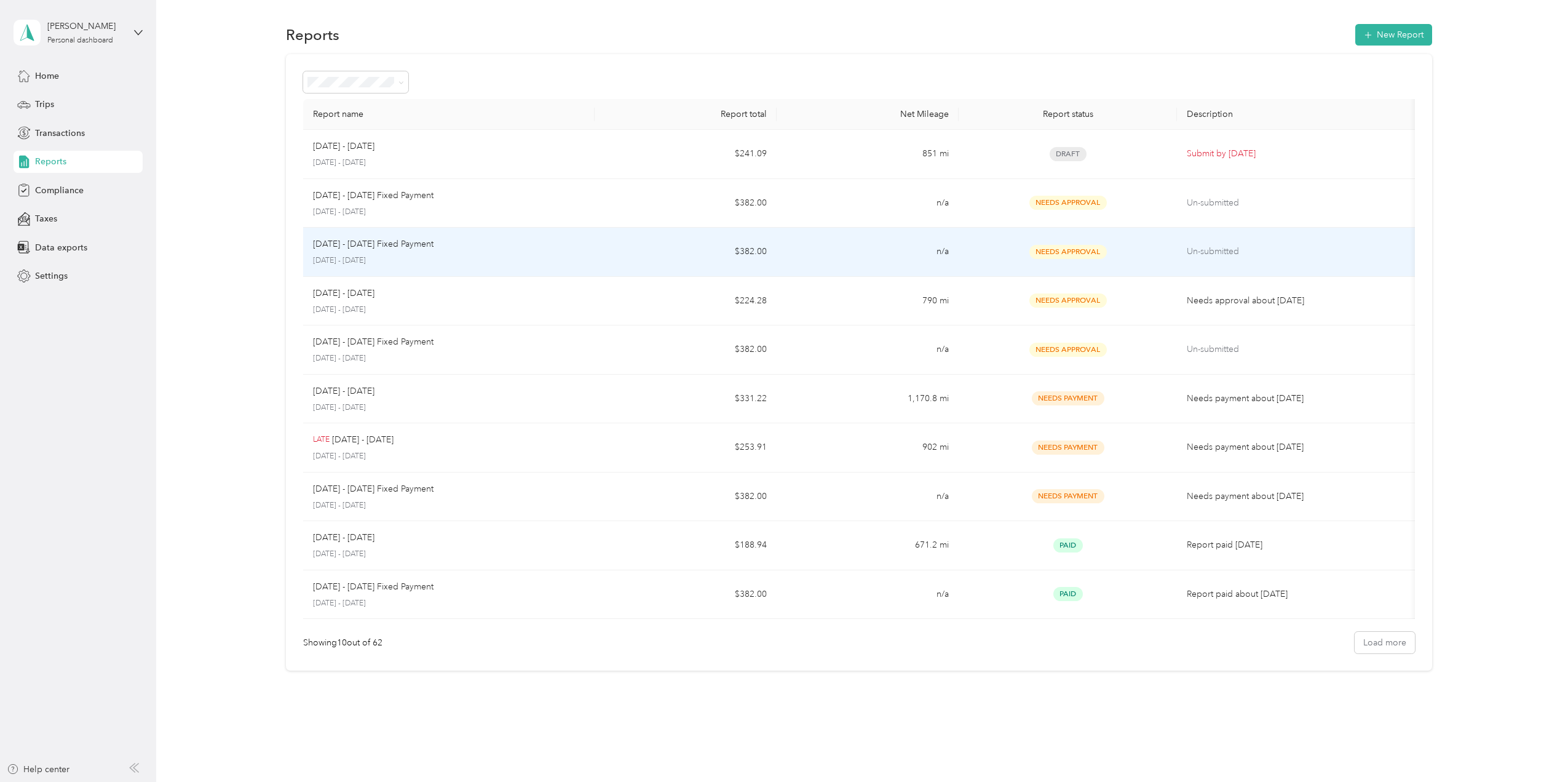
click at [397, 239] on p "[DATE] - [DATE] Fixed Payment" at bounding box center [373, 244] width 121 height 13
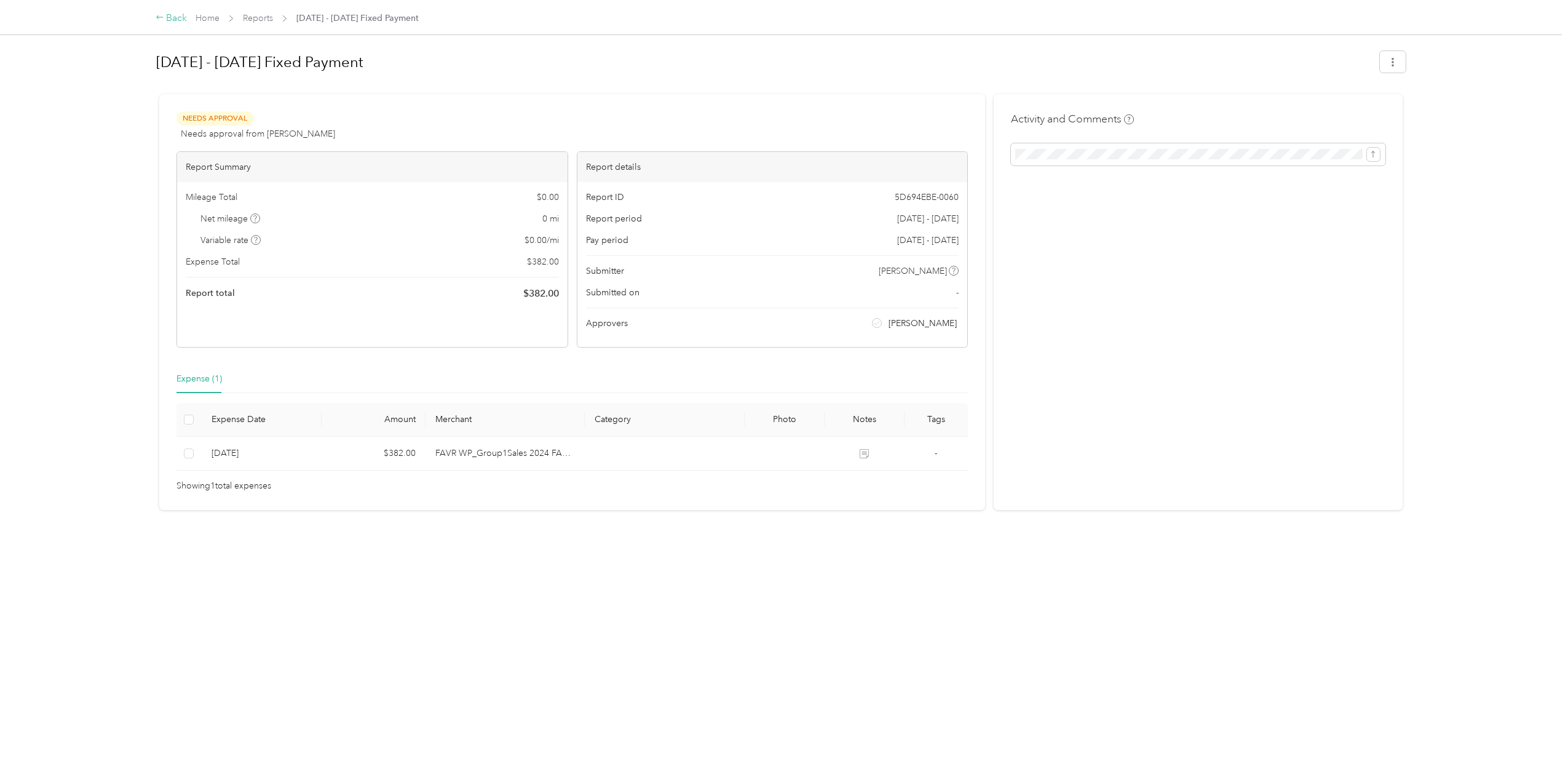
click at [168, 17] on div "Back" at bounding box center [171, 18] width 32 height 15
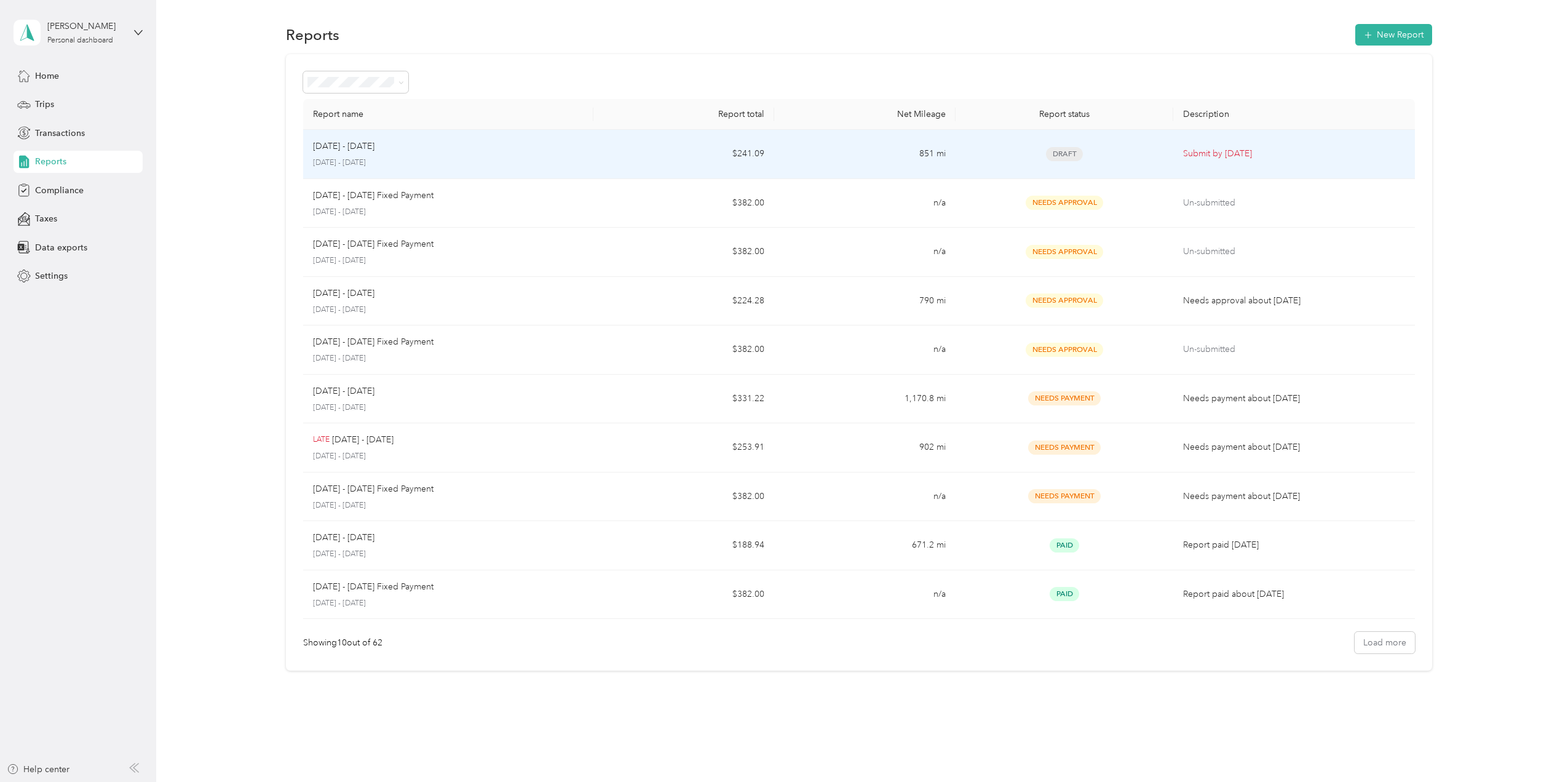
click at [516, 147] on div "[DATE] - [DATE]" at bounding box center [448, 146] width 271 height 13
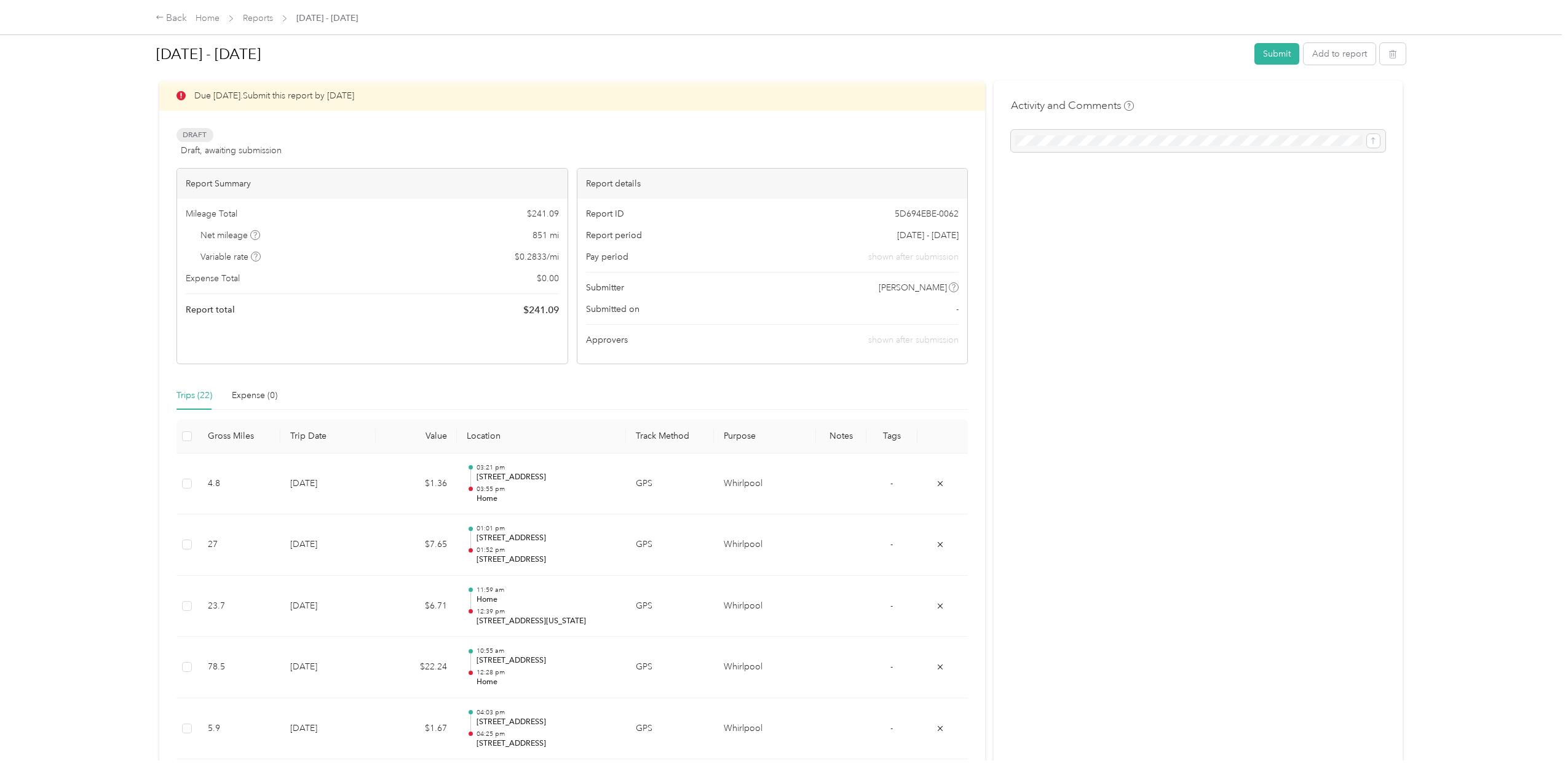
scroll to position [21, 0]
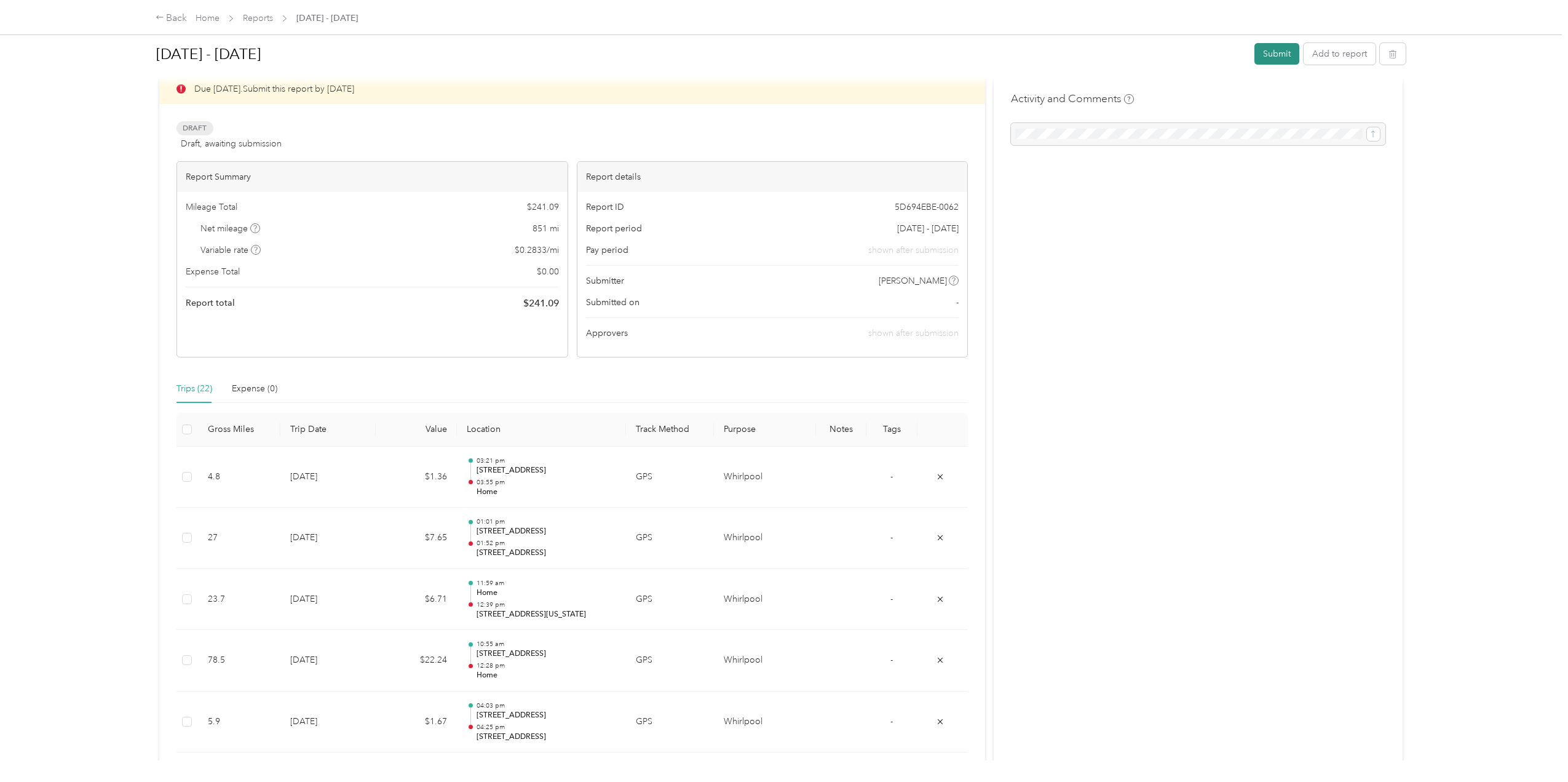
click at [1268, 55] on button "Submit" at bounding box center [1277, 54] width 45 height 21
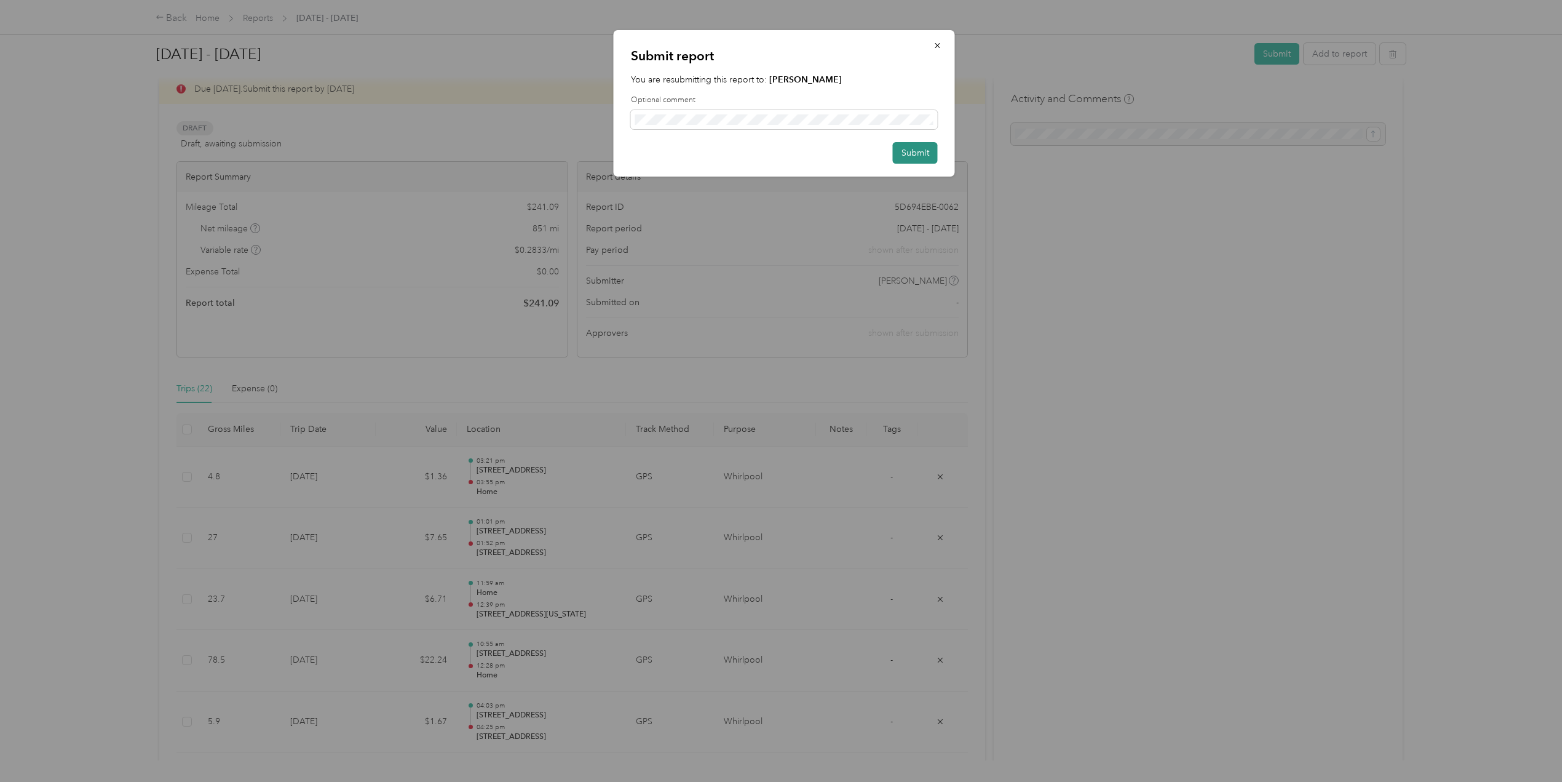
click at [914, 153] on button "Submit" at bounding box center [915, 152] width 45 height 21
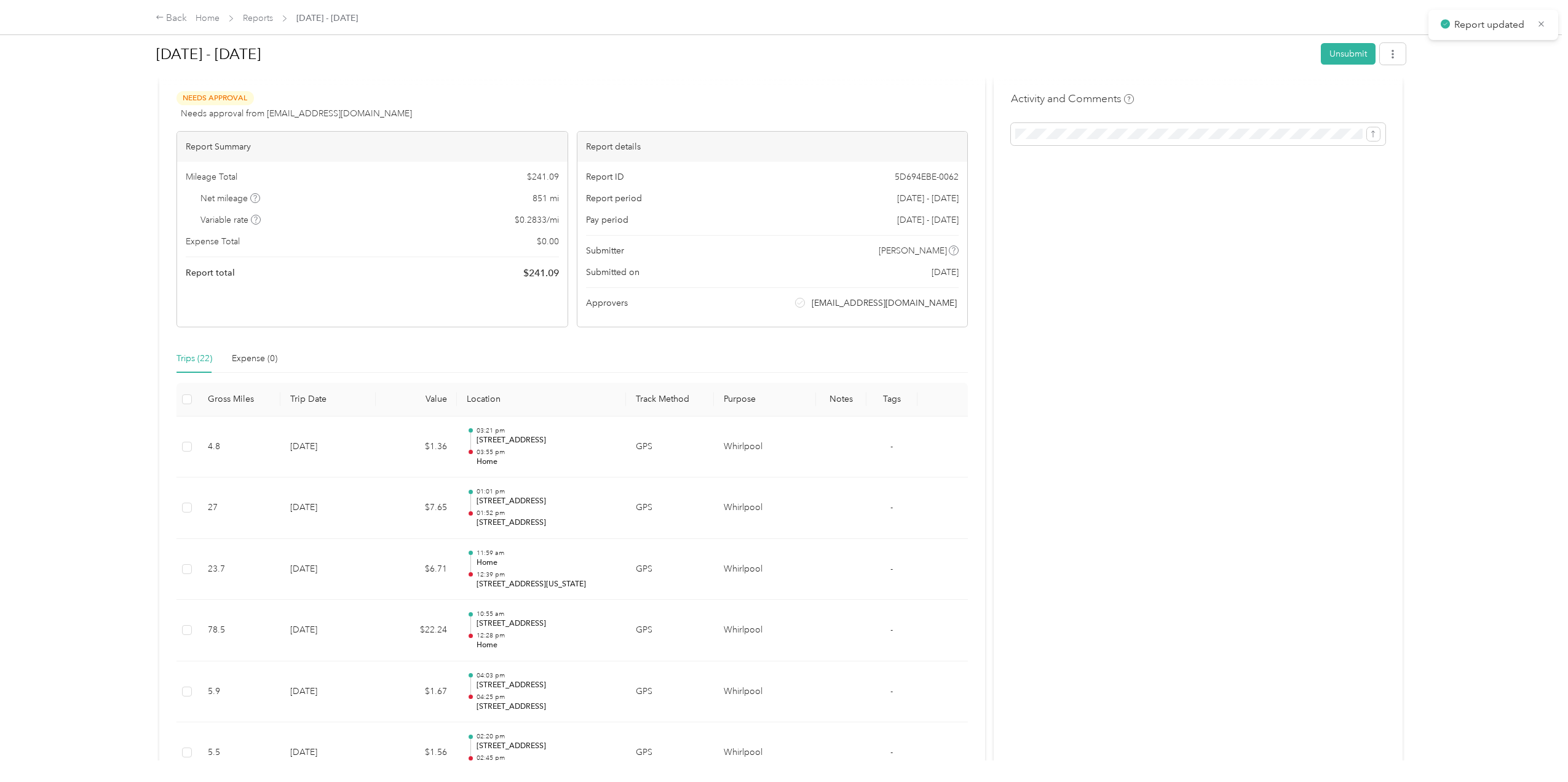
scroll to position [38, 0]
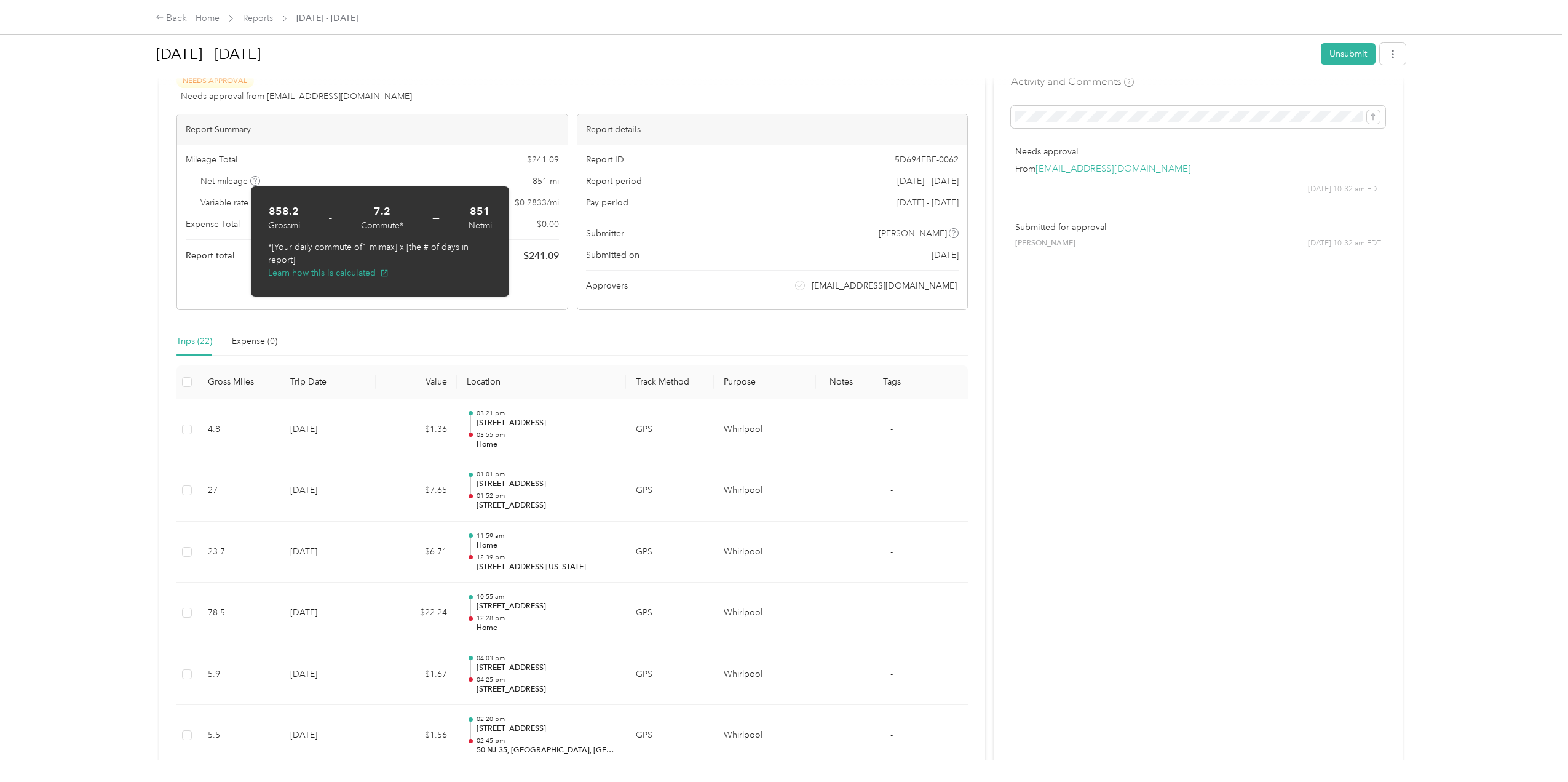
click at [28, 244] on div "Back Home Reports [DATE] - [DATE] [DATE] - [DATE] Unsubmit Needs Approval Needs…" at bounding box center [781, 391] width 1562 height 782
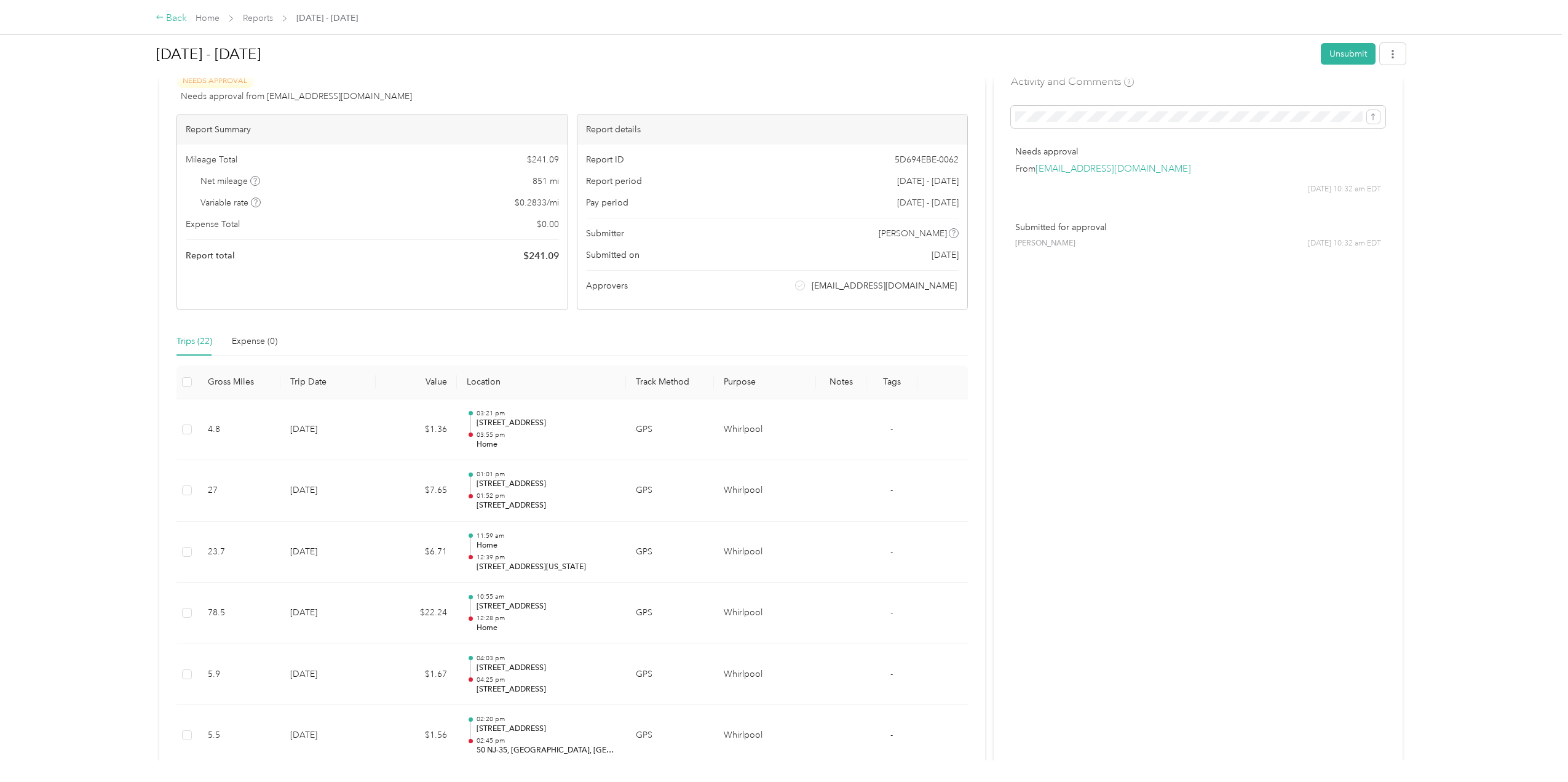
click at [160, 12] on div "Back" at bounding box center [171, 18] width 32 height 15
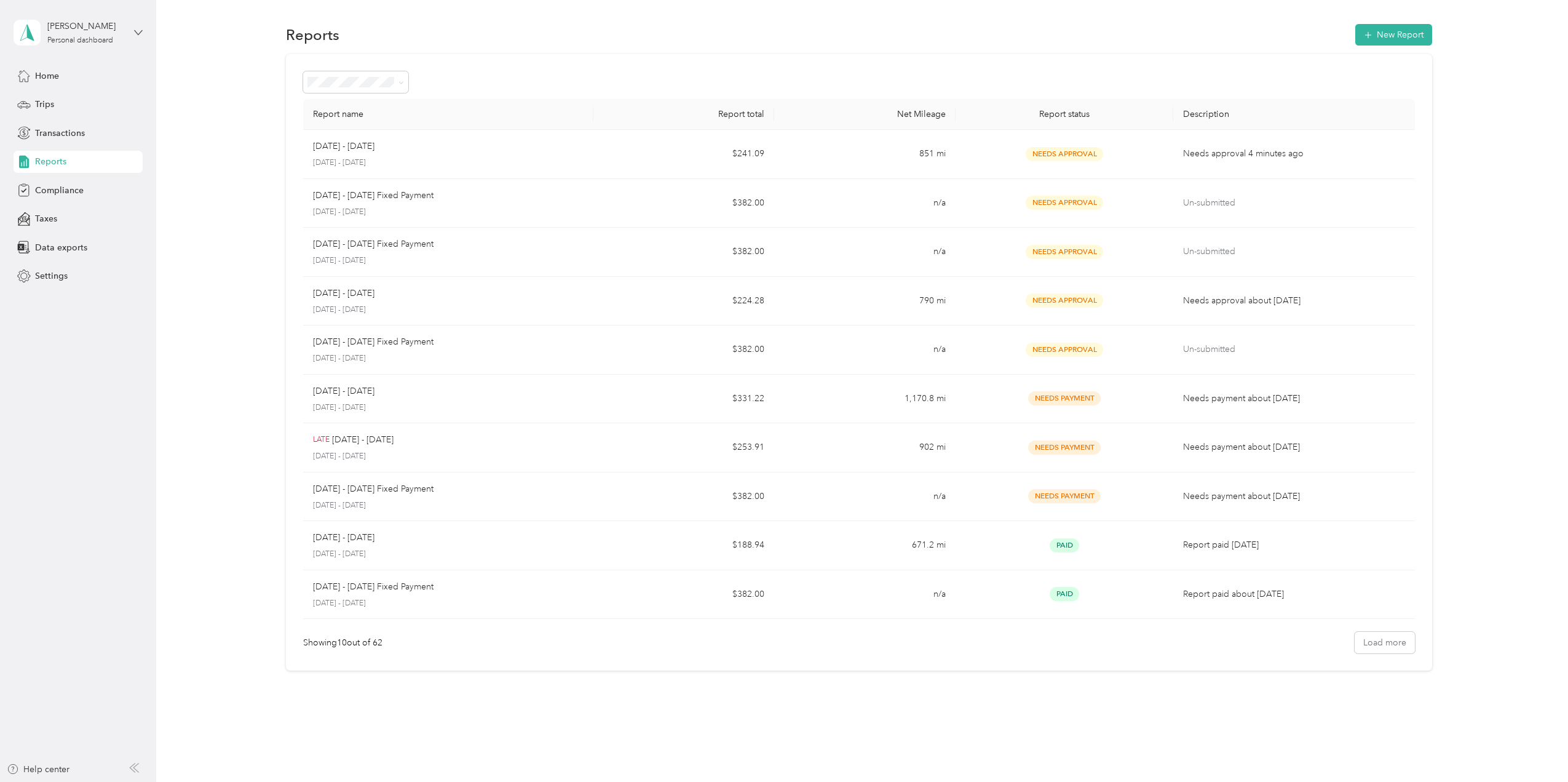
click at [141, 33] on icon at bounding box center [138, 32] width 9 height 9
click at [66, 100] on div "Log out" at bounding box center [48, 101] width 47 height 13
